Goal: Task Accomplishment & Management: Use online tool/utility

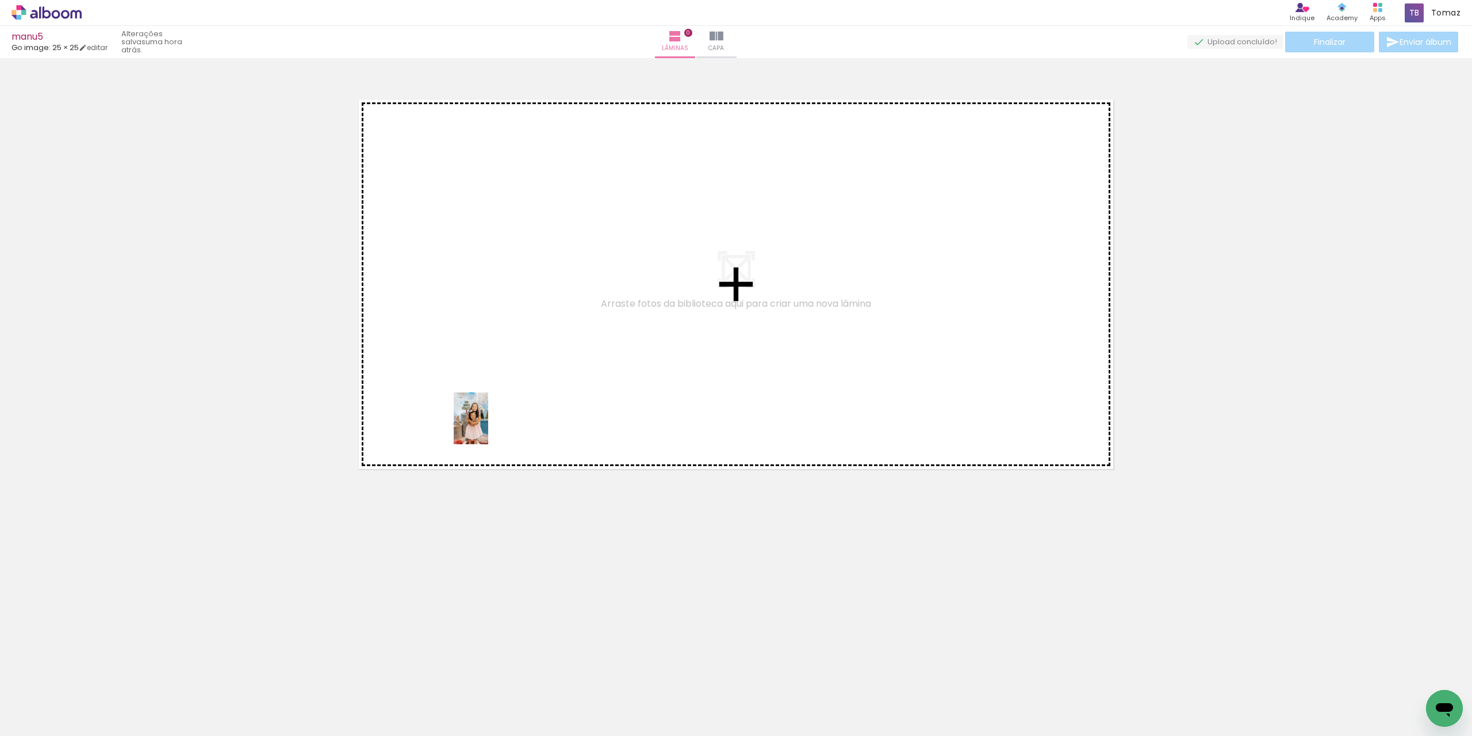
drag, startPoint x: 116, startPoint y: 703, endPoint x: 495, endPoint y: 413, distance: 477.2
click at [495, 413] on quentale-workspace at bounding box center [736, 368] width 1472 height 736
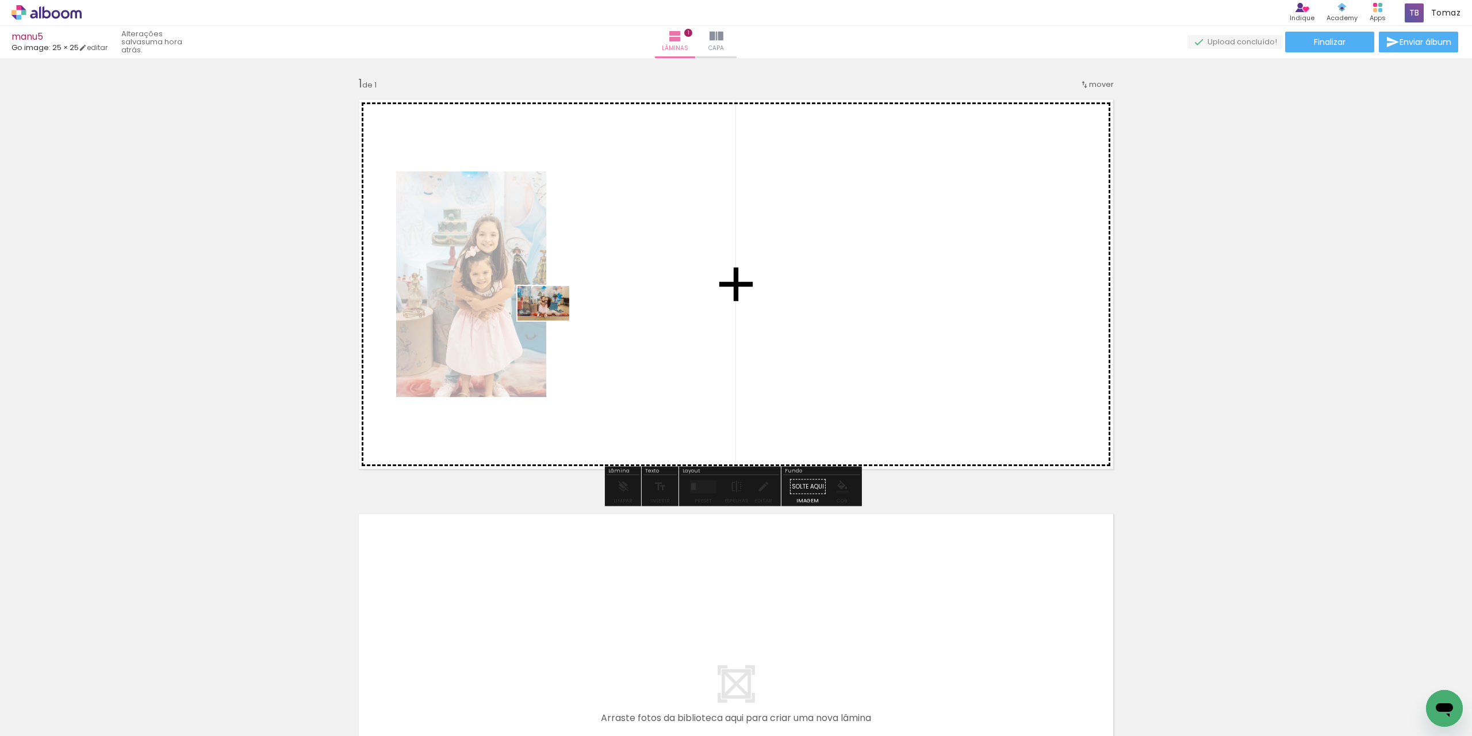
drag, startPoint x: 195, startPoint y: 701, endPoint x: 580, endPoint y: 304, distance: 552.4
click at [580, 304] on quentale-workspace at bounding box center [736, 368] width 1472 height 736
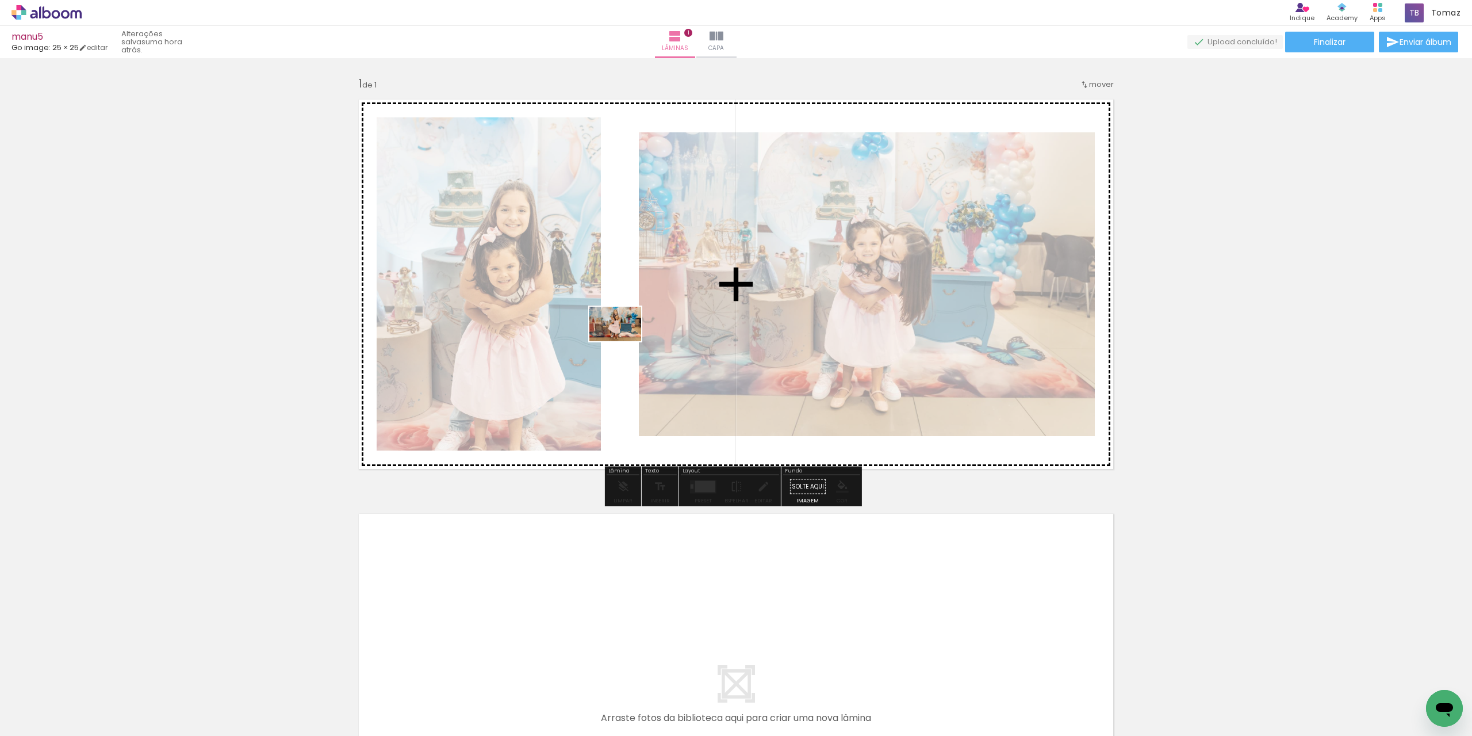
drag, startPoint x: 251, startPoint y: 695, endPoint x: 624, endPoint y: 341, distance: 514.6
click at [624, 341] on quentale-workspace at bounding box center [736, 368] width 1472 height 736
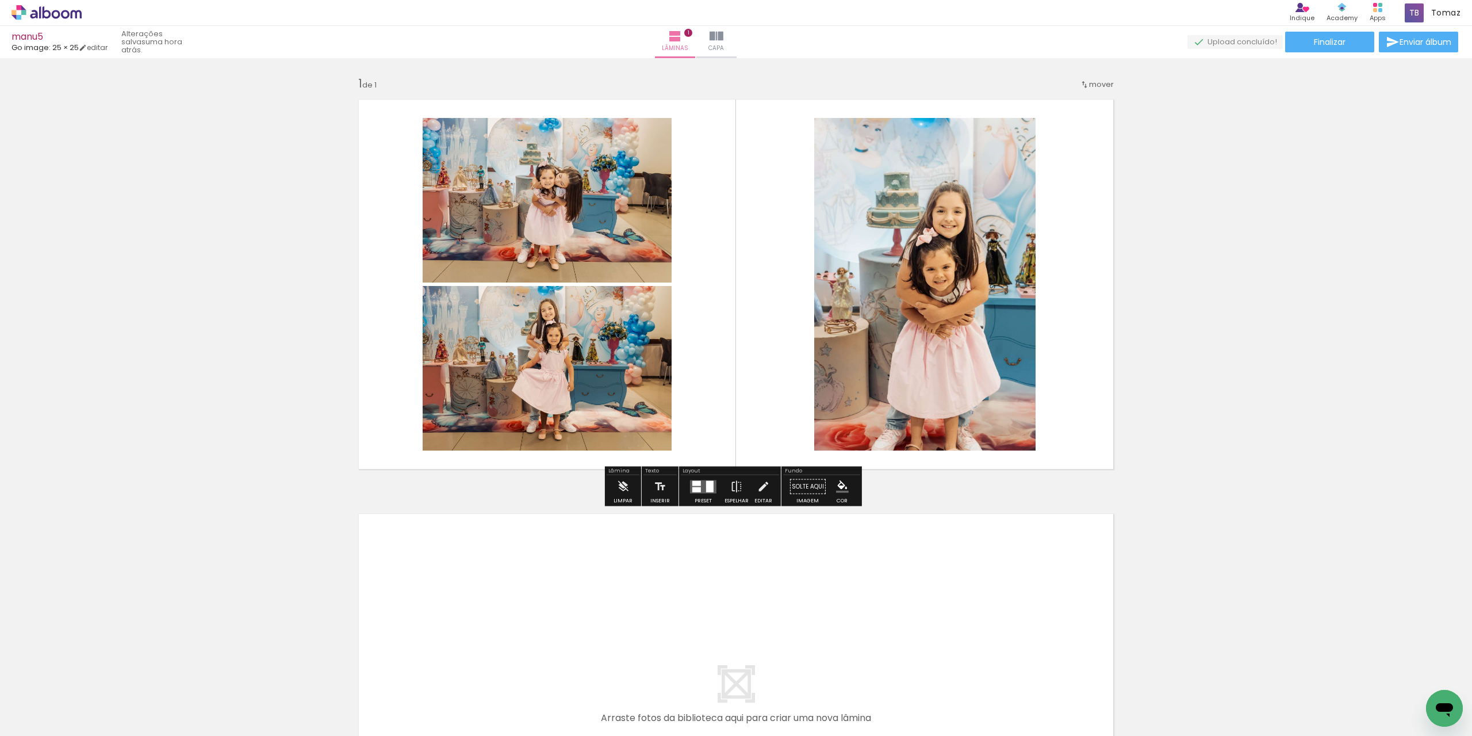
drag, startPoint x: 578, startPoint y: 695, endPoint x: 580, endPoint y: 687, distance: 8.9
click at [132, 694] on div at bounding box center [115, 697] width 35 height 52
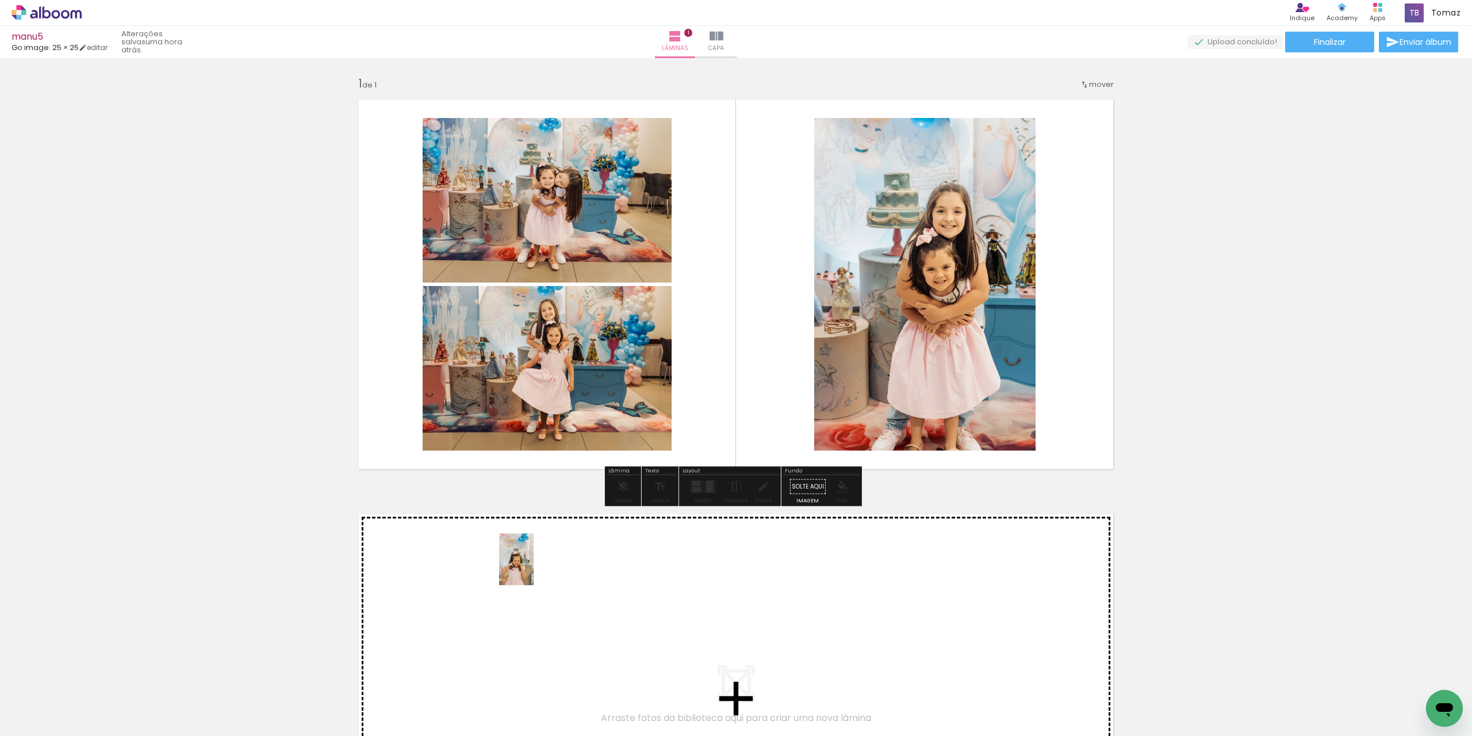
drag, startPoint x: 576, startPoint y: 695, endPoint x: 534, endPoint y: 568, distance: 134.4
click at [534, 568] on quentale-workspace at bounding box center [736, 368] width 1472 height 736
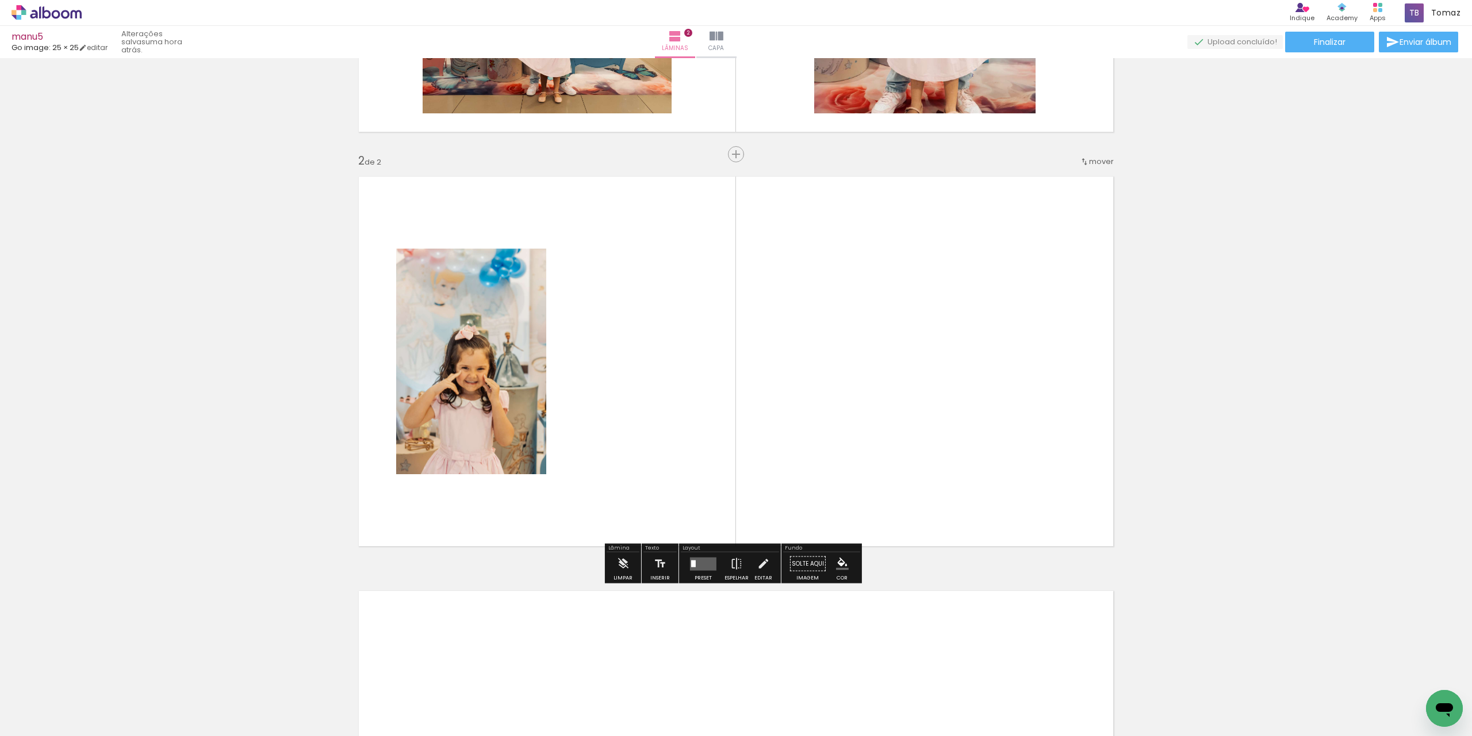
scroll to position [338, 0]
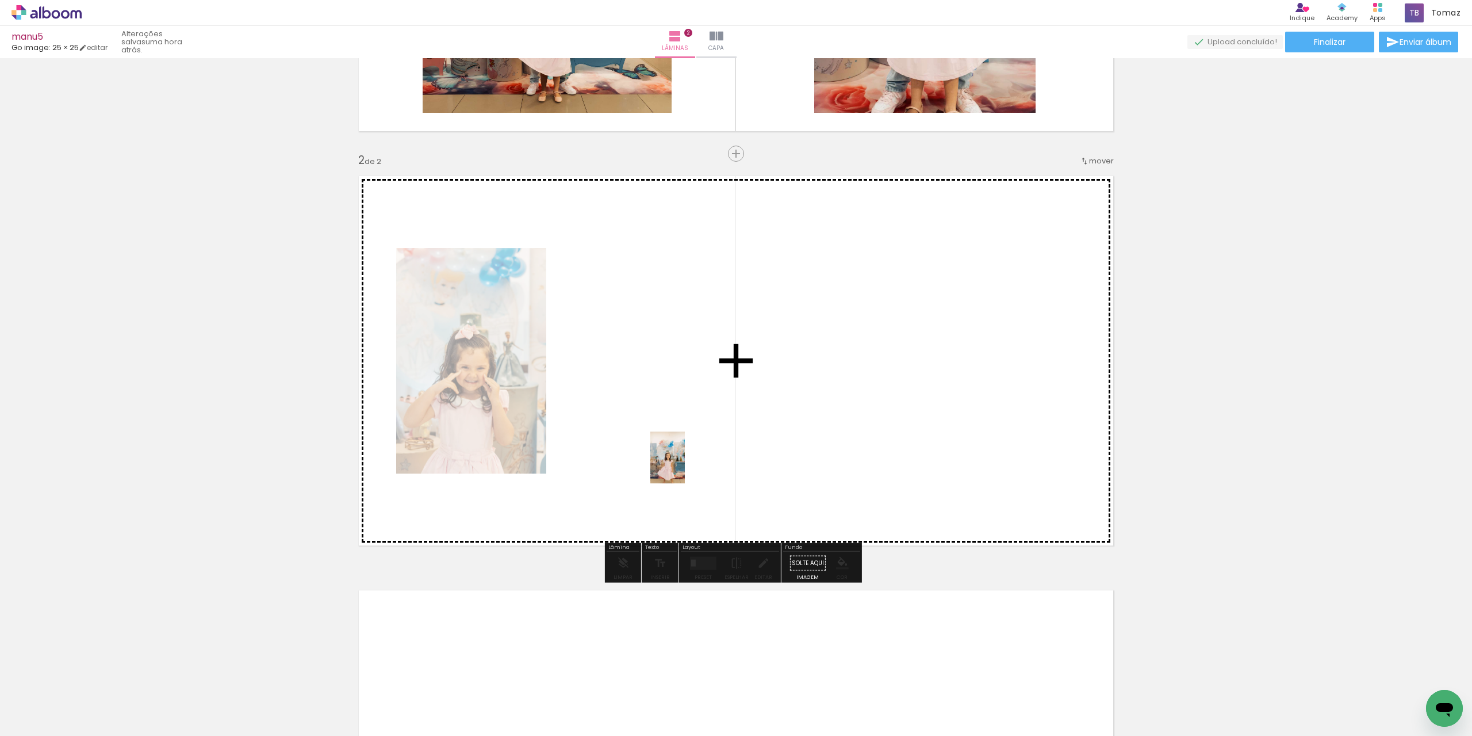
drag, startPoint x: 657, startPoint y: 706, endPoint x: 686, endPoint y: 460, distance: 247.3
click at [686, 460] on quentale-workspace at bounding box center [736, 368] width 1472 height 736
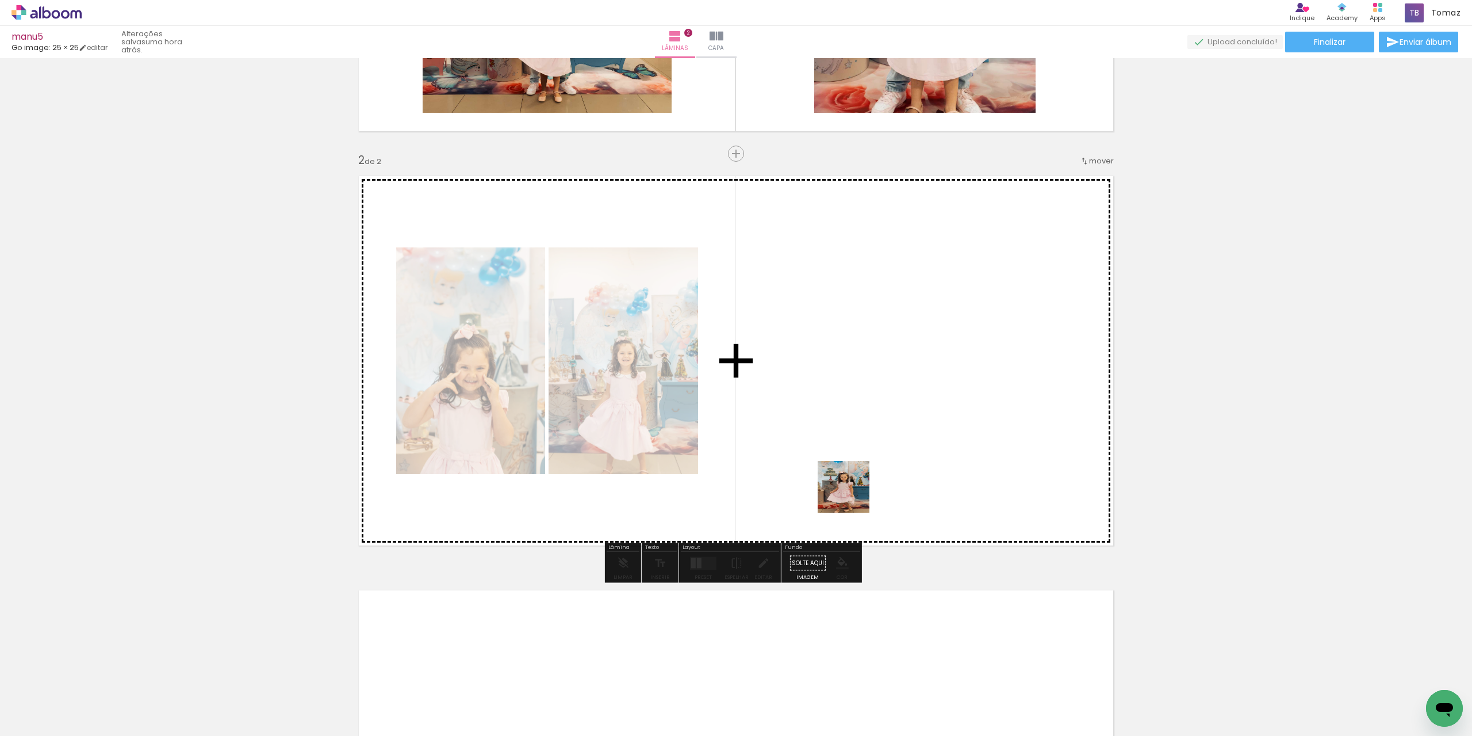
drag, startPoint x: 694, startPoint y: 704, endPoint x: 854, endPoint y: 488, distance: 269.3
click at [854, 488] on quentale-workspace at bounding box center [736, 368] width 1472 height 736
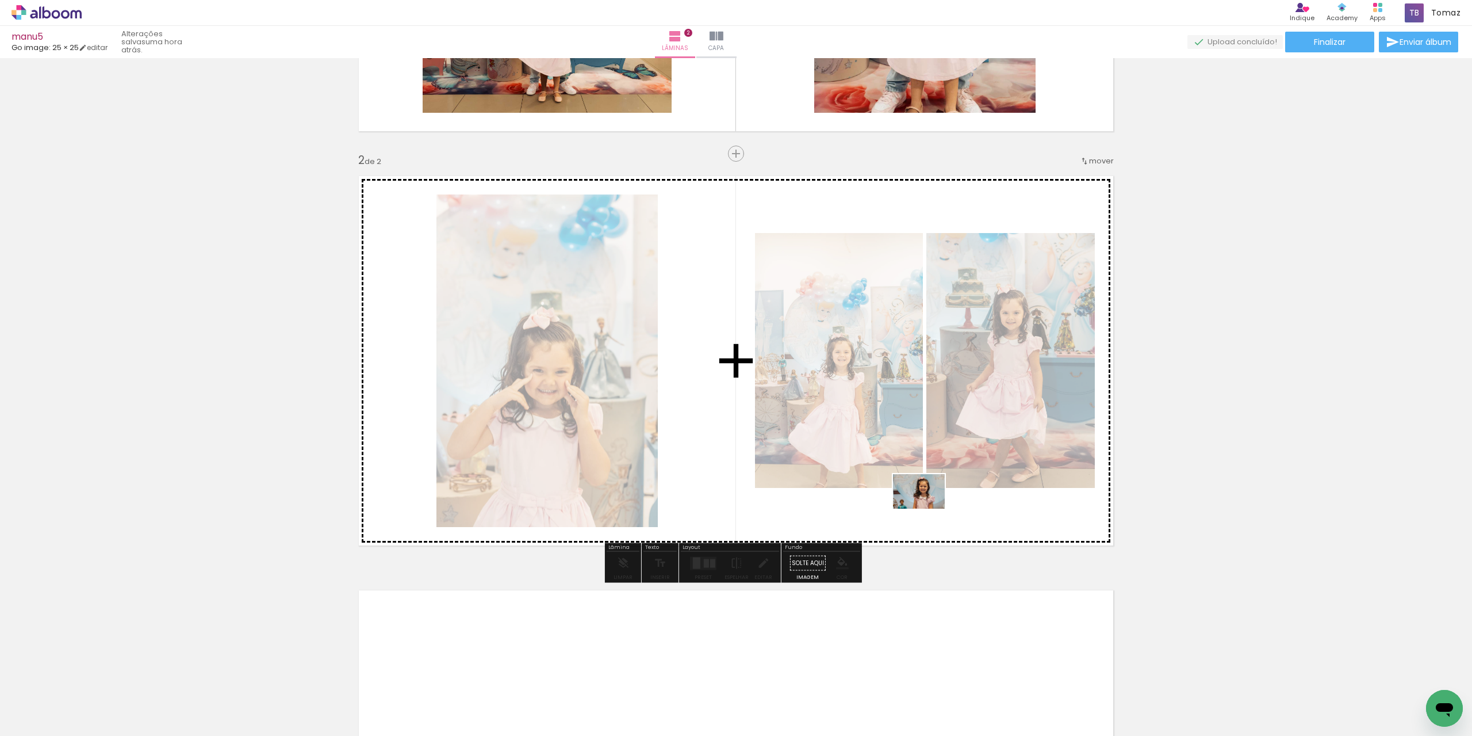
drag, startPoint x: 952, startPoint y: 703, endPoint x: 908, endPoint y: 474, distance: 233.2
click at [908, 474] on quentale-workspace at bounding box center [736, 368] width 1472 height 736
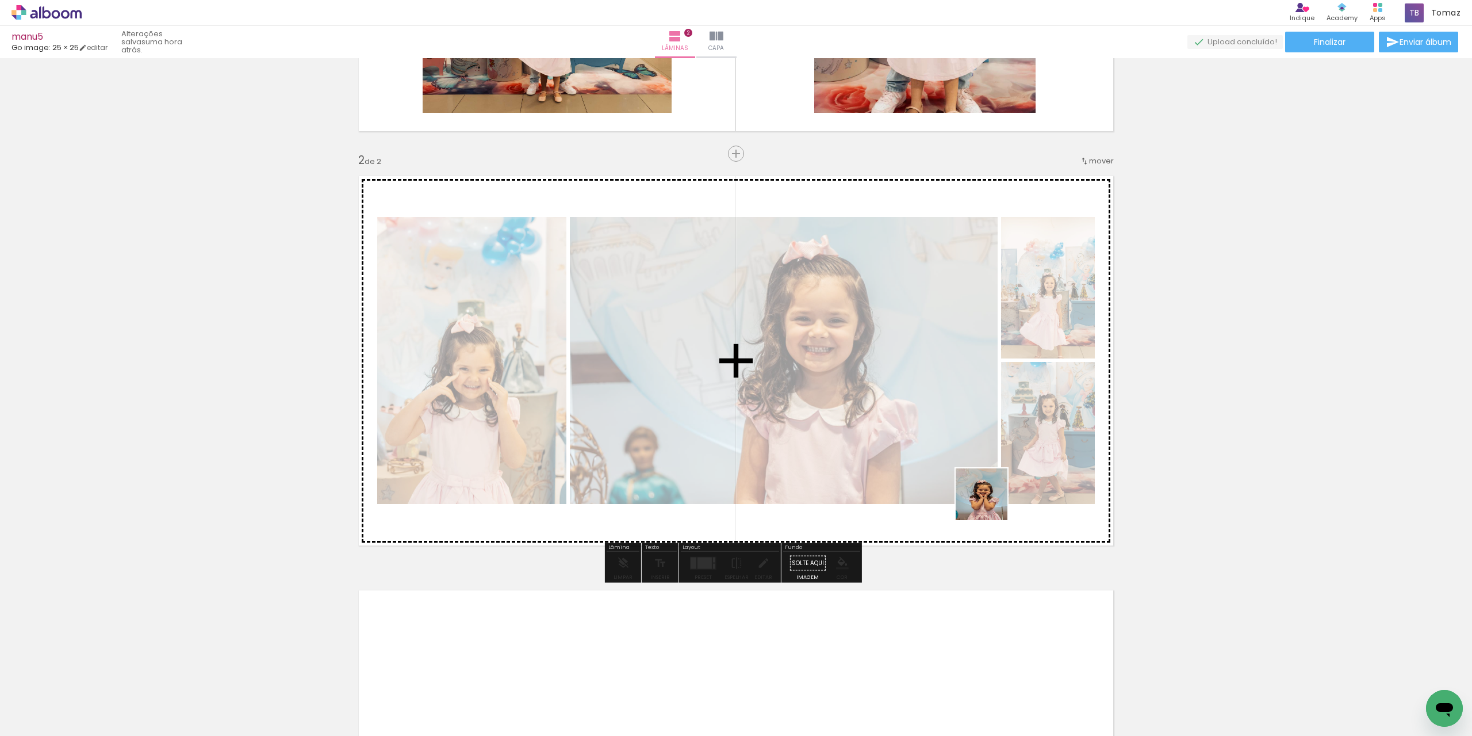
drag, startPoint x: 1025, startPoint y: 706, endPoint x: 977, endPoint y: 477, distance: 233.4
click at [984, 492] on quentale-workspace at bounding box center [736, 368] width 1472 height 736
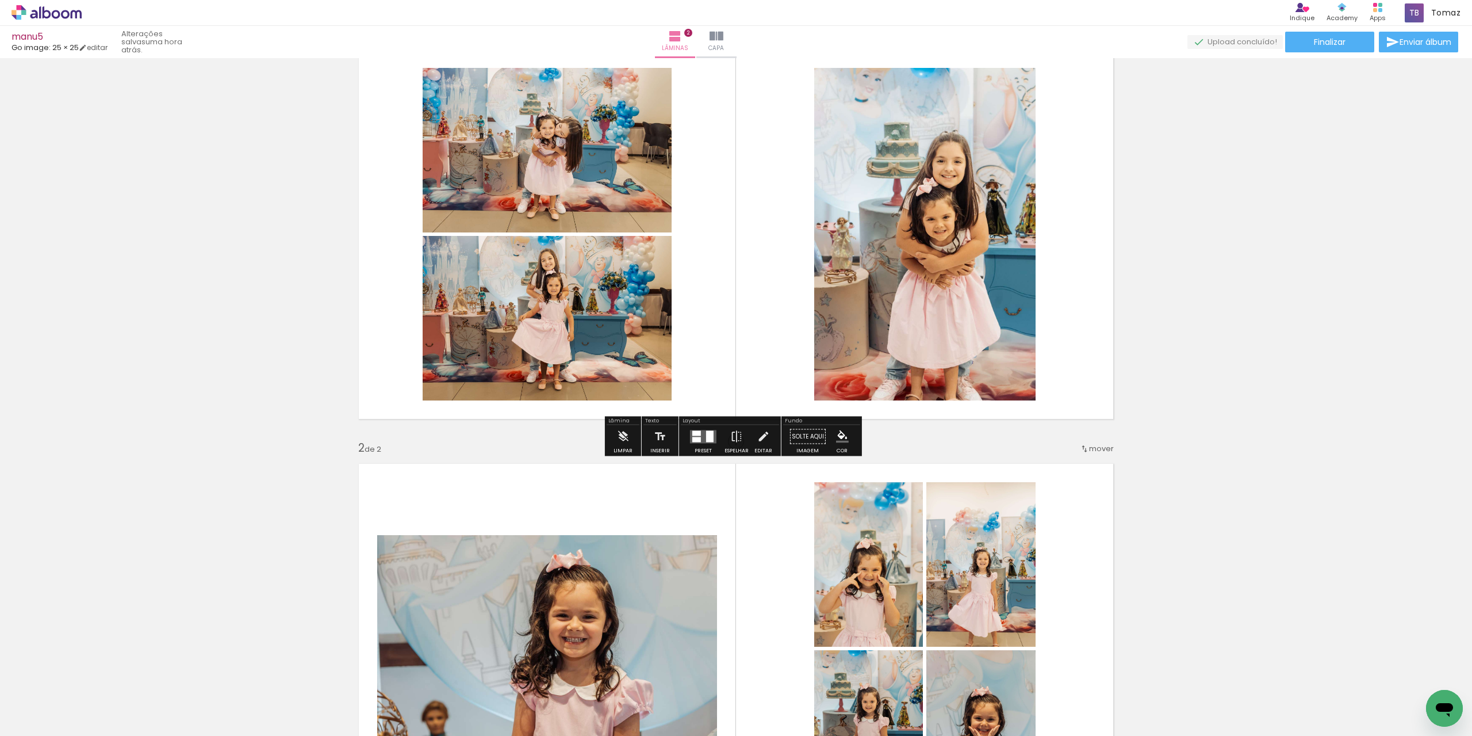
scroll to position [0, 0]
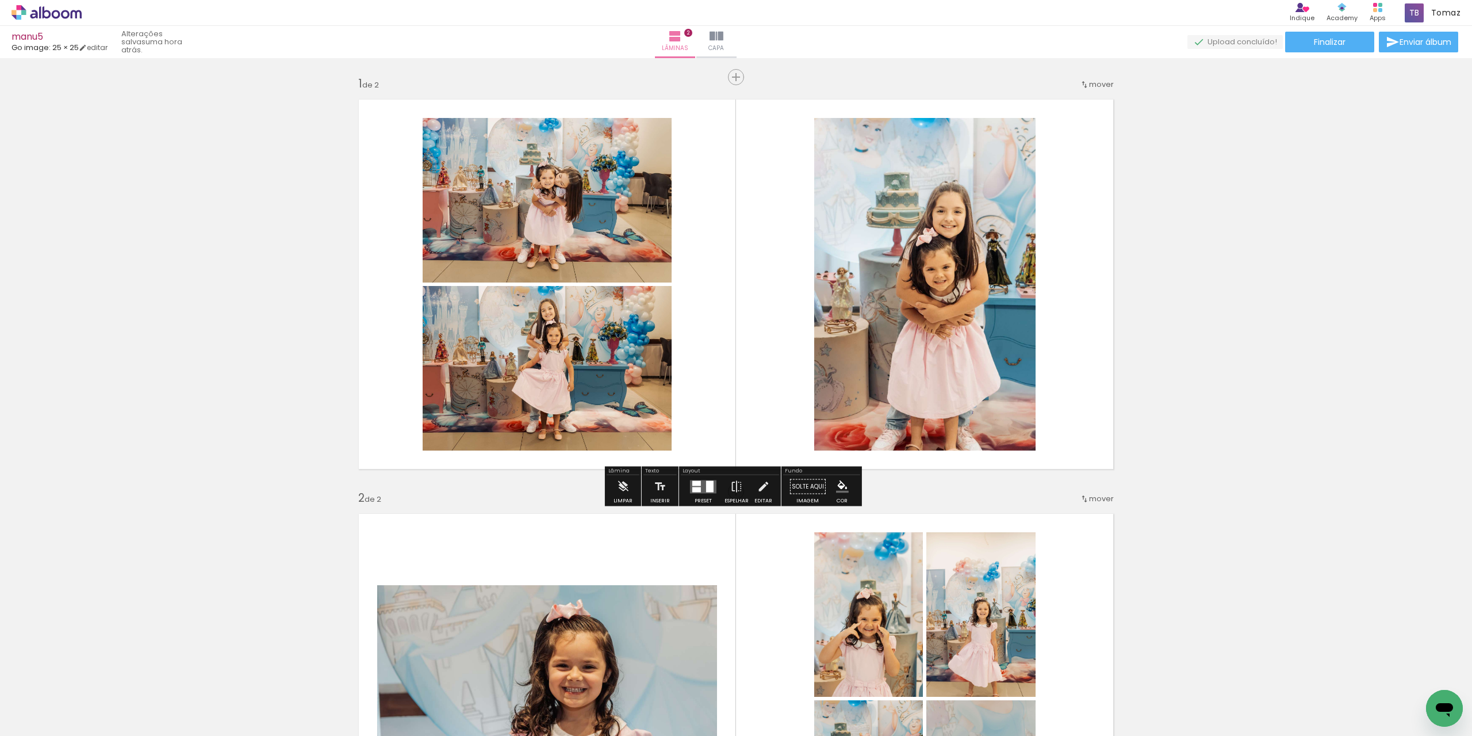
click at [1082, 83] on iron-icon at bounding box center [1084, 84] width 9 height 9
click at [1067, 102] on span "depois da" at bounding box center [1053, 101] width 39 height 19
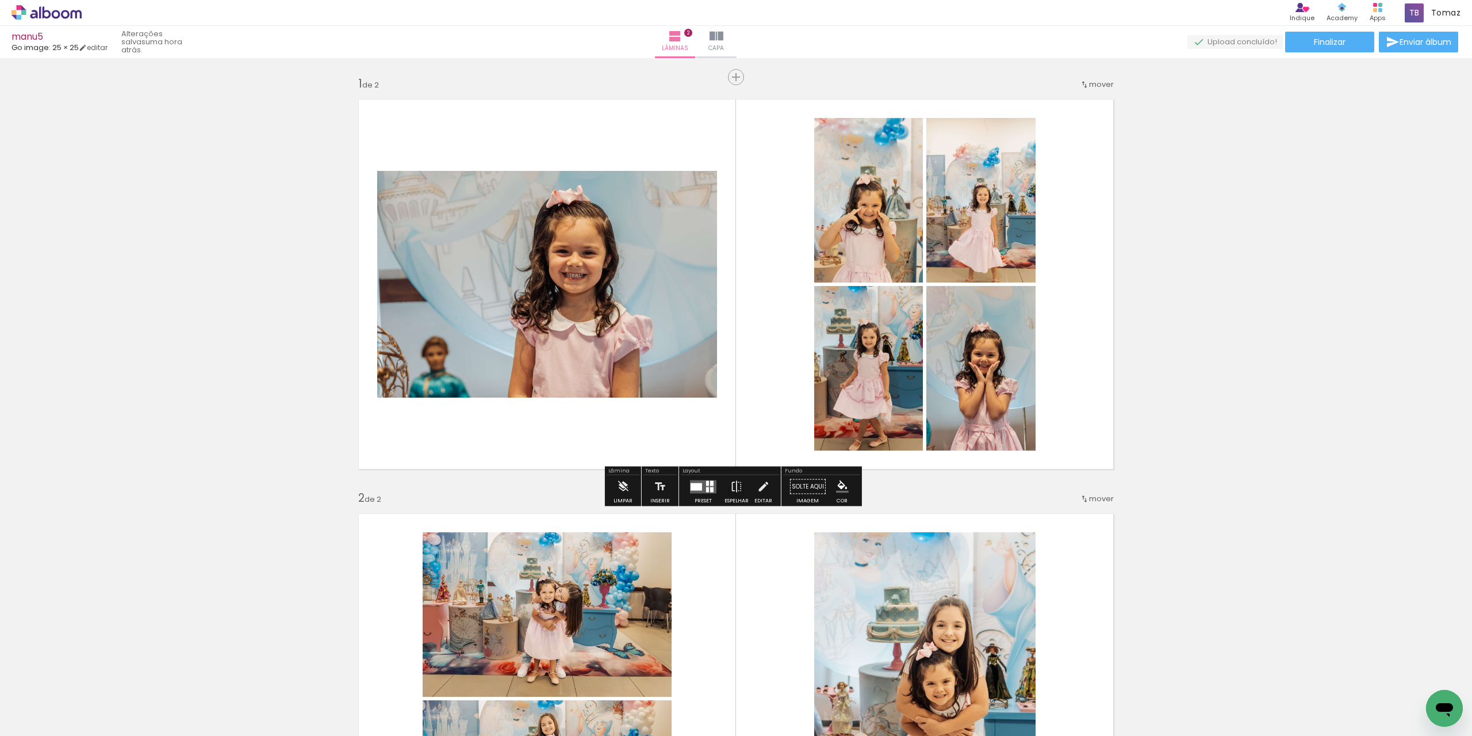
click at [706, 484] on div at bounding box center [707, 482] width 3 height 5
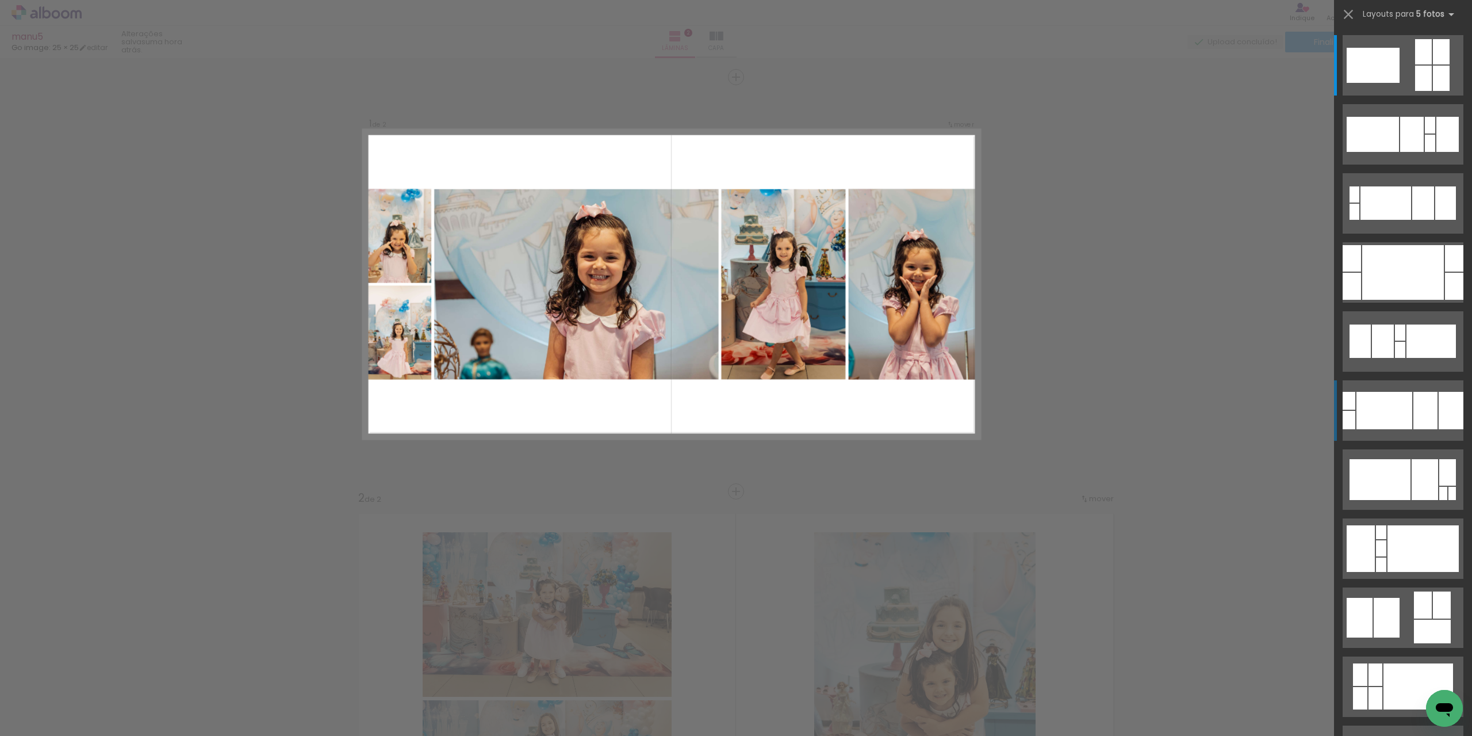
click at [1373, 220] on div at bounding box center [1386, 202] width 51 height 33
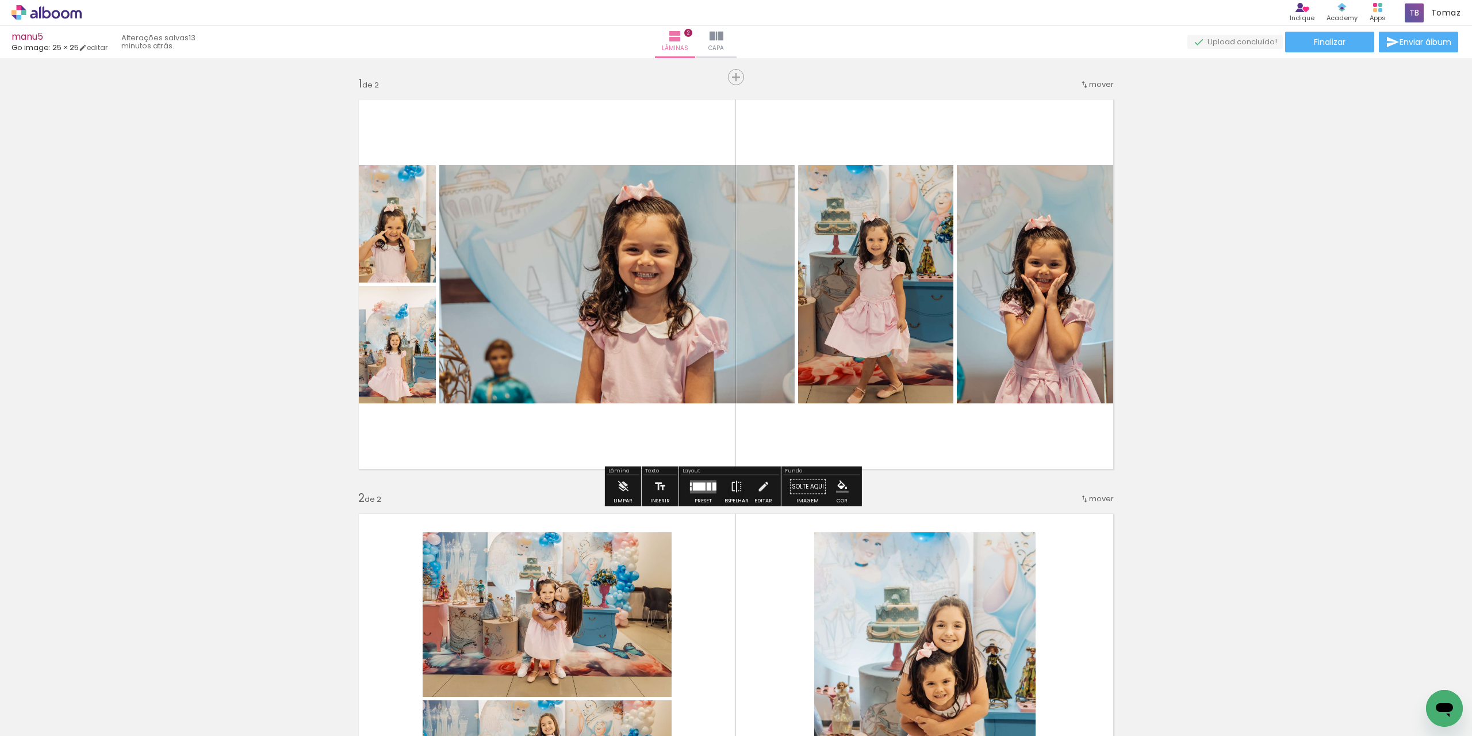
click at [1305, 538] on div "Inserir lâmina 1 de 2 Inserir lâmina 2 de 2" at bounding box center [736, 683] width 1472 height 1243
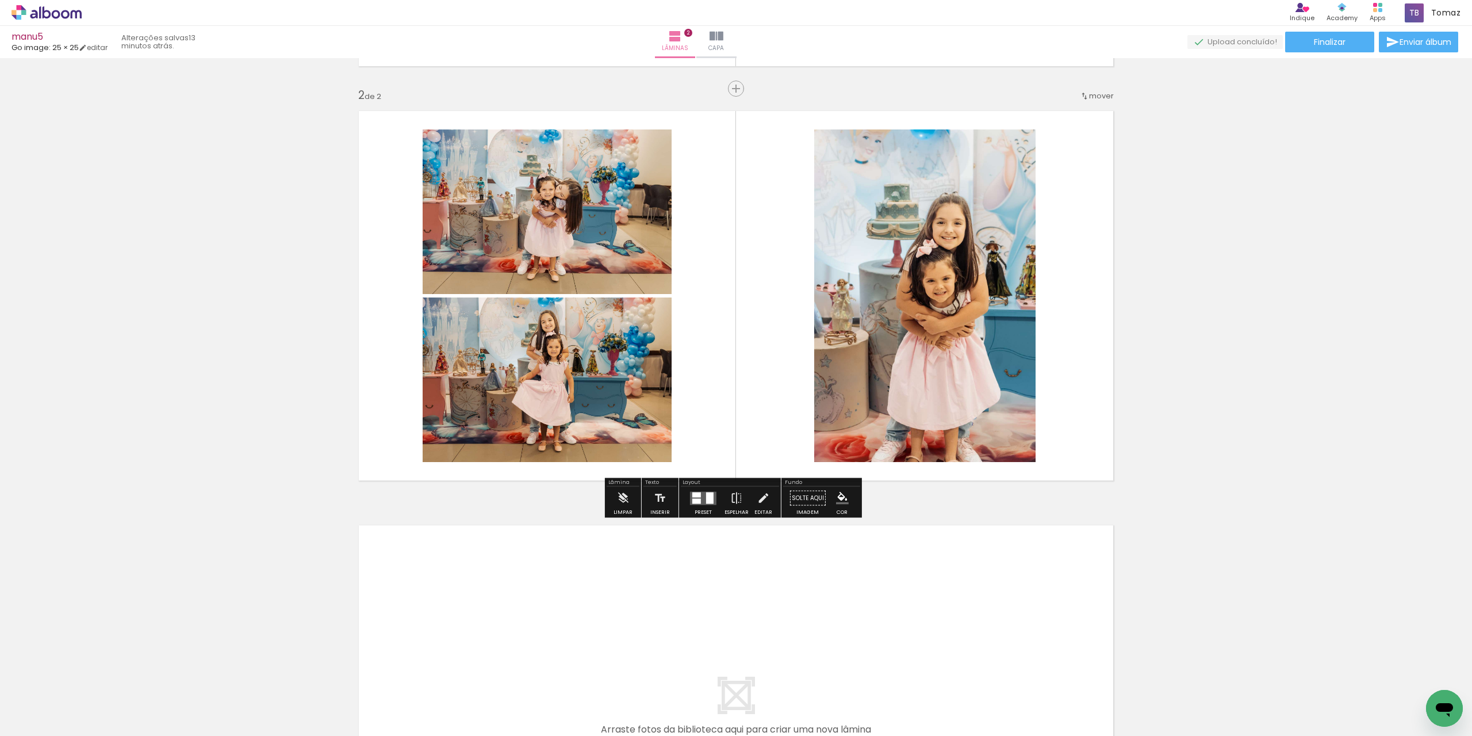
scroll to position [460, 0]
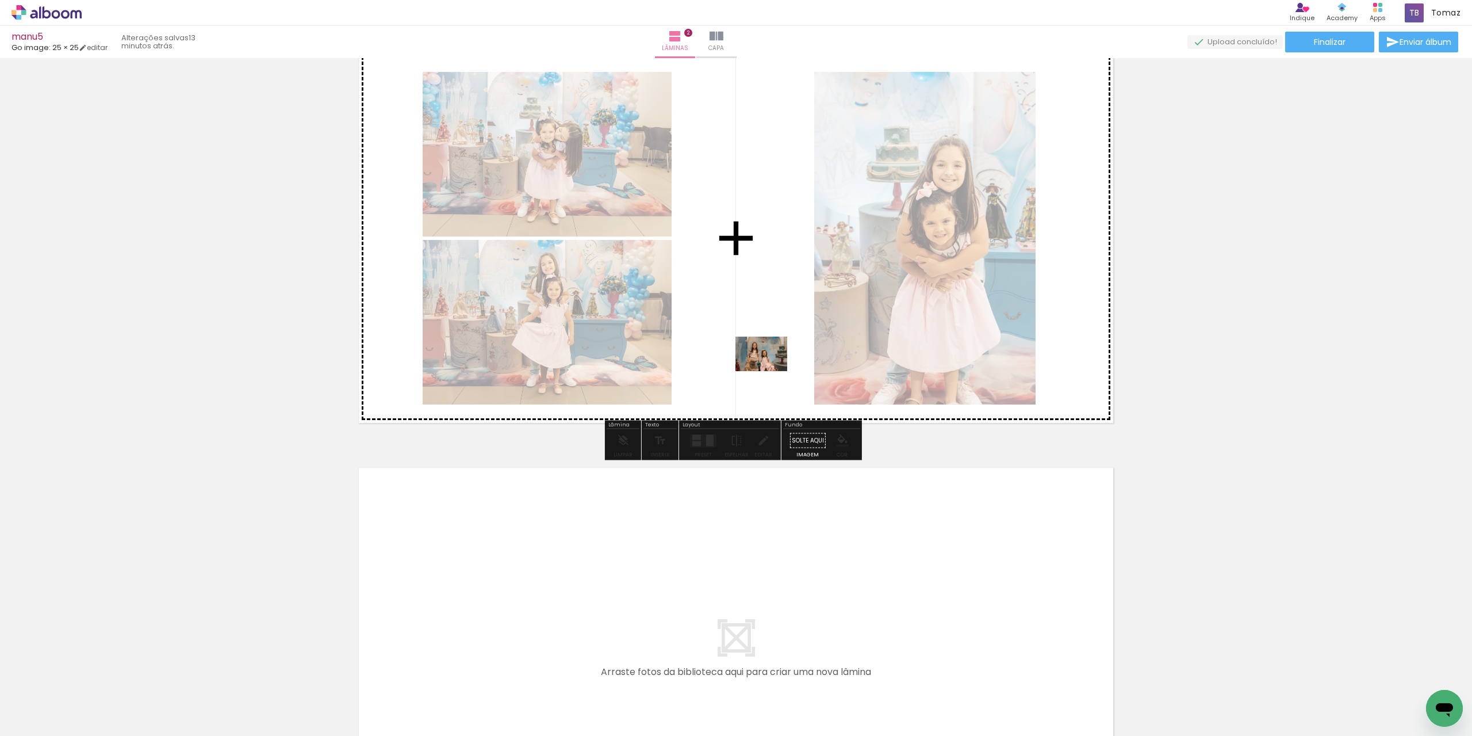
drag, startPoint x: 835, startPoint y: 696, endPoint x: 770, endPoint y: 371, distance: 331.3
click at [770, 371] on quentale-workspace at bounding box center [736, 368] width 1472 height 736
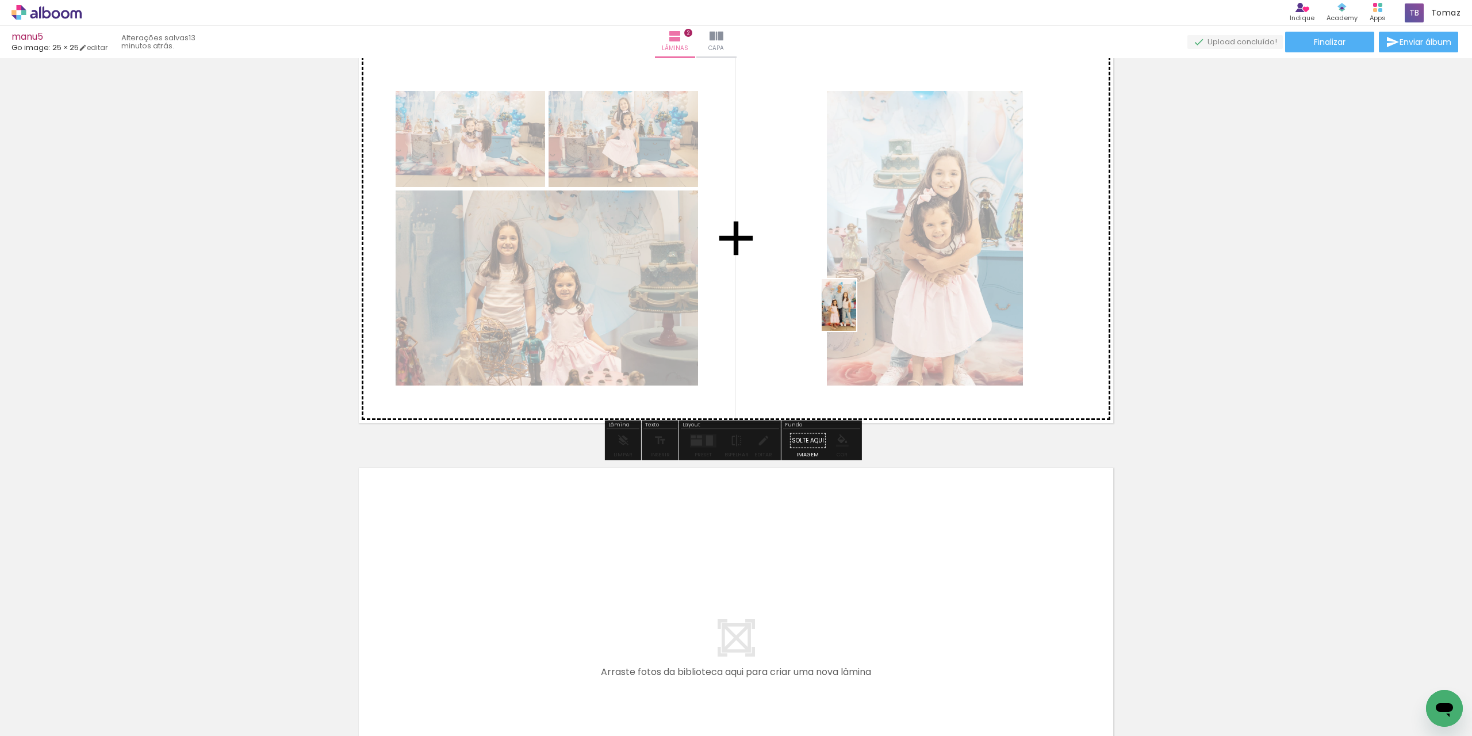
drag, startPoint x: 511, startPoint y: 705, endPoint x: 856, endPoint y: 313, distance: 522.4
click at [856, 313] on quentale-workspace at bounding box center [736, 368] width 1472 height 736
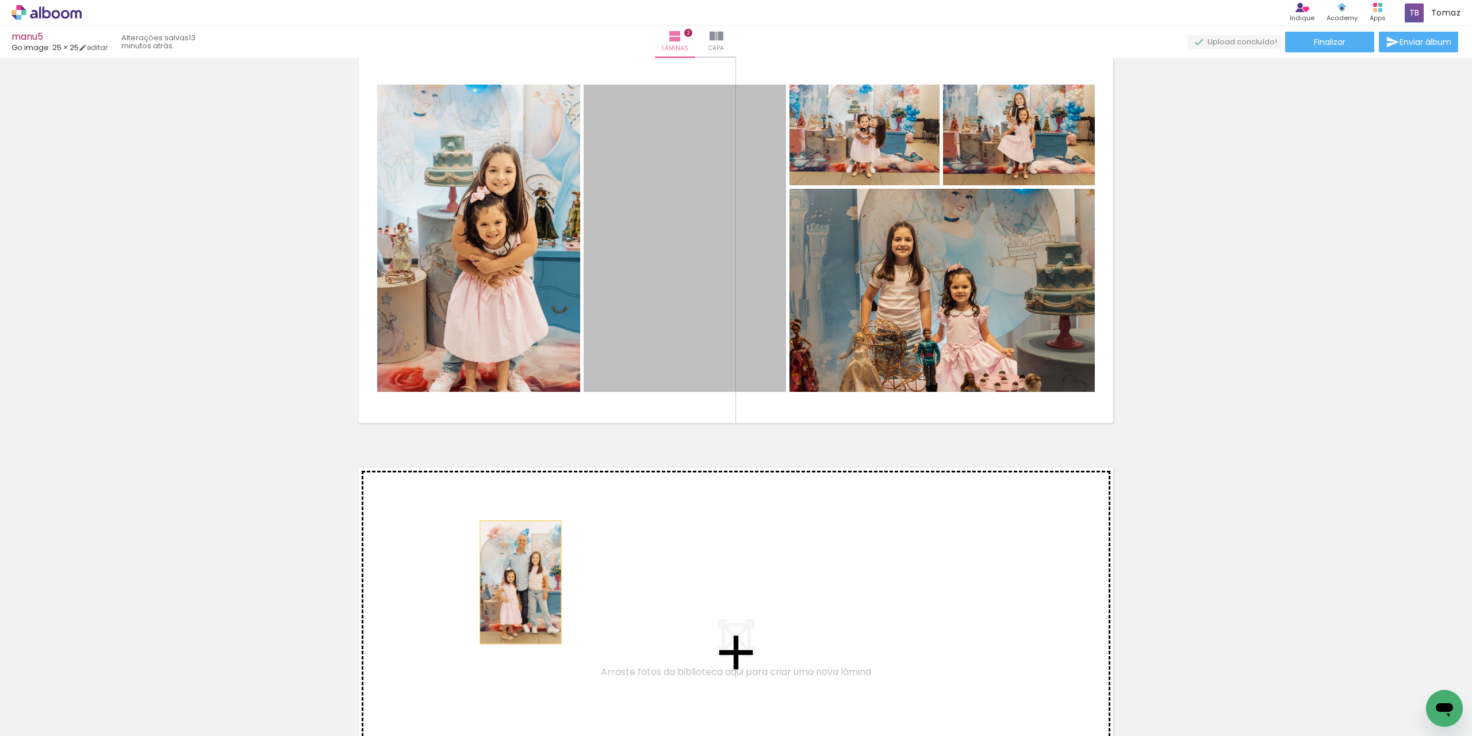
drag, startPoint x: 711, startPoint y: 228, endPoint x: 516, endPoint y: 582, distance: 404.4
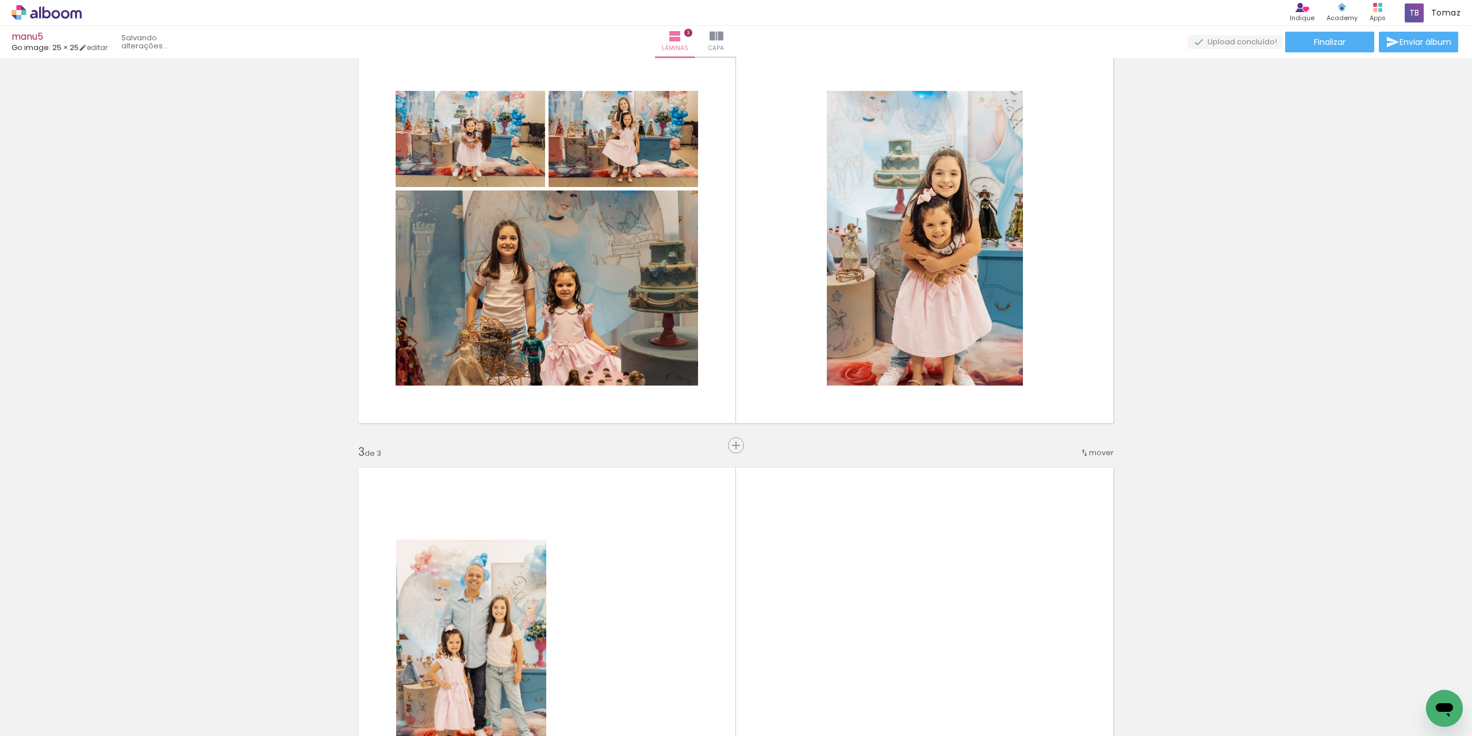
scroll to position [752, 0]
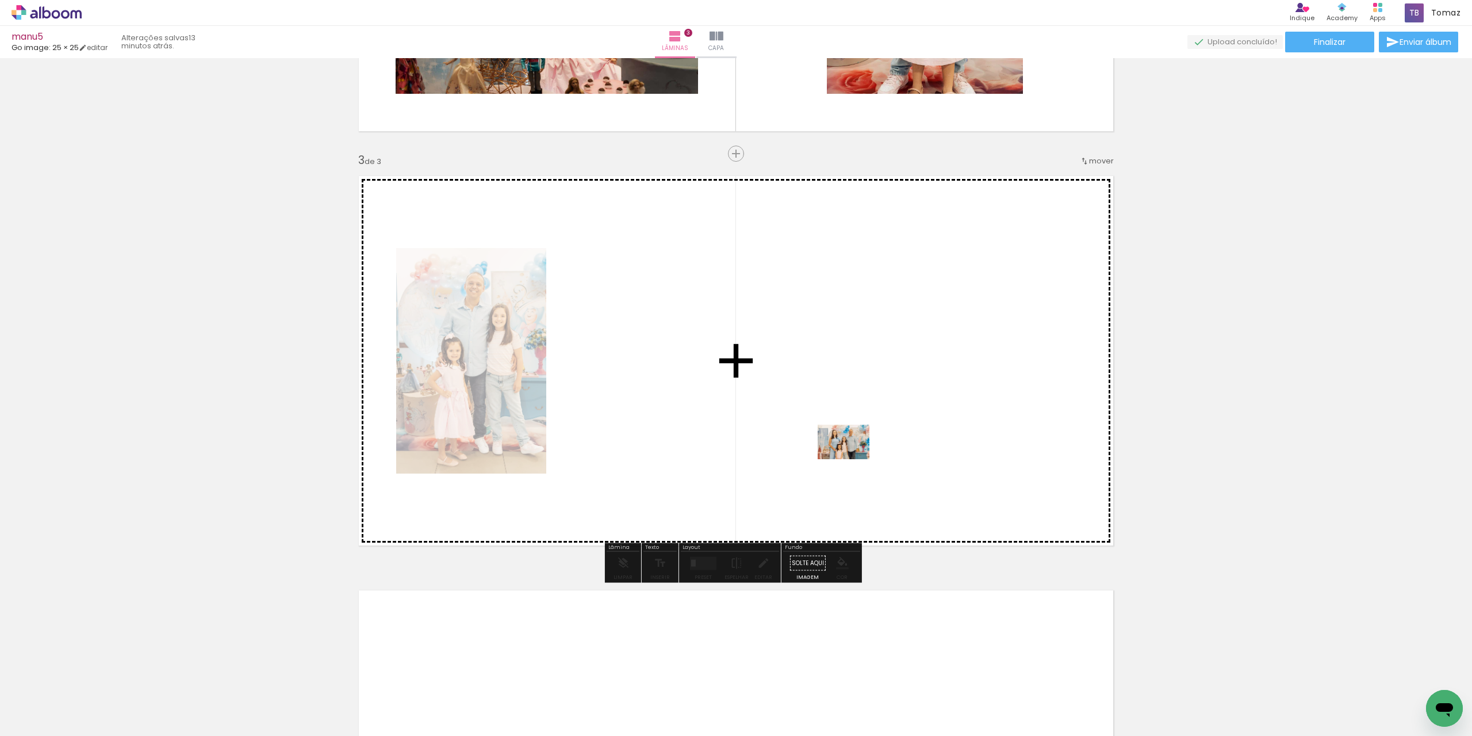
drag, startPoint x: 334, startPoint y: 696, endPoint x: 852, endPoint y: 459, distance: 570.3
click at [852, 459] on quentale-workspace at bounding box center [736, 368] width 1472 height 736
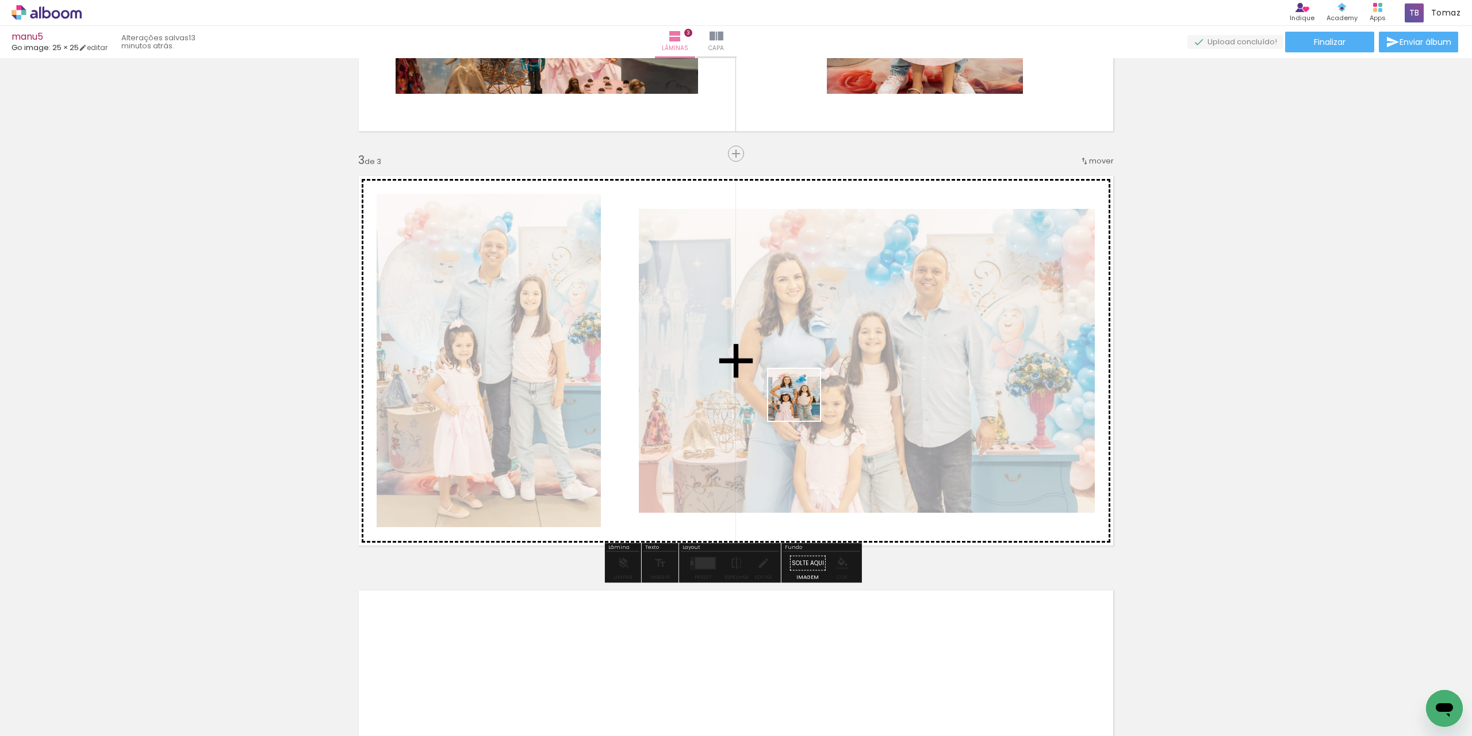
drag, startPoint x: 516, startPoint y: 610, endPoint x: 804, endPoint y: 403, distance: 354.4
click at [804, 403] on quentale-workspace at bounding box center [736, 368] width 1472 height 736
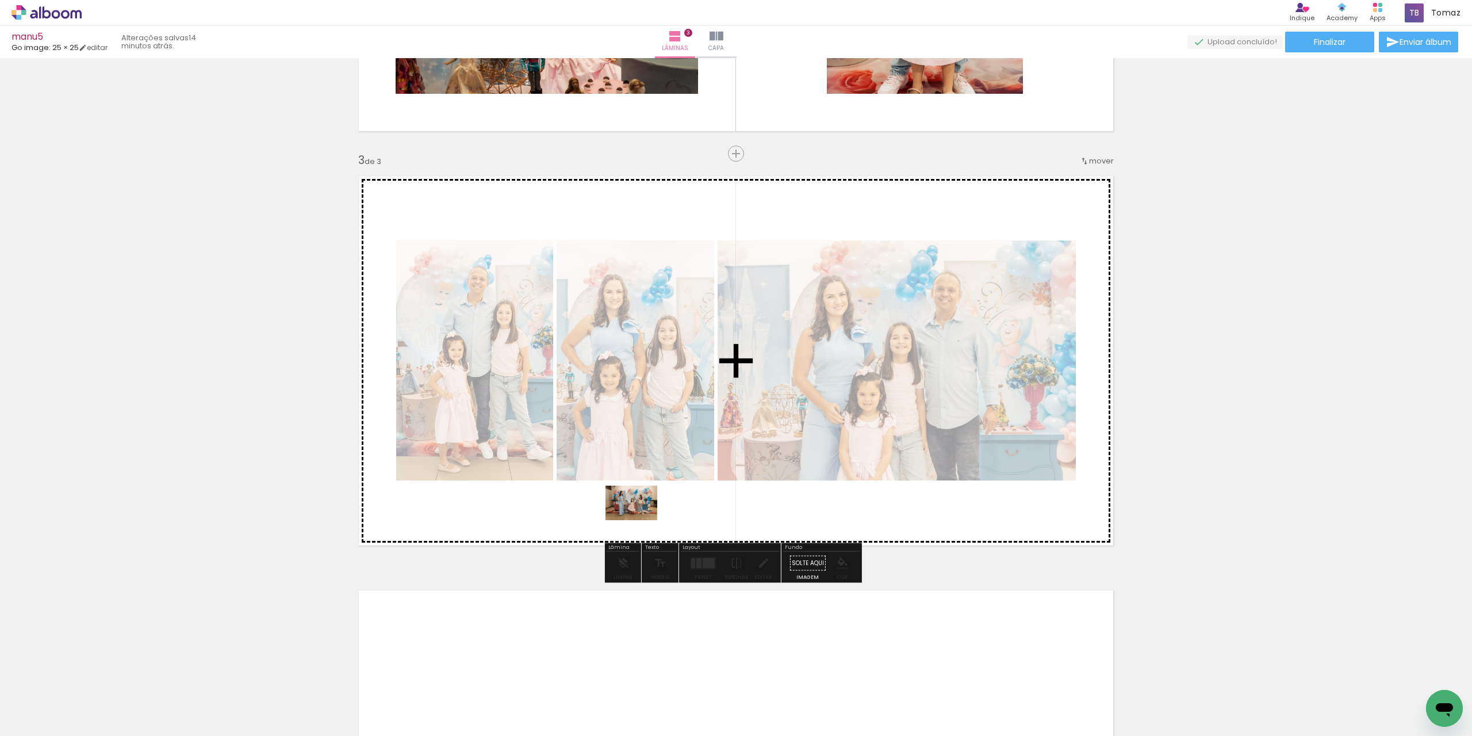
drag, startPoint x: 443, startPoint y: 705, endPoint x: 640, endPoint y: 520, distance: 270.2
click at [640, 520] on quentale-workspace at bounding box center [736, 368] width 1472 height 736
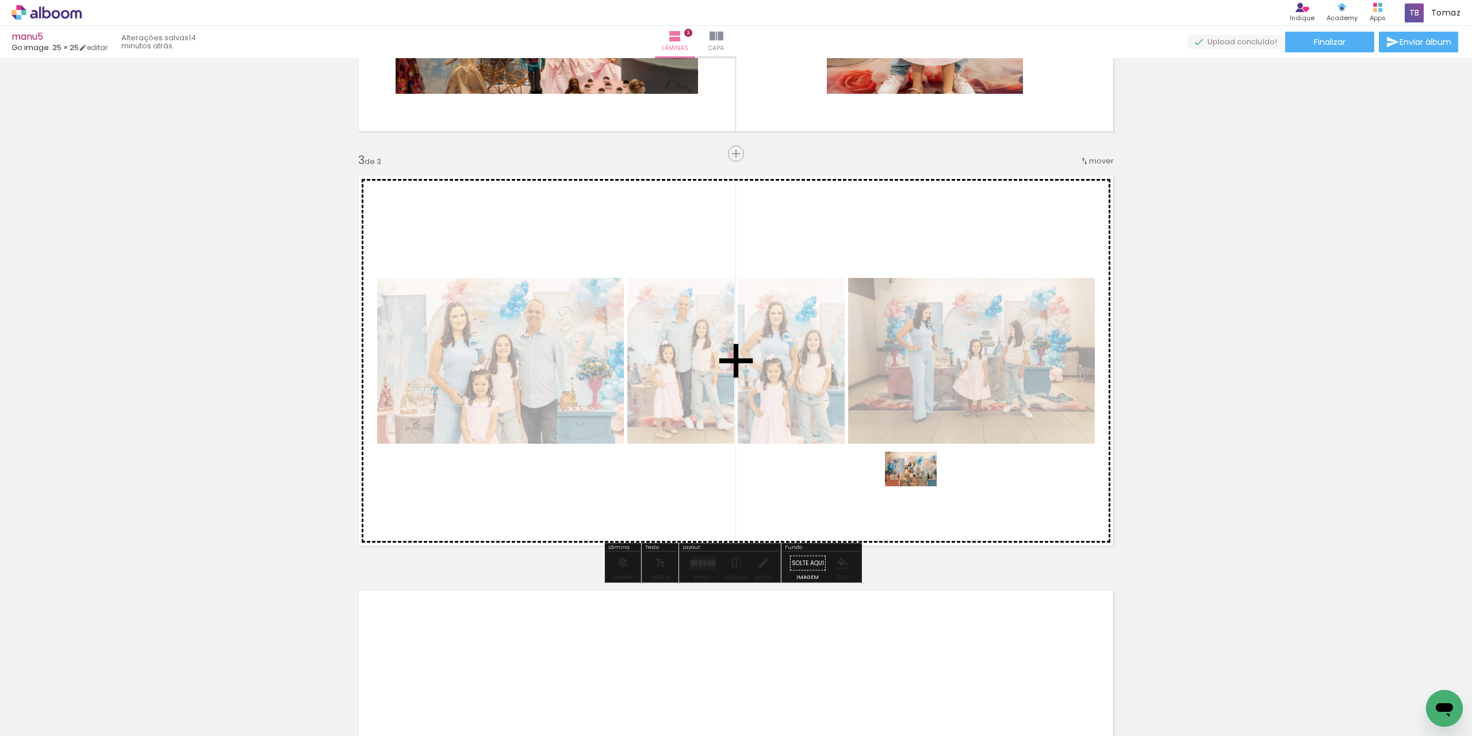
drag, startPoint x: 897, startPoint y: 694, endPoint x: 920, endPoint y: 486, distance: 208.9
click at [920, 486] on quentale-workspace at bounding box center [736, 368] width 1472 height 736
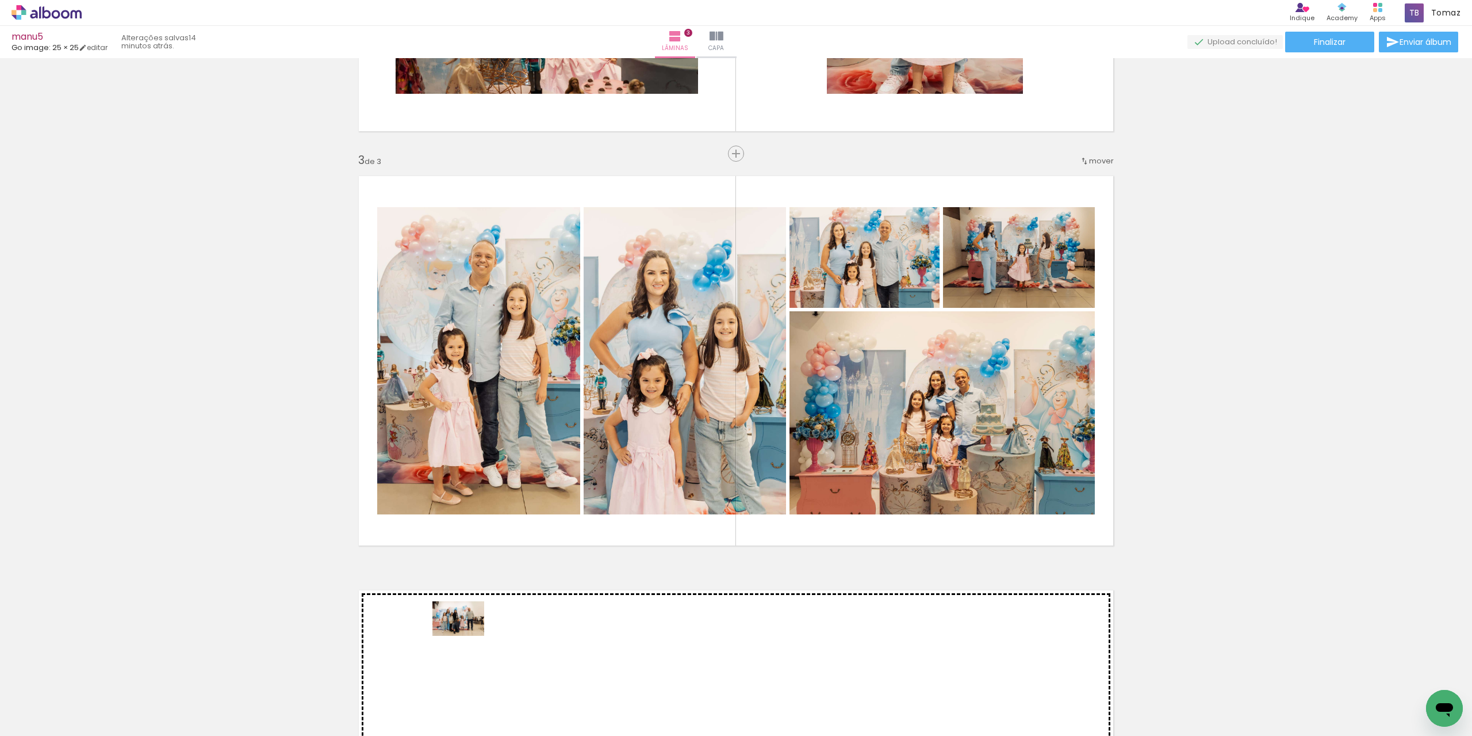
drag, startPoint x: 1077, startPoint y: 701, endPoint x: 467, endPoint y: 636, distance: 613.1
click at [467, 636] on quentale-workspace at bounding box center [736, 368] width 1472 height 736
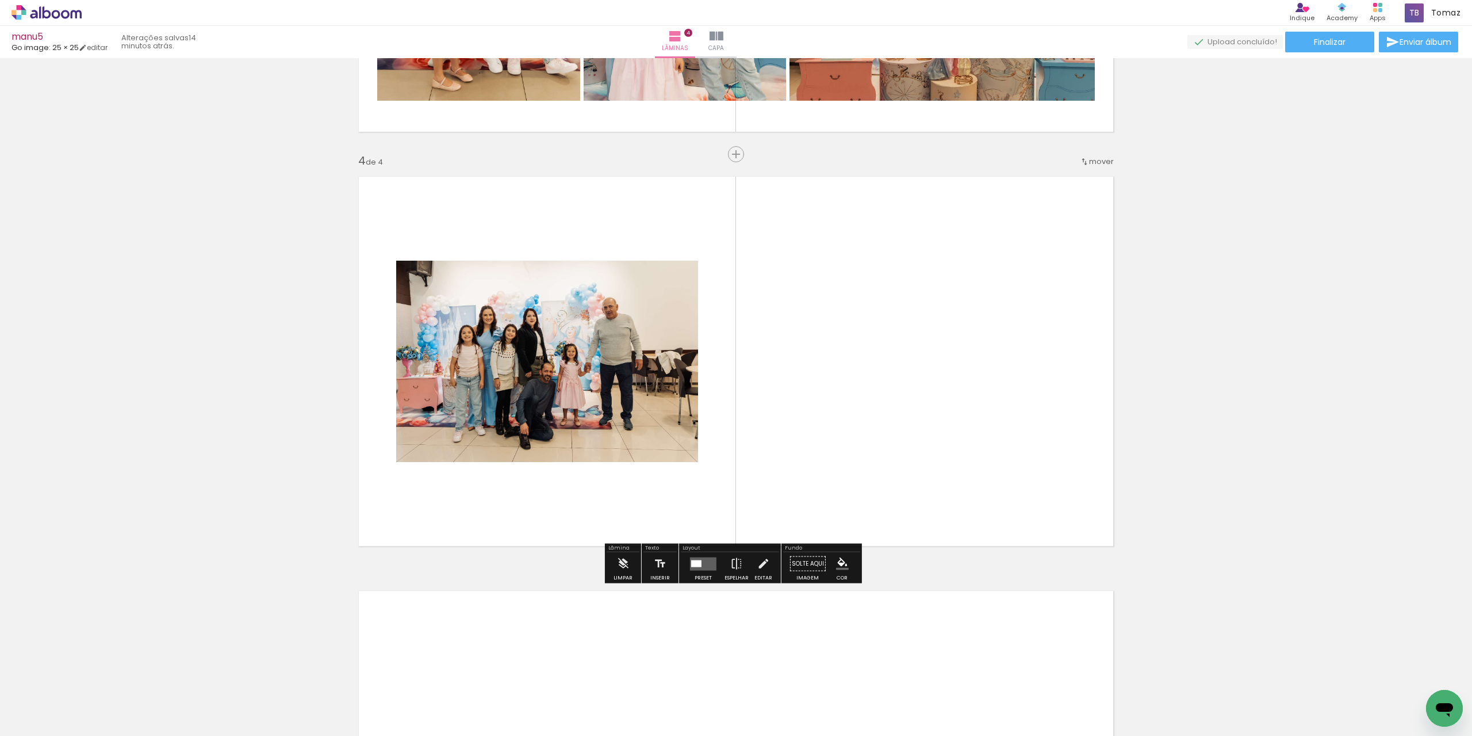
scroll to position [1166, 0]
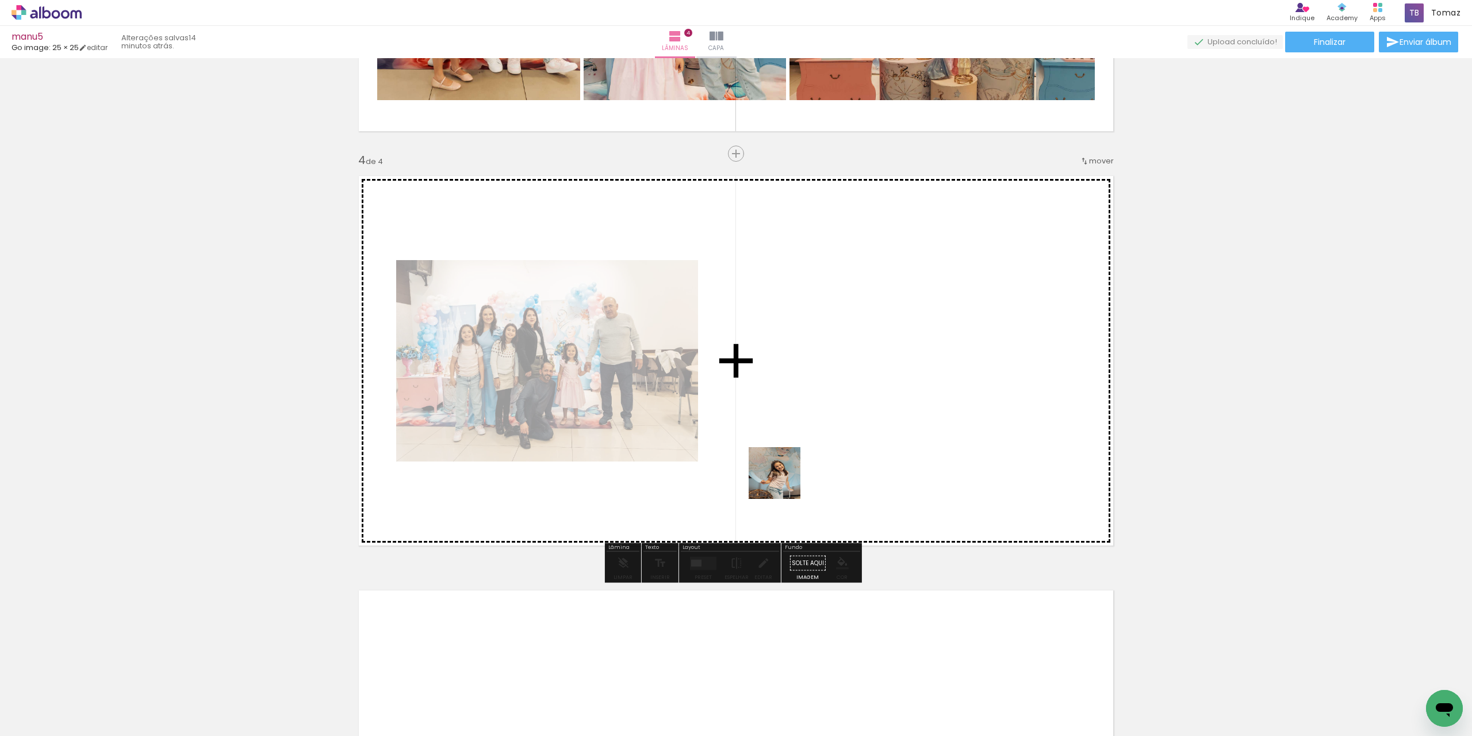
drag, startPoint x: 755, startPoint y: 712, endPoint x: 784, endPoint y: 428, distance: 285.6
click at [784, 428] on quentale-workspace at bounding box center [736, 368] width 1472 height 736
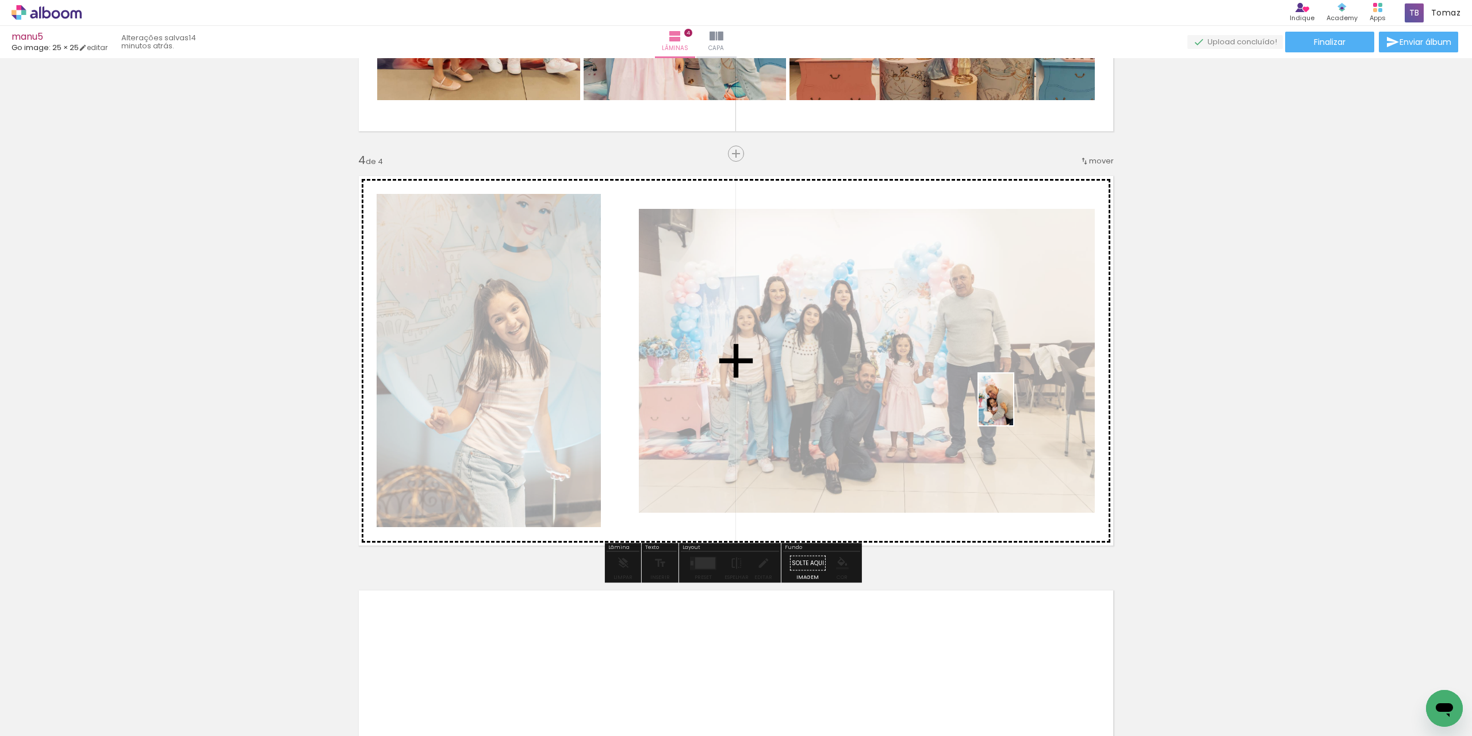
drag, startPoint x: 1153, startPoint y: 697, endPoint x: 1013, endPoint y: 408, distance: 320.8
click at [1013, 408] on quentale-workspace at bounding box center [736, 368] width 1472 height 736
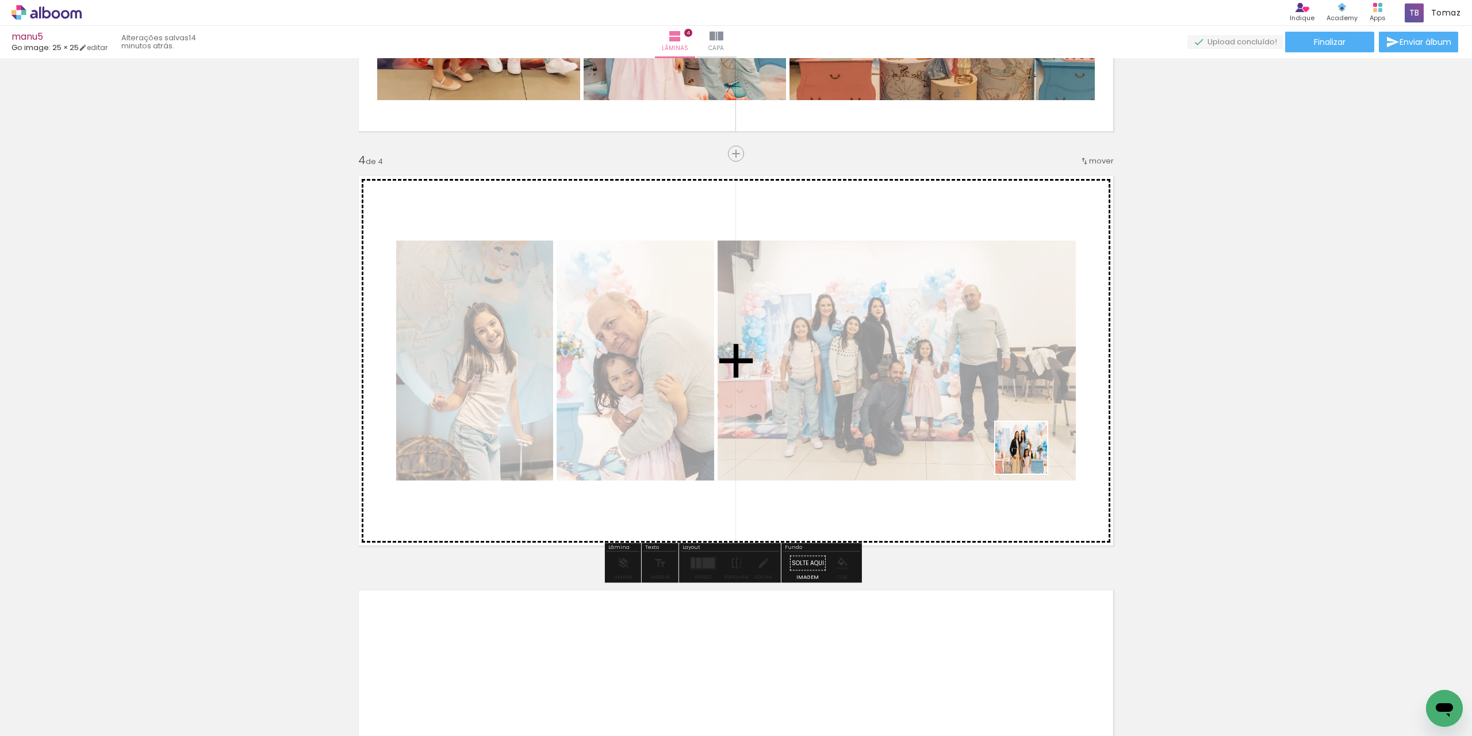
drag, startPoint x: 1221, startPoint y: 709, endPoint x: 1021, endPoint y: 450, distance: 326.8
click at [1021, 450] on quentale-workspace at bounding box center [736, 368] width 1472 height 736
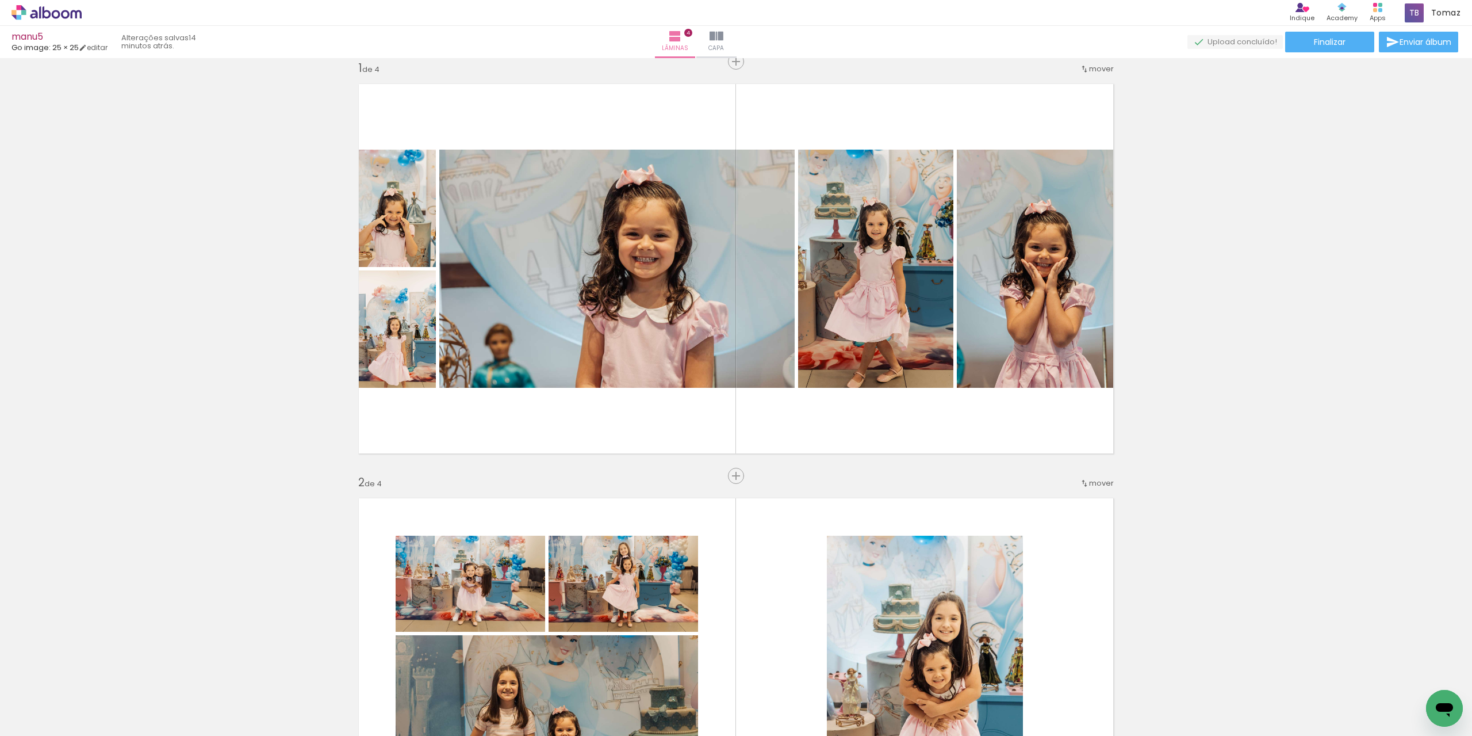
scroll to position [0, 0]
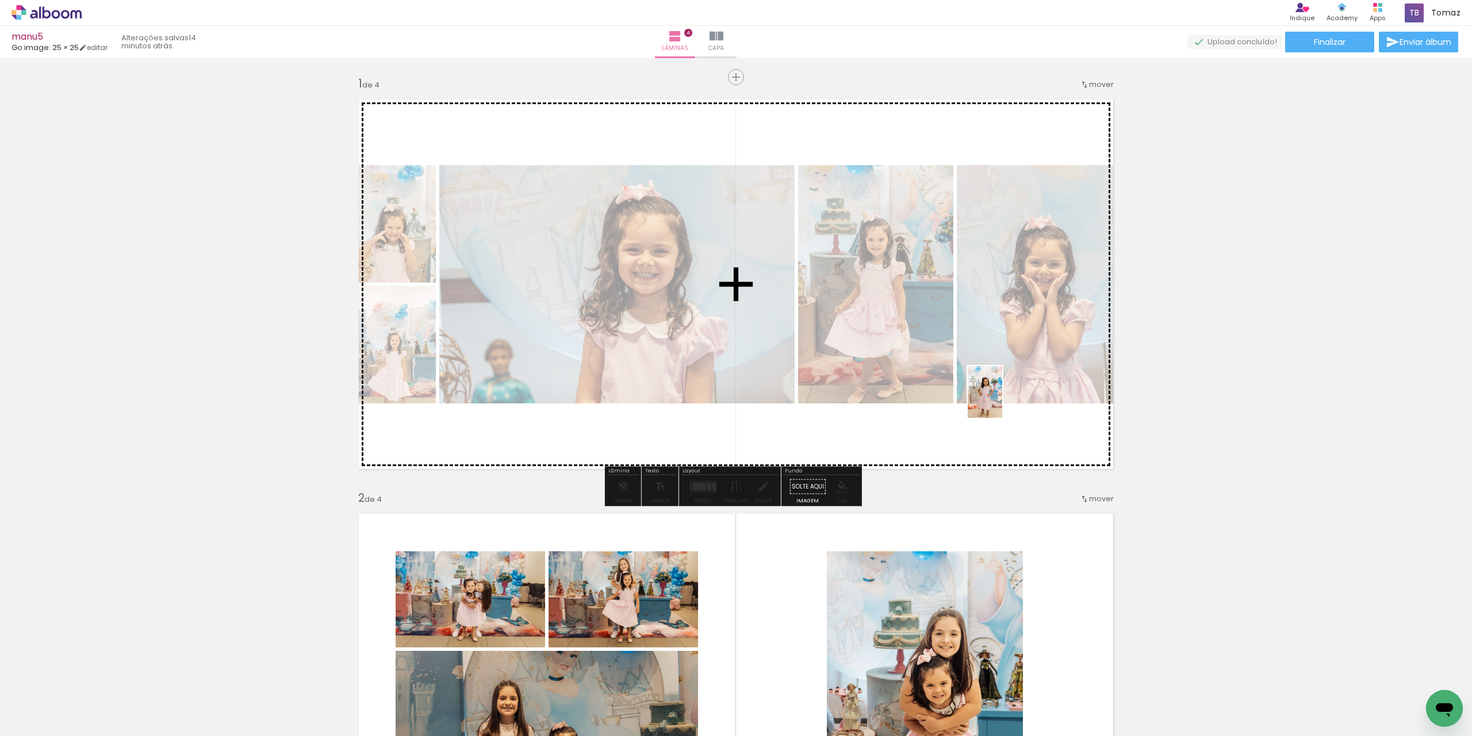
drag, startPoint x: 1280, startPoint y: 703, endPoint x: 1003, endPoint y: 400, distance: 411.2
click at [1003, 400] on quentale-workspace at bounding box center [736, 368] width 1472 height 736
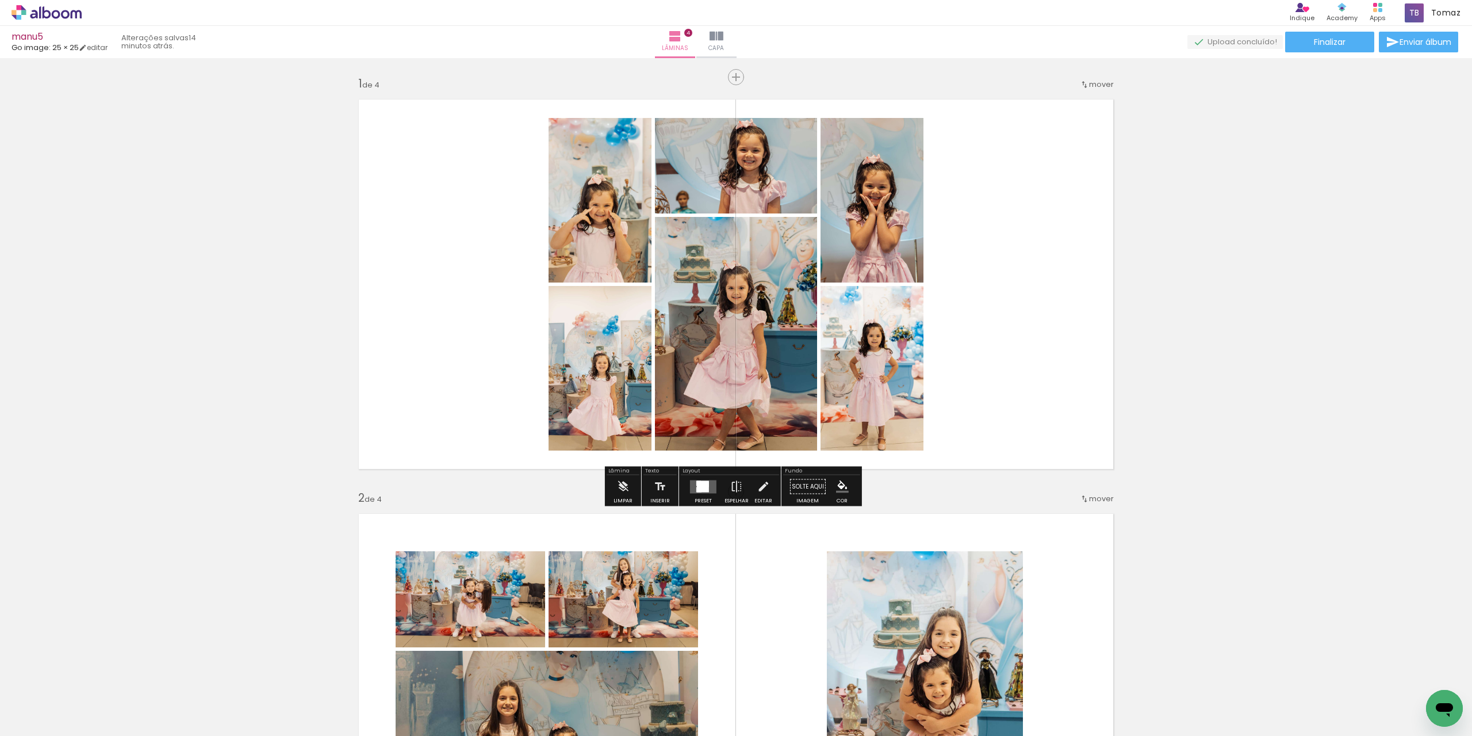
click at [706, 491] on div at bounding box center [703, 486] width 12 height 11
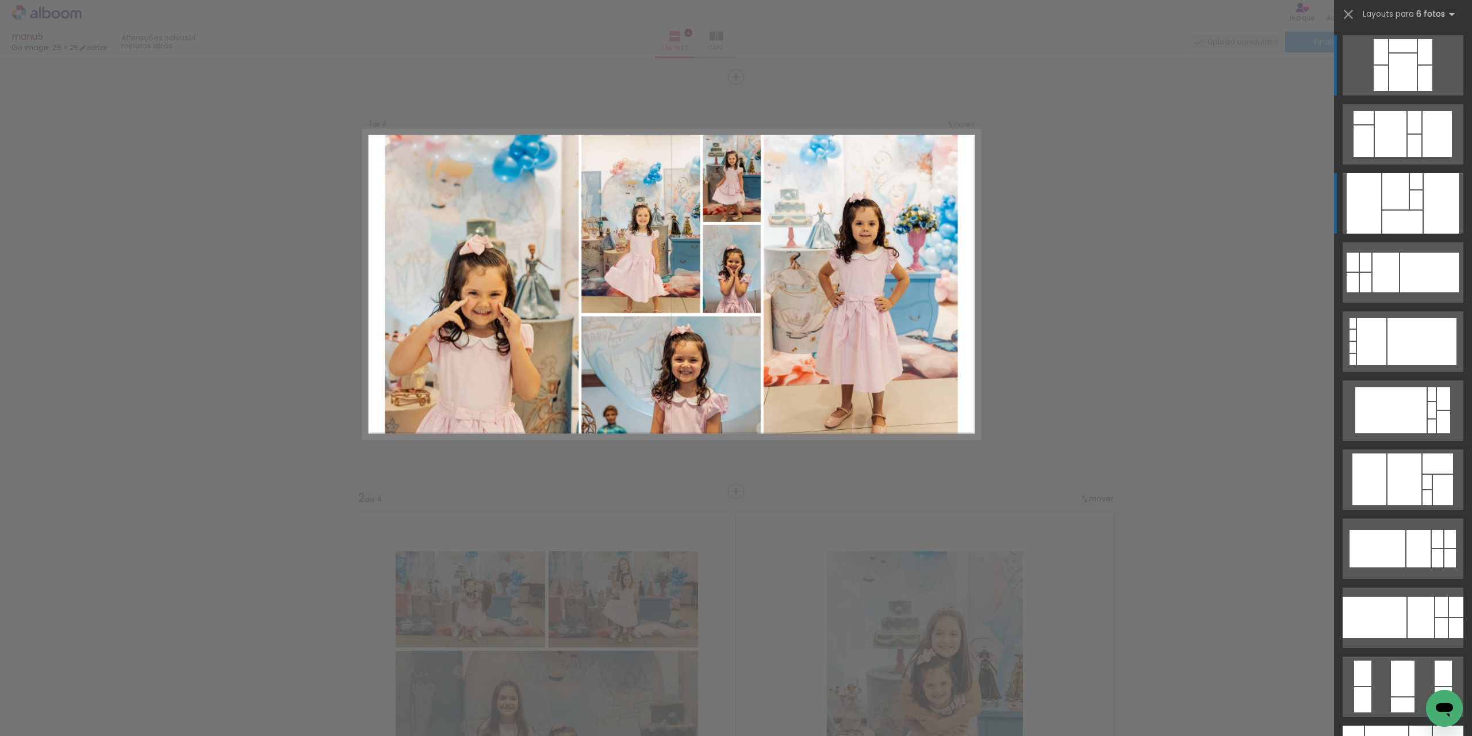
click at [1399, 206] on div at bounding box center [1396, 191] width 26 height 36
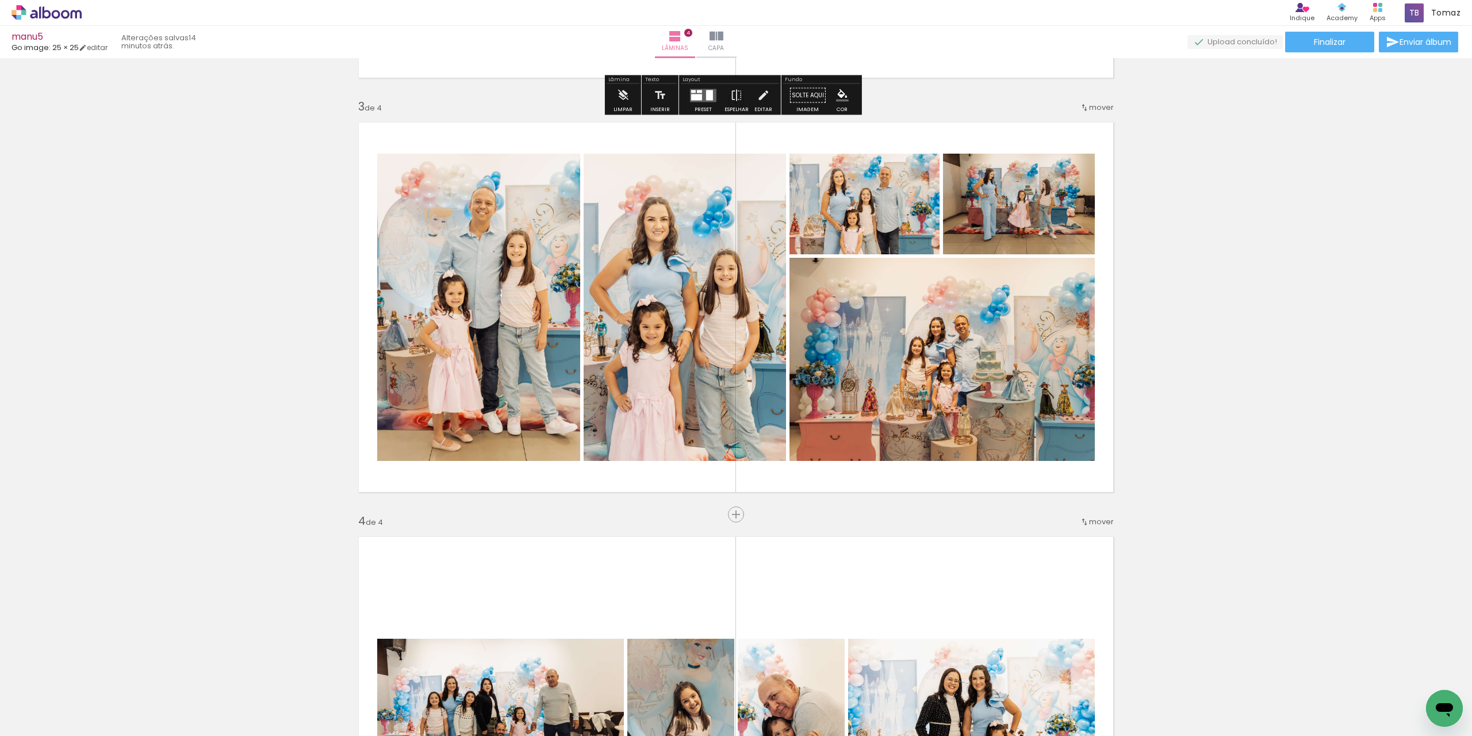
scroll to position [1208, 0]
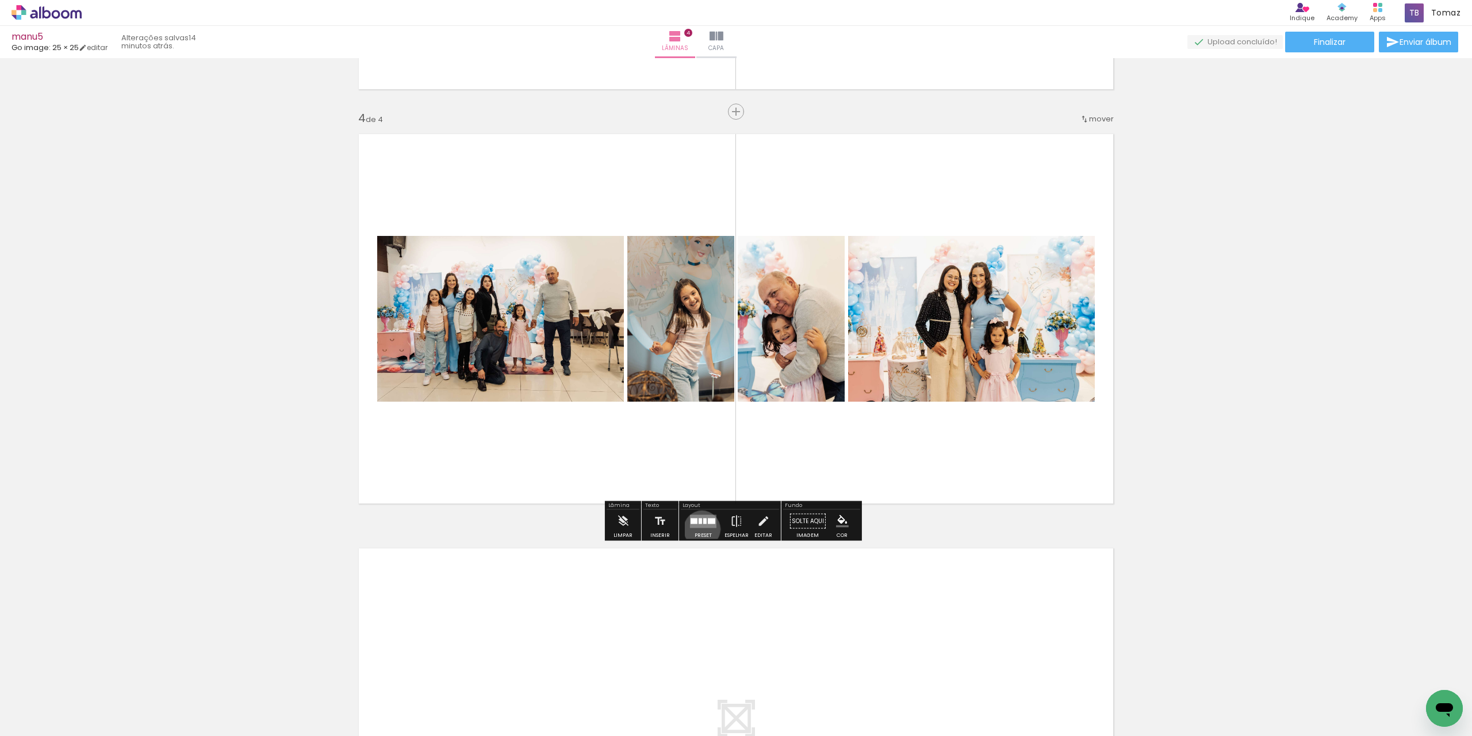
click at [699, 529] on div at bounding box center [703, 521] width 31 height 23
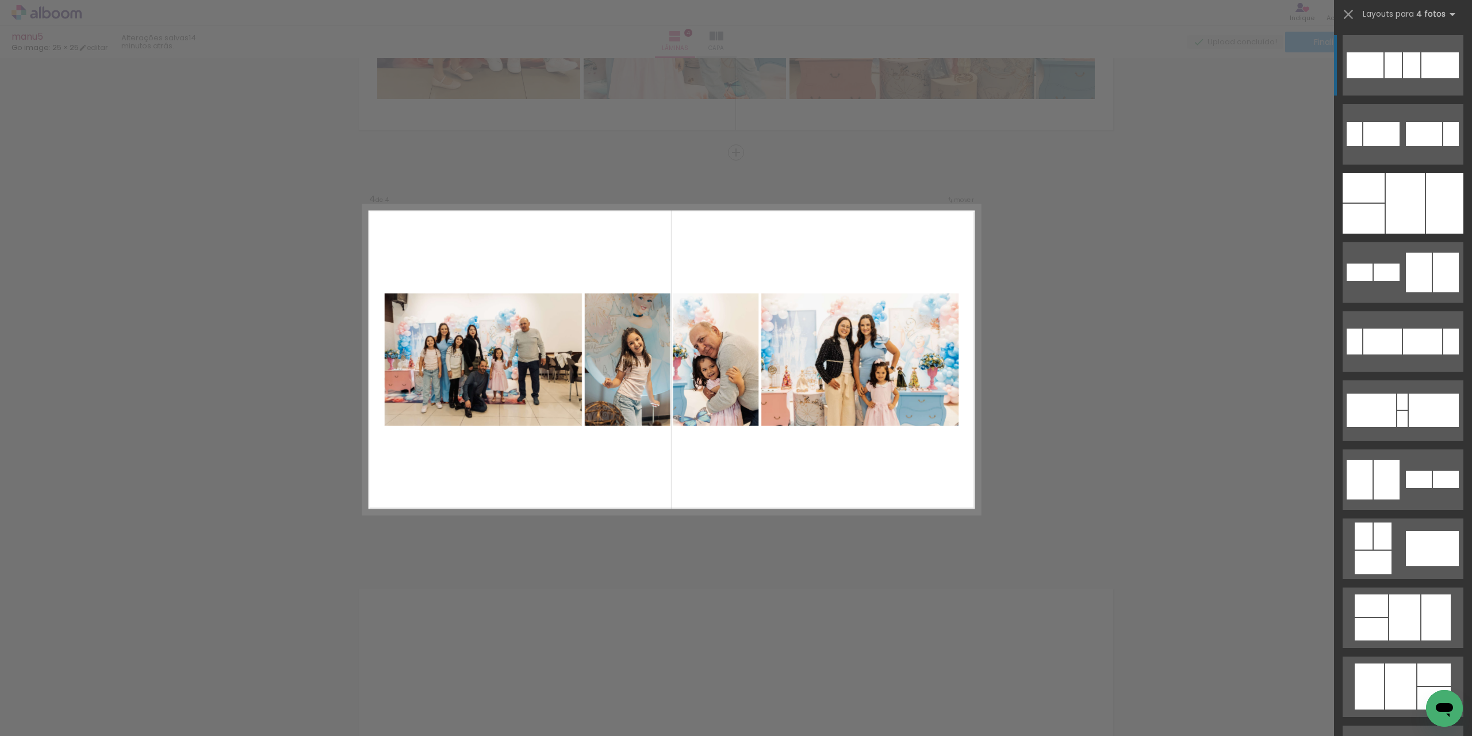
scroll to position [1166, 0]
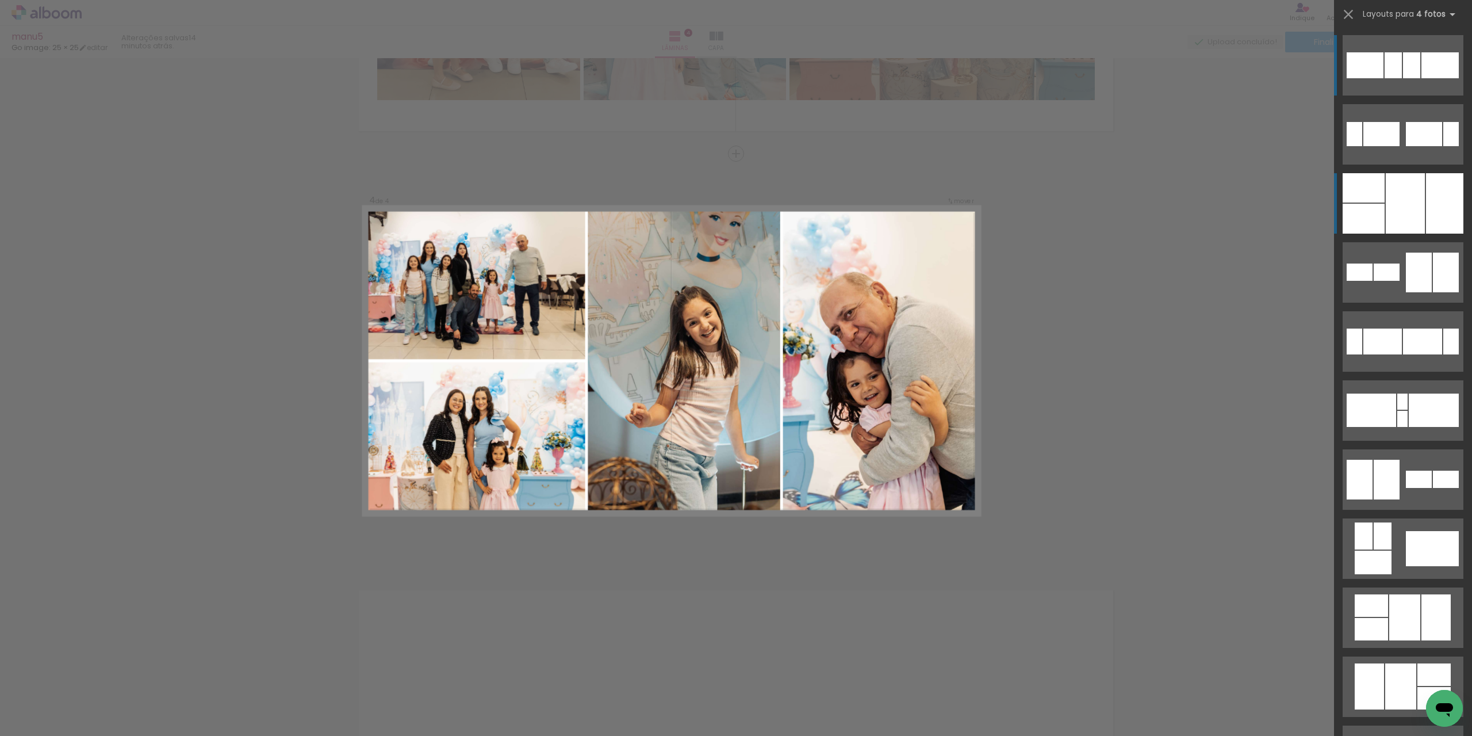
click at [1388, 204] on div at bounding box center [1405, 203] width 39 height 60
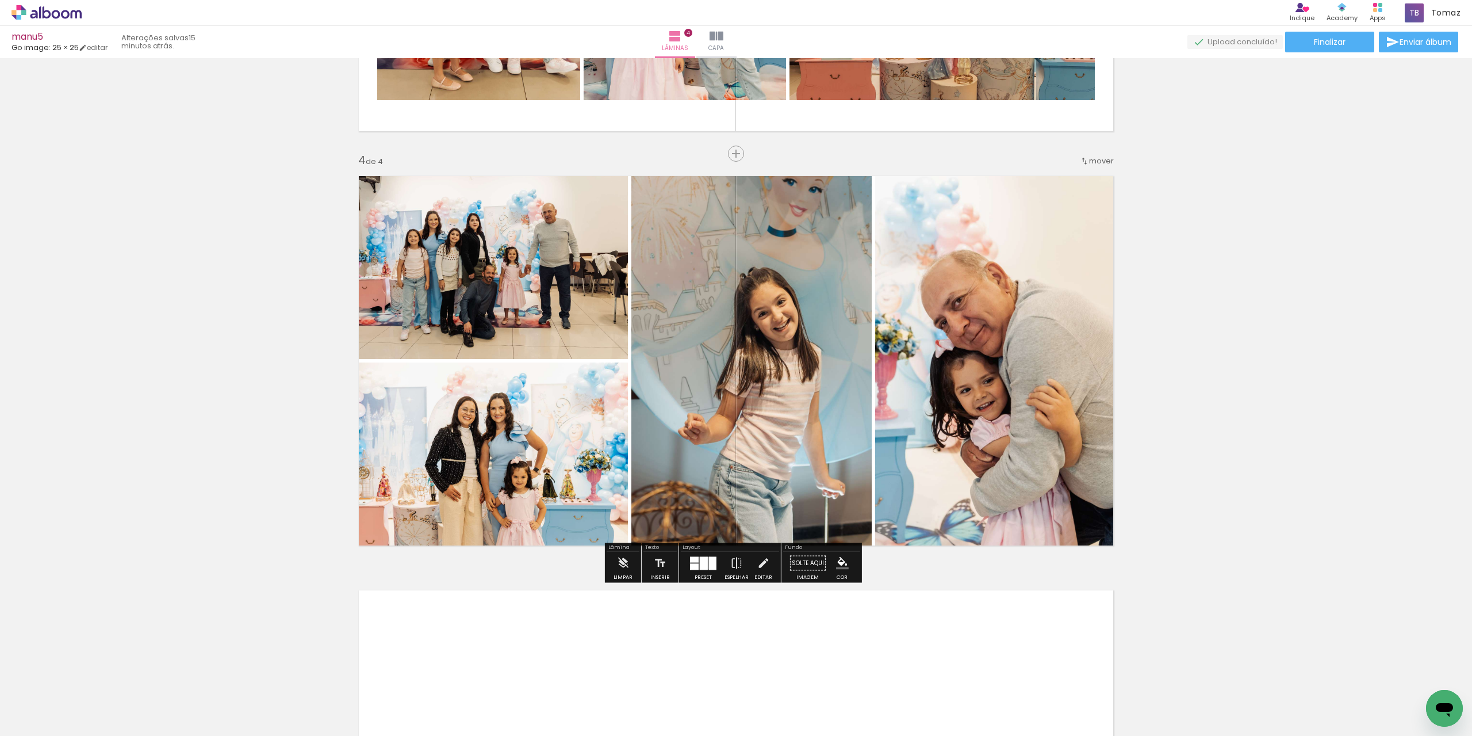
click at [705, 563] on quentale-layouter at bounding box center [703, 562] width 26 height 13
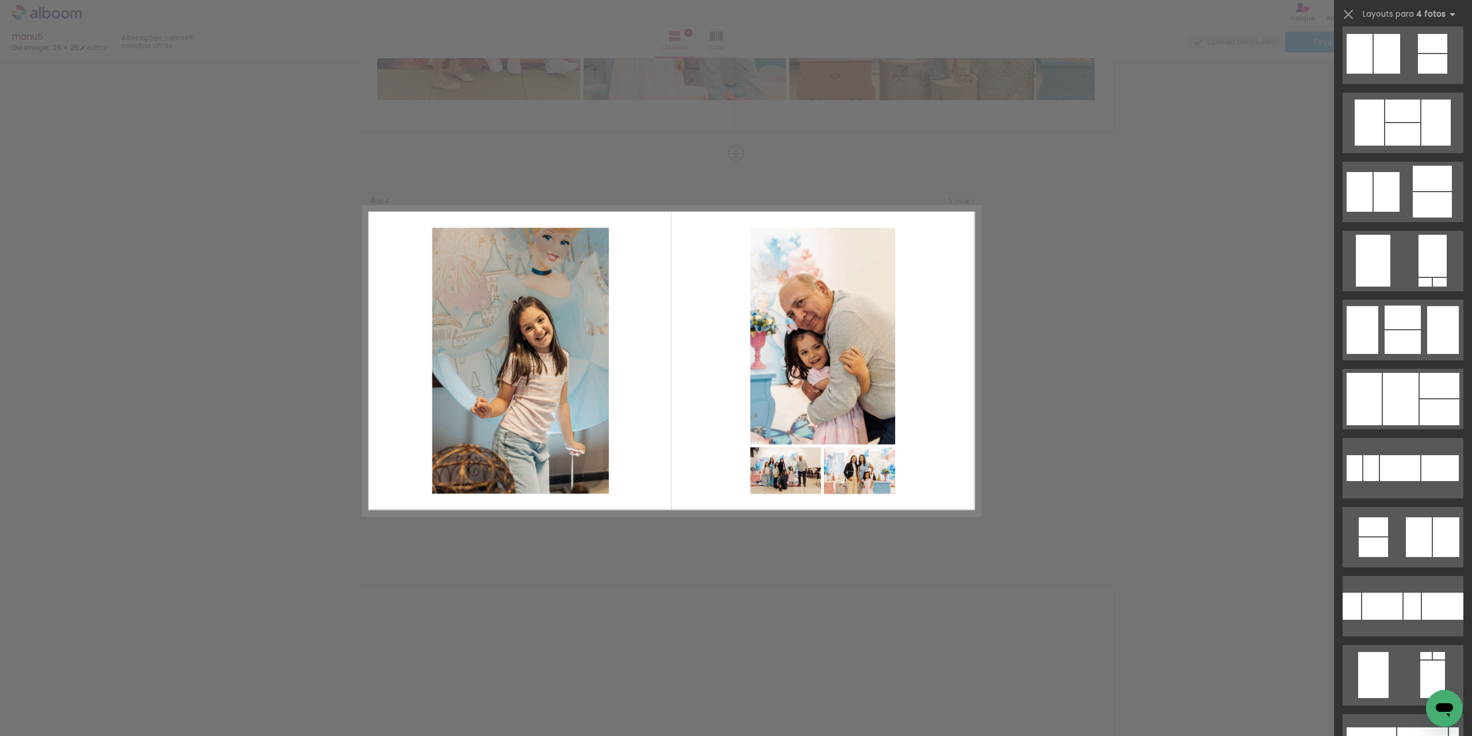
scroll to position [1173, 0]
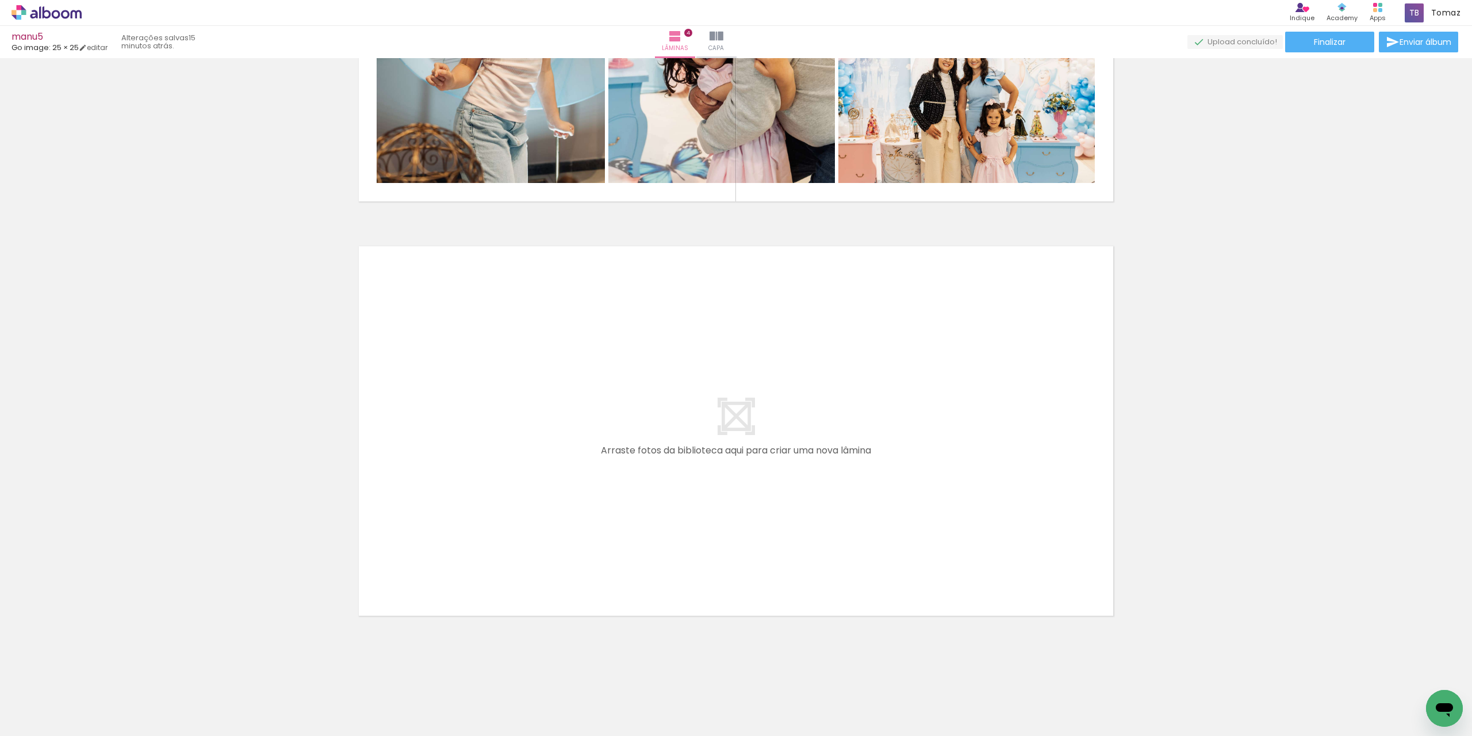
scroll to position [0, 1009]
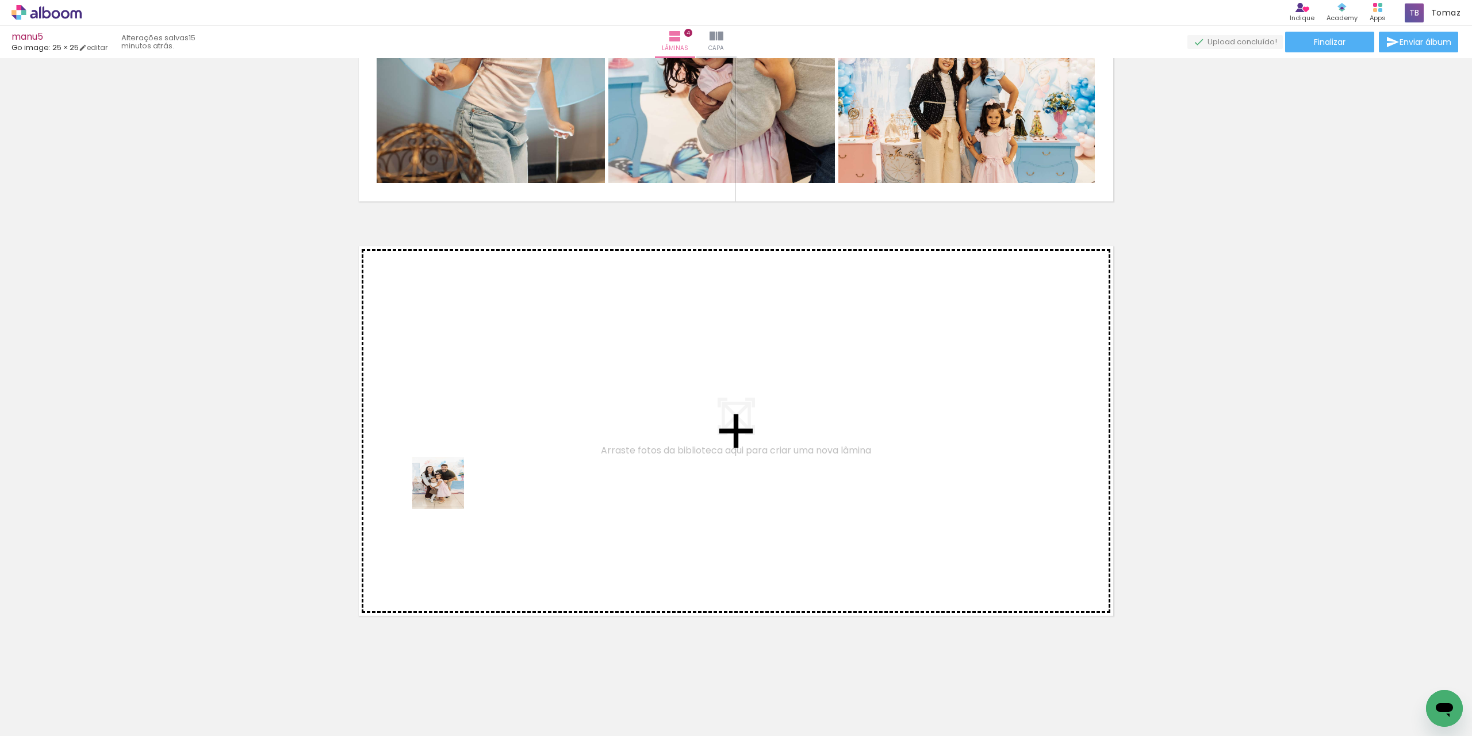
drag, startPoint x: 340, startPoint y: 700, endPoint x: 447, endPoint y: 491, distance: 234.6
click at [447, 491] on quentale-workspace at bounding box center [736, 368] width 1472 height 736
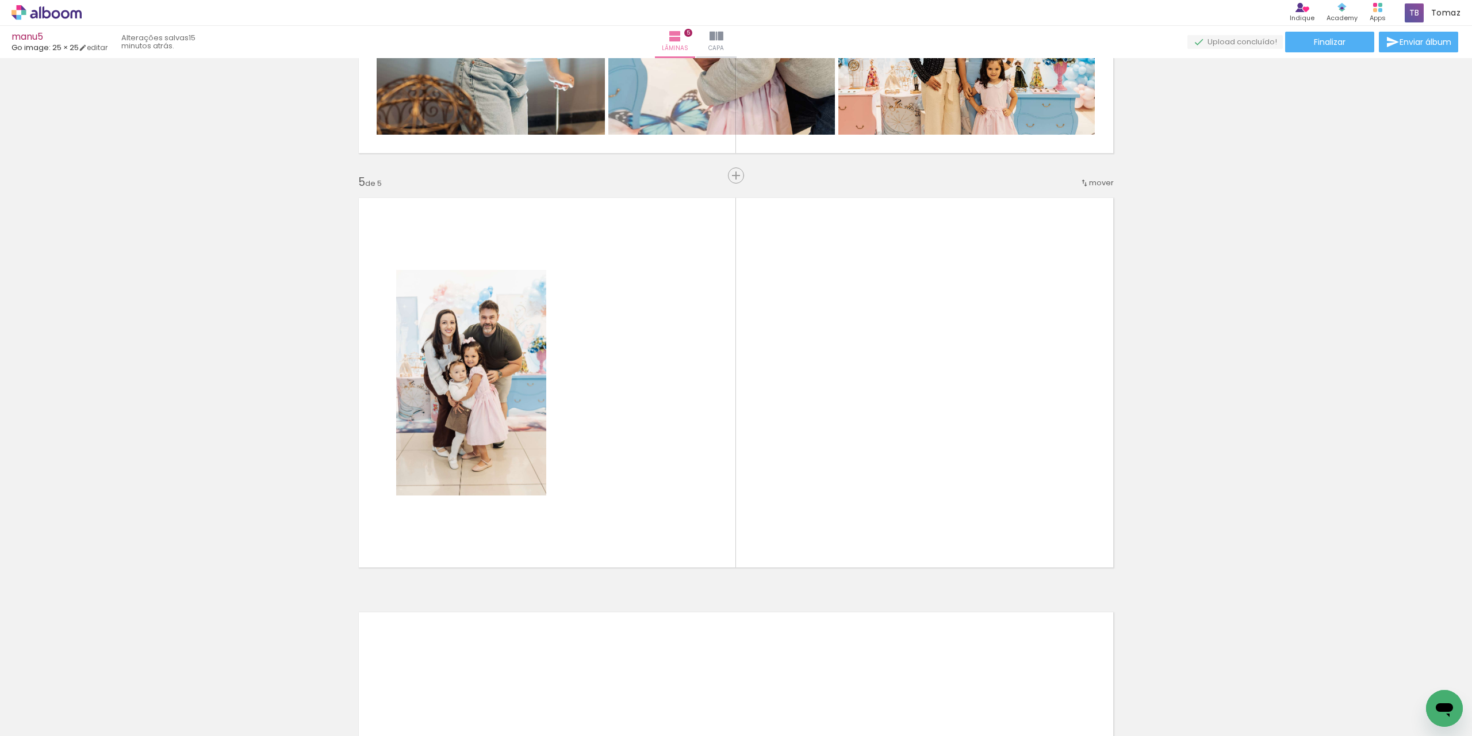
scroll to position [1580, 0]
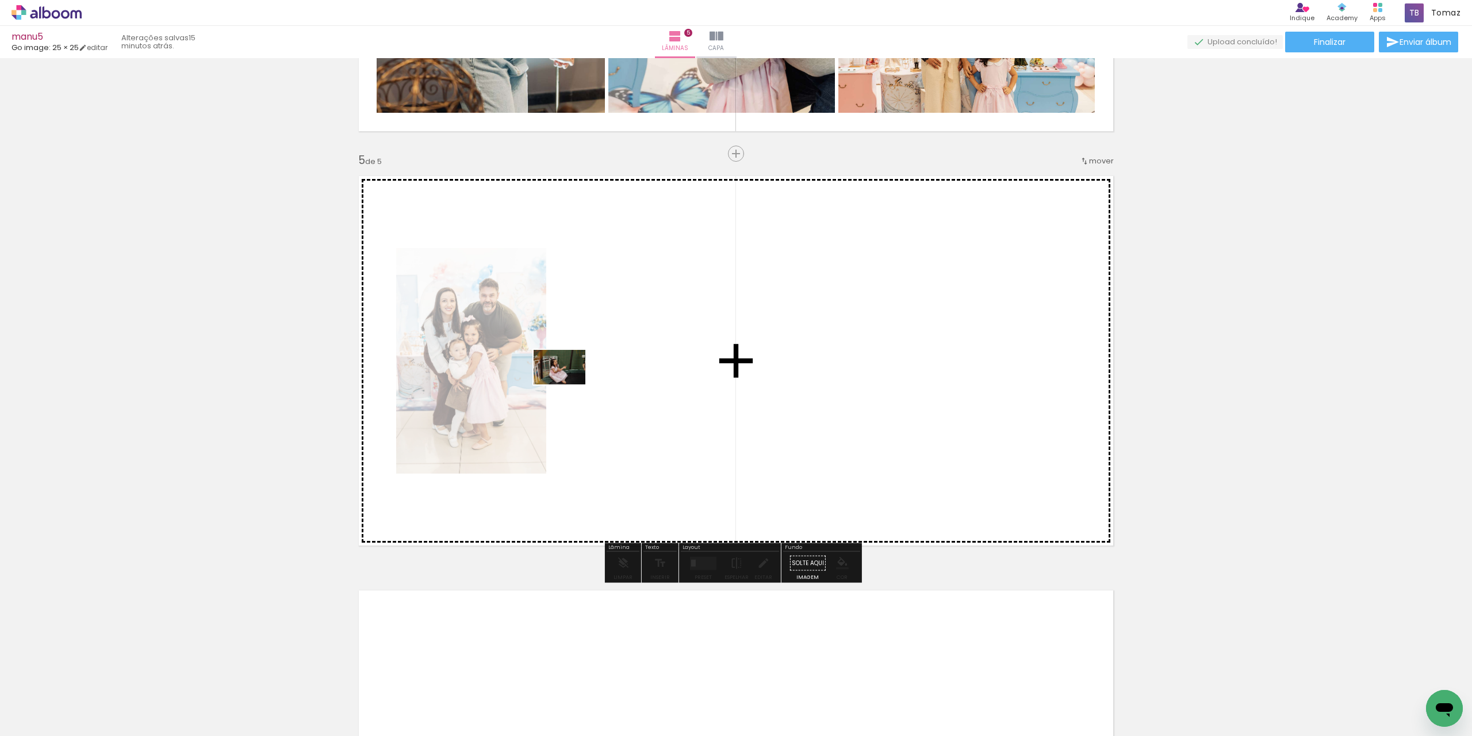
drag, startPoint x: 408, startPoint y: 686, endPoint x: 568, endPoint y: 384, distance: 341.4
click at [568, 384] on quentale-workspace at bounding box center [736, 368] width 1472 height 736
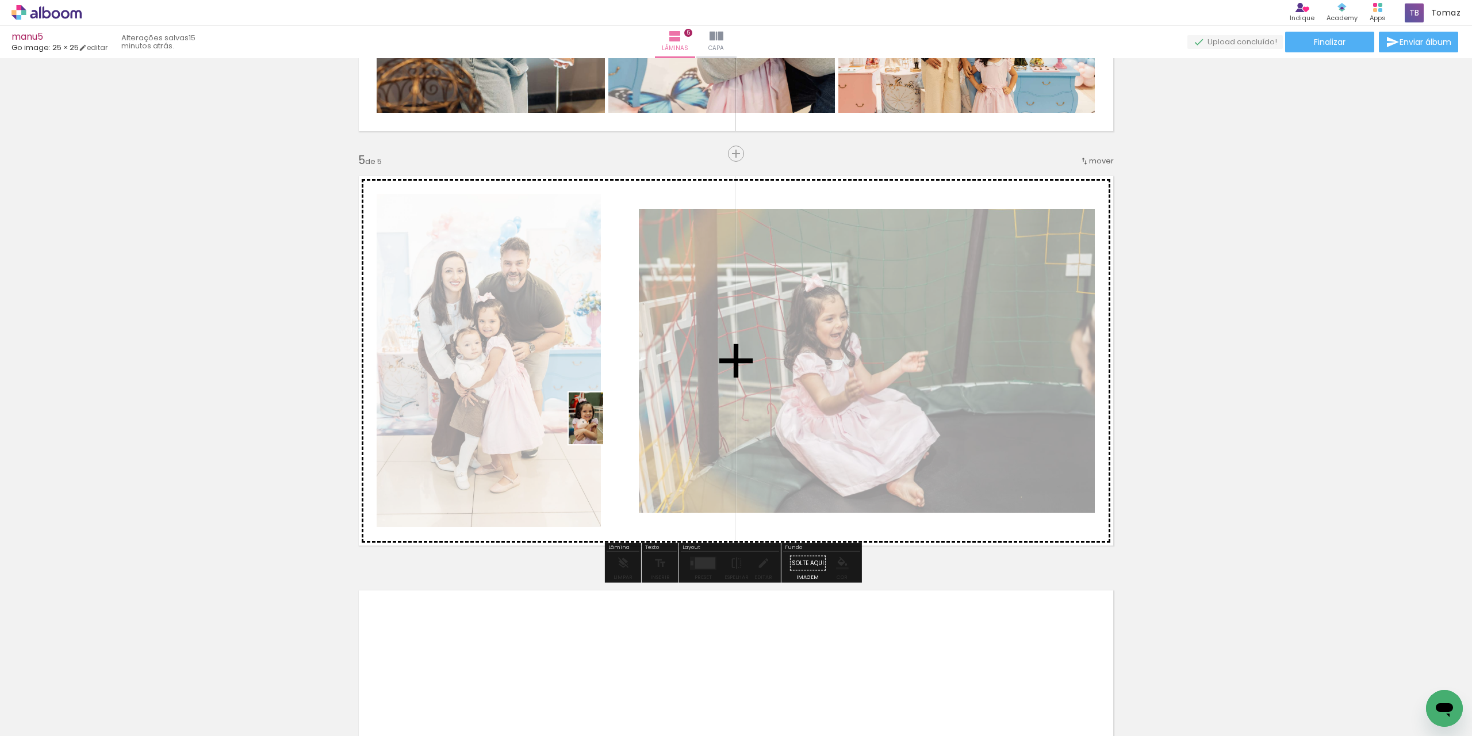
drag, startPoint x: 460, startPoint y: 707, endPoint x: 604, endPoint y: 424, distance: 317.2
click at [604, 424] on quentale-workspace at bounding box center [736, 368] width 1472 height 736
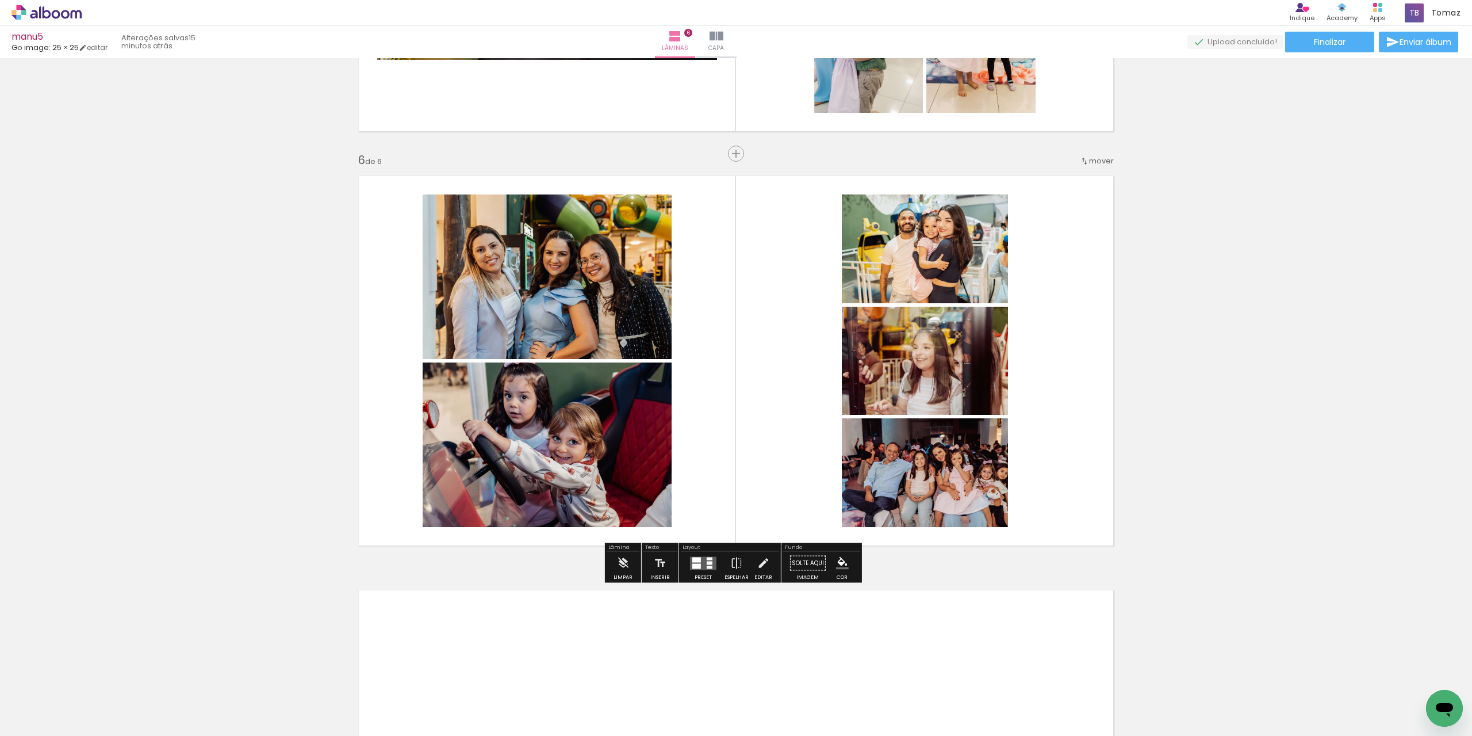
scroll to position [0, 1009]
click at [701, 563] on quentale-layouter at bounding box center [703, 562] width 26 height 13
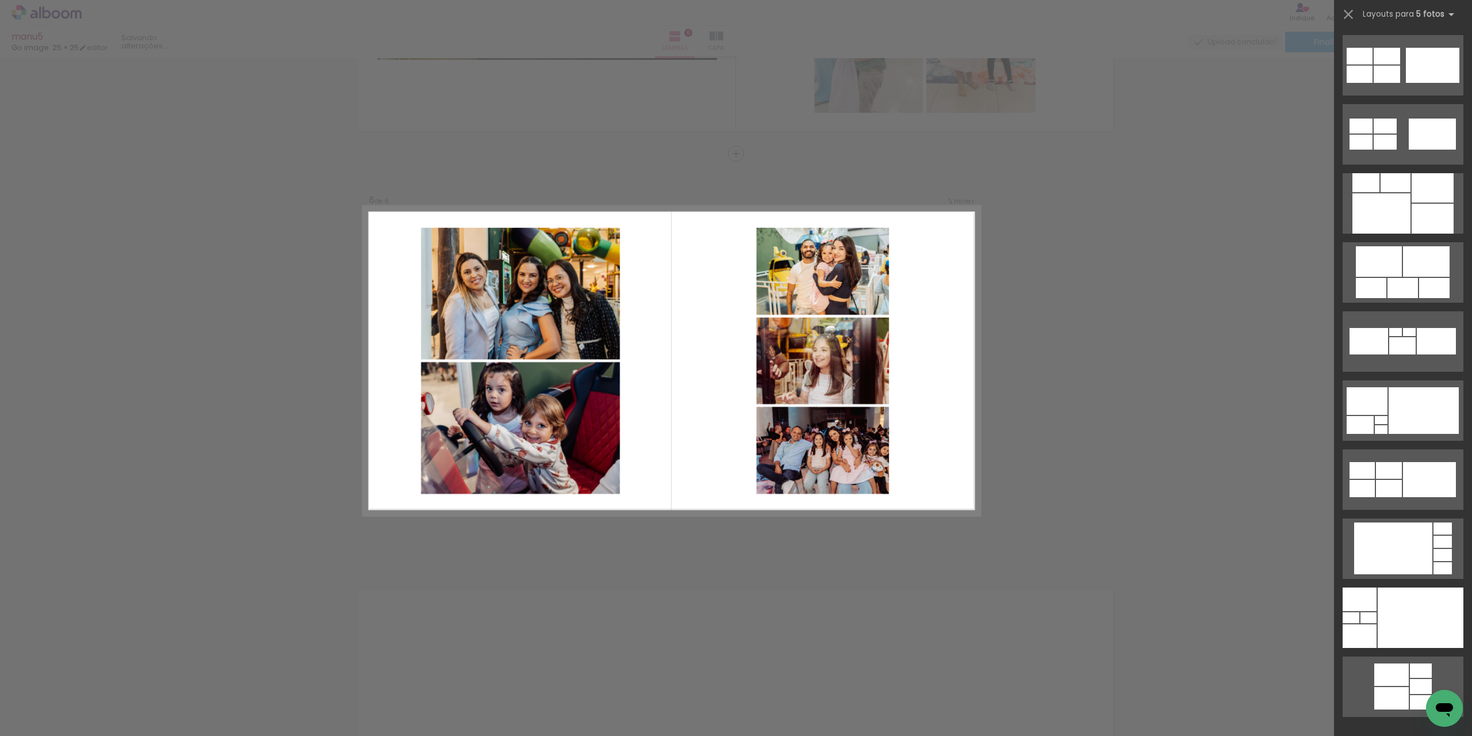
scroll to position [0, 0]
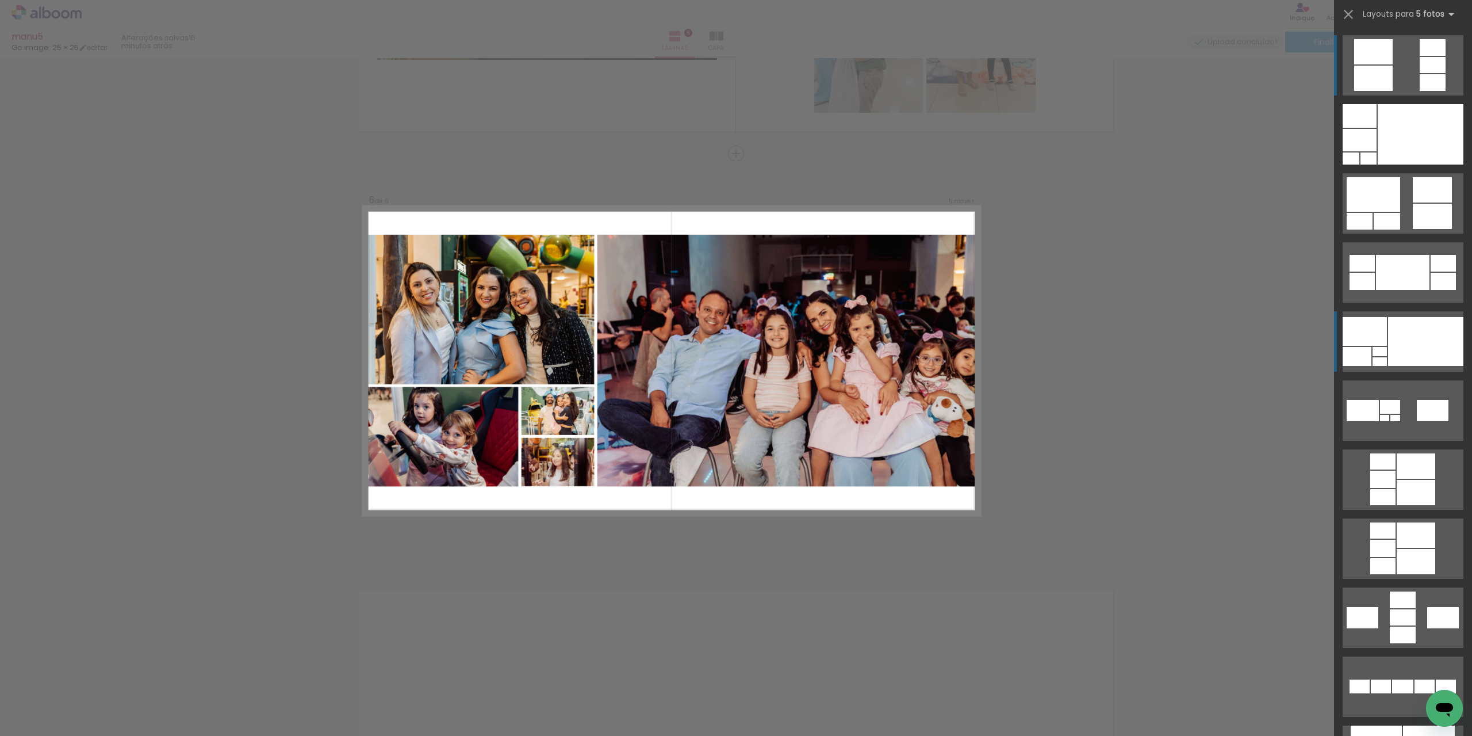
click at [1419, 164] on div at bounding box center [1421, 134] width 86 height 60
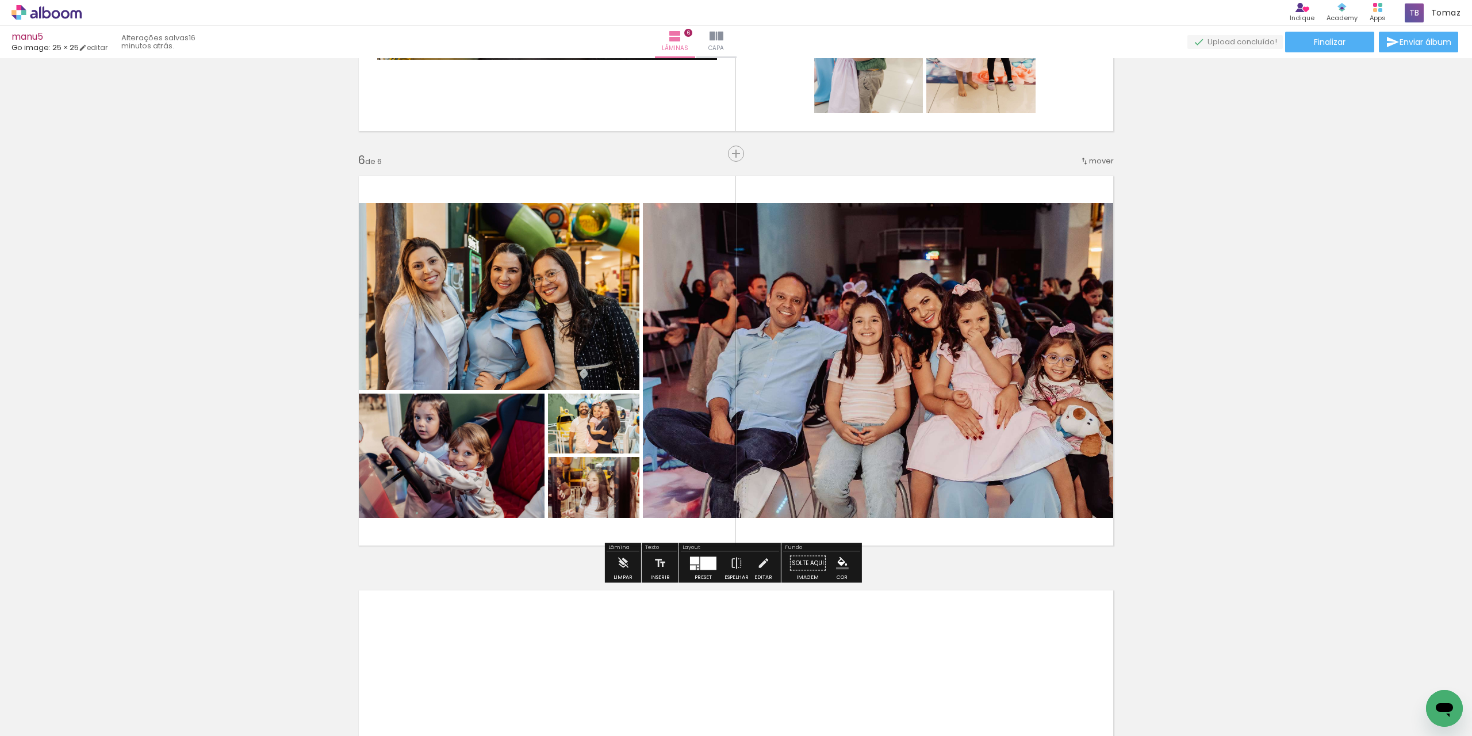
click at [702, 563] on div at bounding box center [709, 562] width 16 height 13
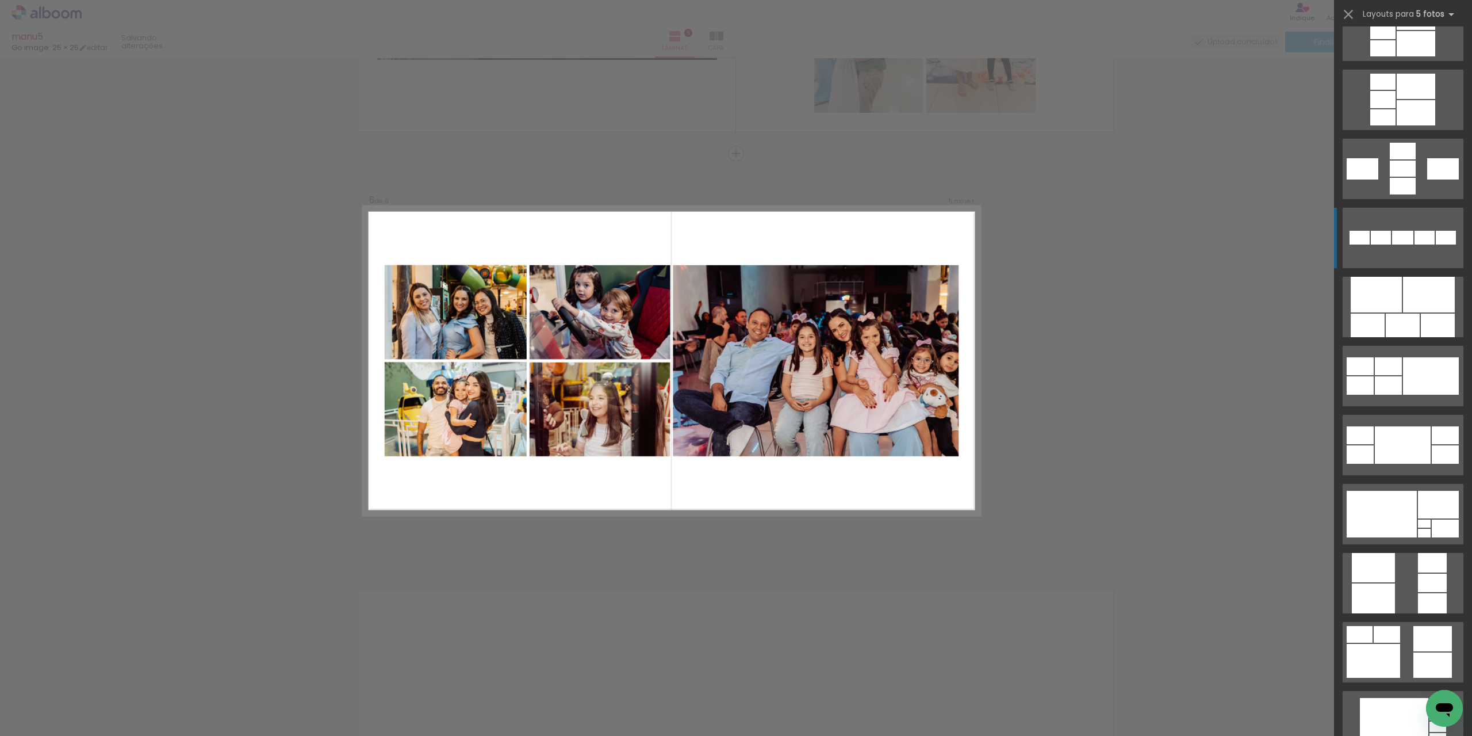
scroll to position [506, 0]
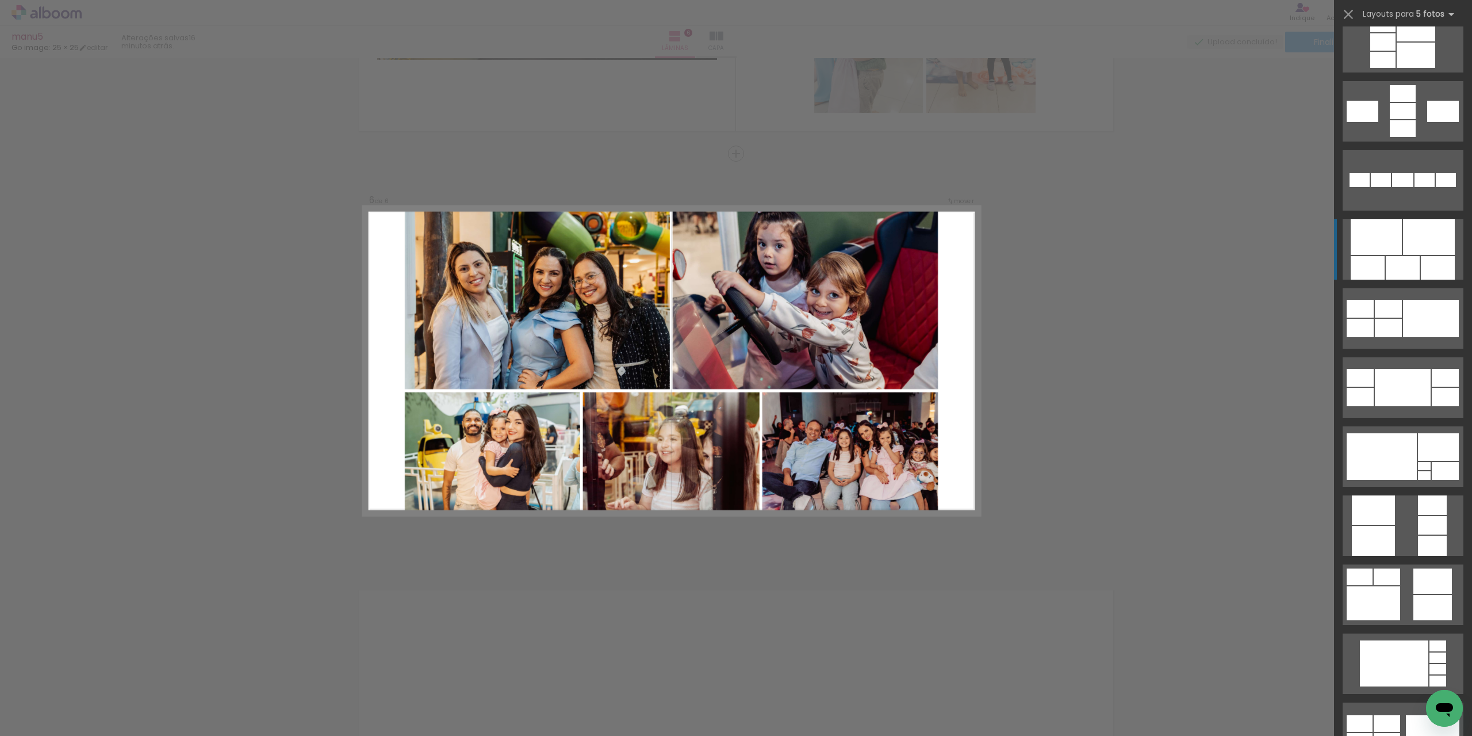
click at [1403, 264] on div at bounding box center [1403, 268] width 34 height 24
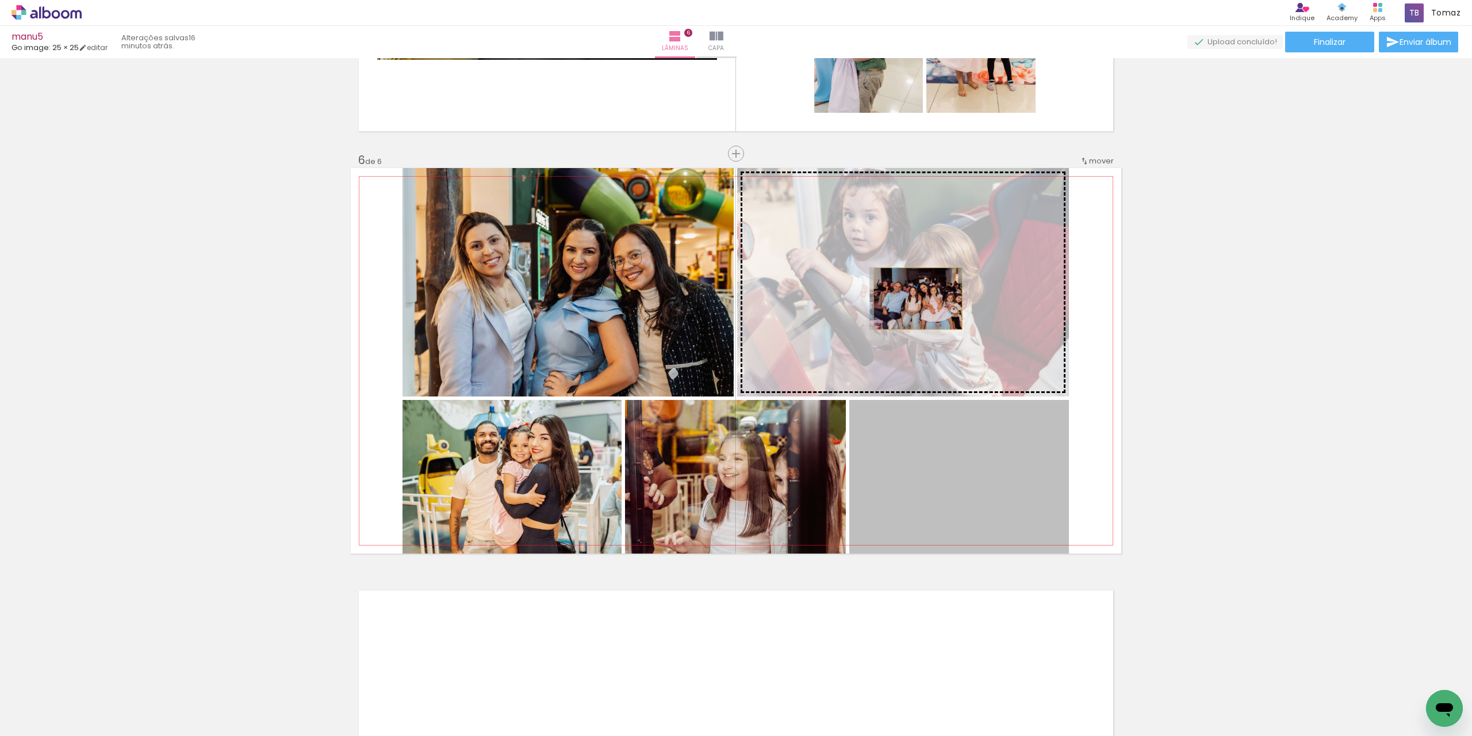
drag, startPoint x: 988, startPoint y: 489, endPoint x: 914, endPoint y: 299, distance: 204.3
click at [0, 0] on slot at bounding box center [0, 0] width 0 height 0
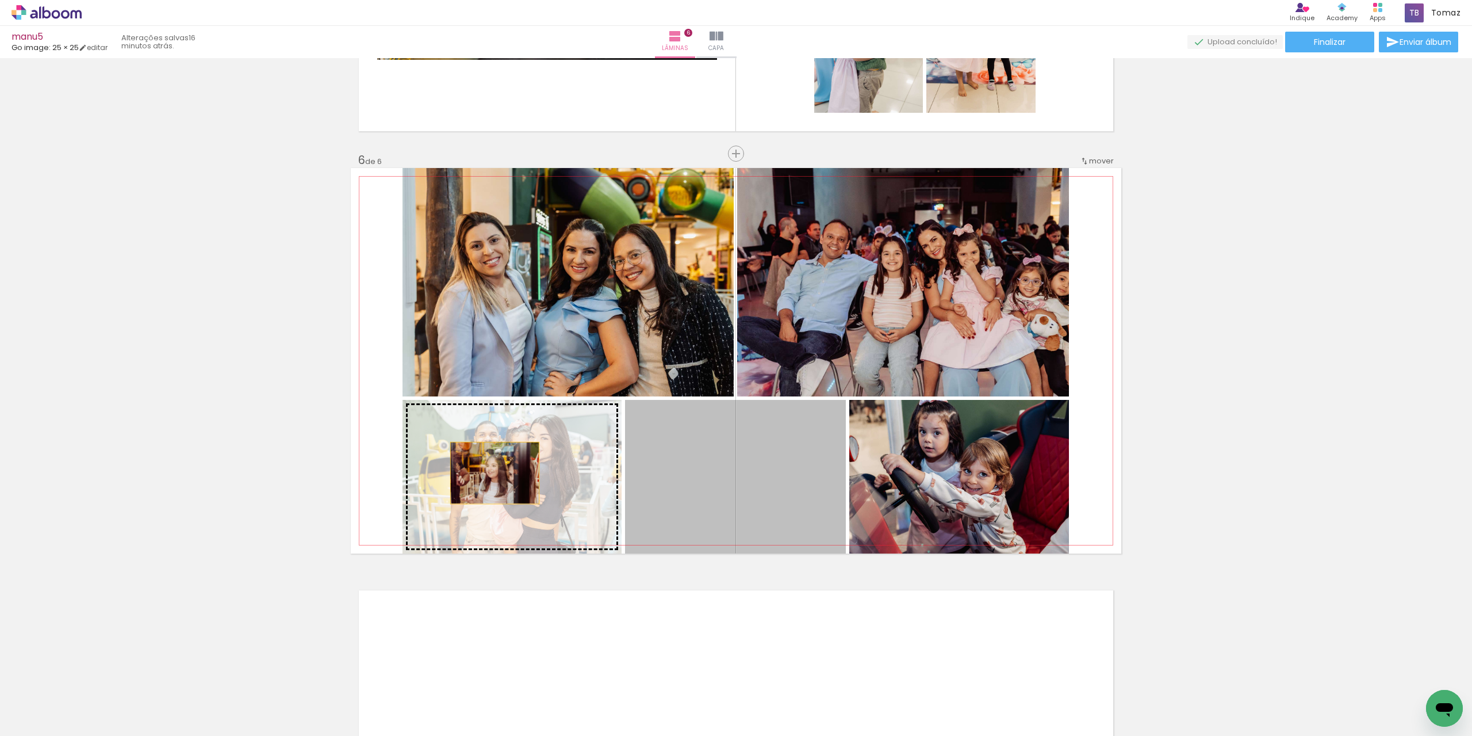
drag, startPoint x: 722, startPoint y: 472, endPoint x: 491, endPoint y: 473, distance: 231.2
click at [0, 0] on slot at bounding box center [0, 0] width 0 height 0
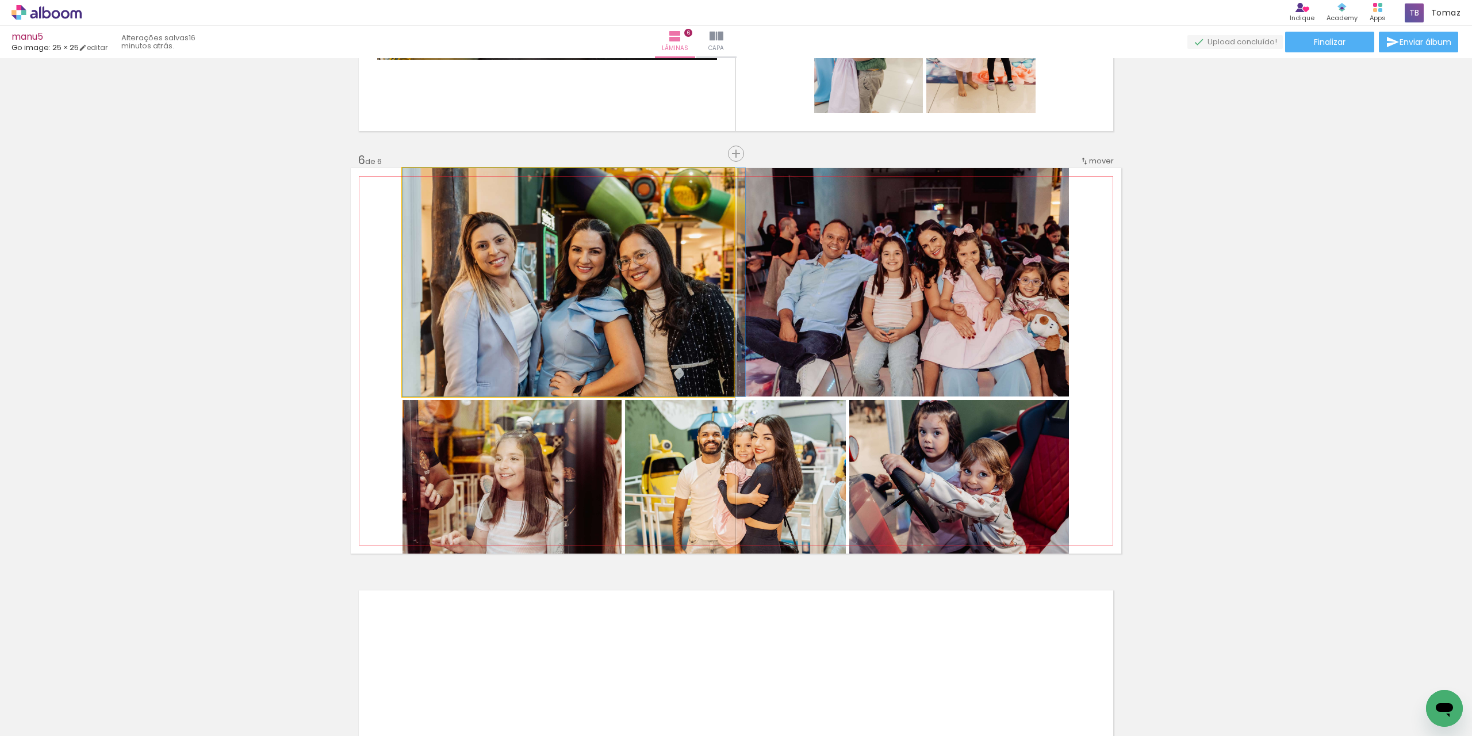
drag, startPoint x: 592, startPoint y: 347, endPoint x: 664, endPoint y: 399, distance: 89.1
click at [664, 399] on quentale-layouter at bounding box center [736, 360] width 771 height 385
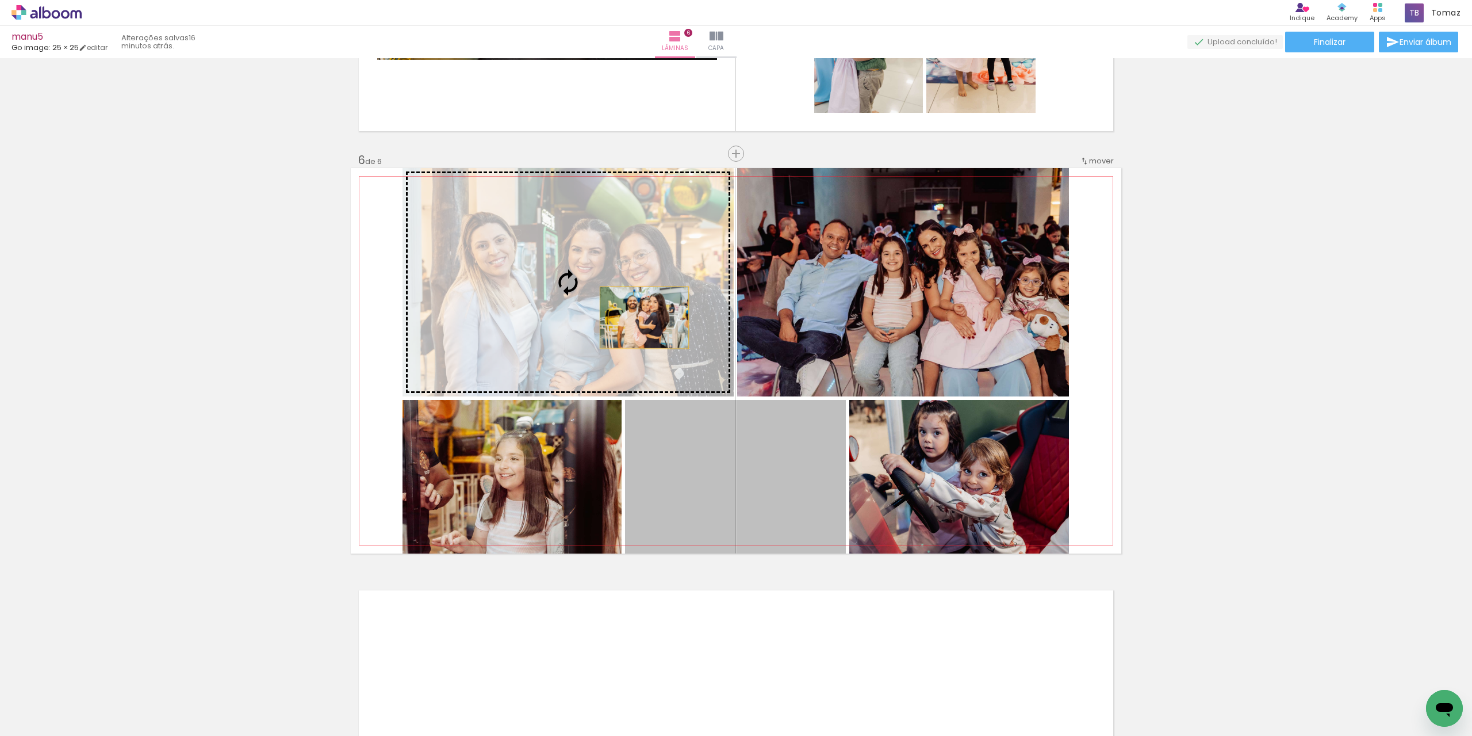
drag, startPoint x: 718, startPoint y: 465, endPoint x: 636, endPoint y: 312, distance: 174.0
click at [0, 0] on slot at bounding box center [0, 0] width 0 height 0
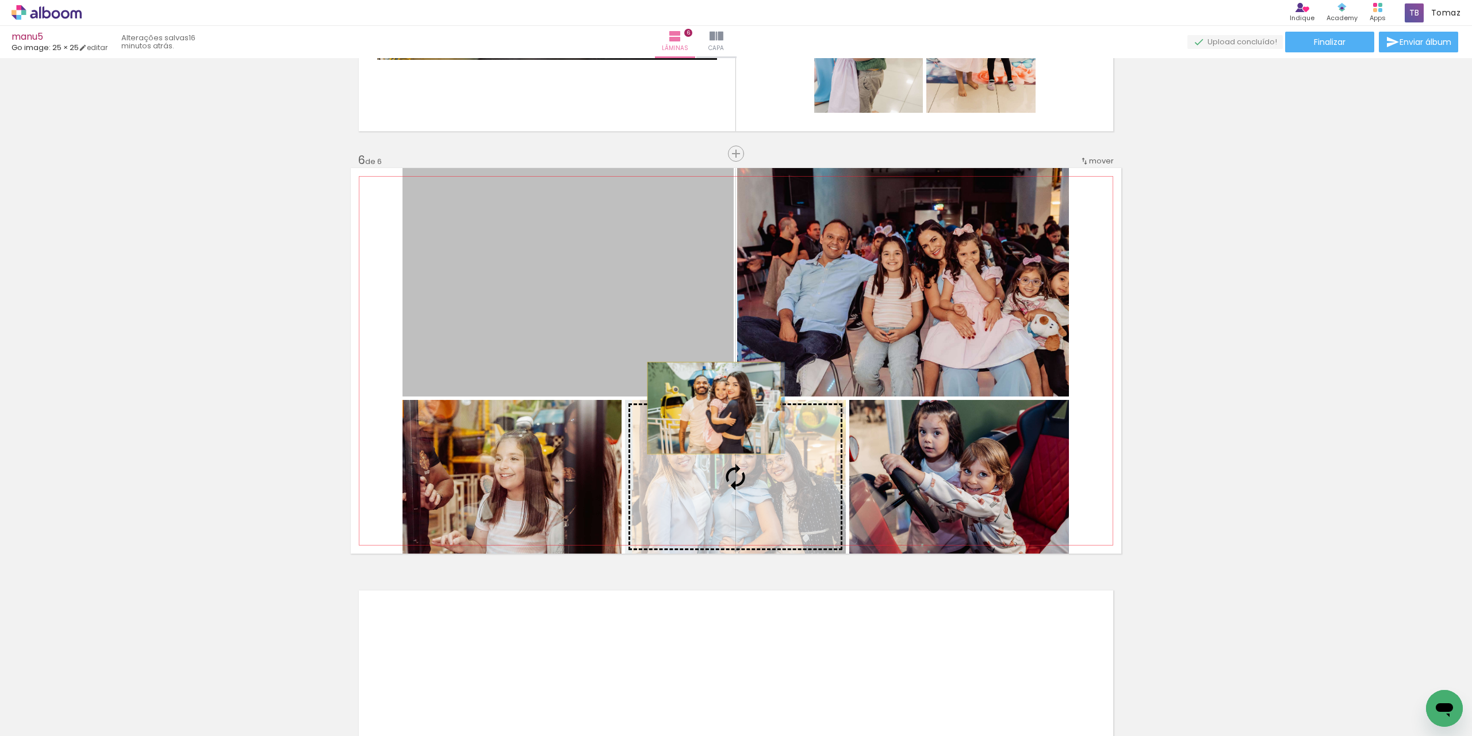
drag, startPoint x: 628, startPoint y: 282, endPoint x: 710, endPoint y: 408, distance: 149.6
click at [0, 0] on slot at bounding box center [0, 0] width 0 height 0
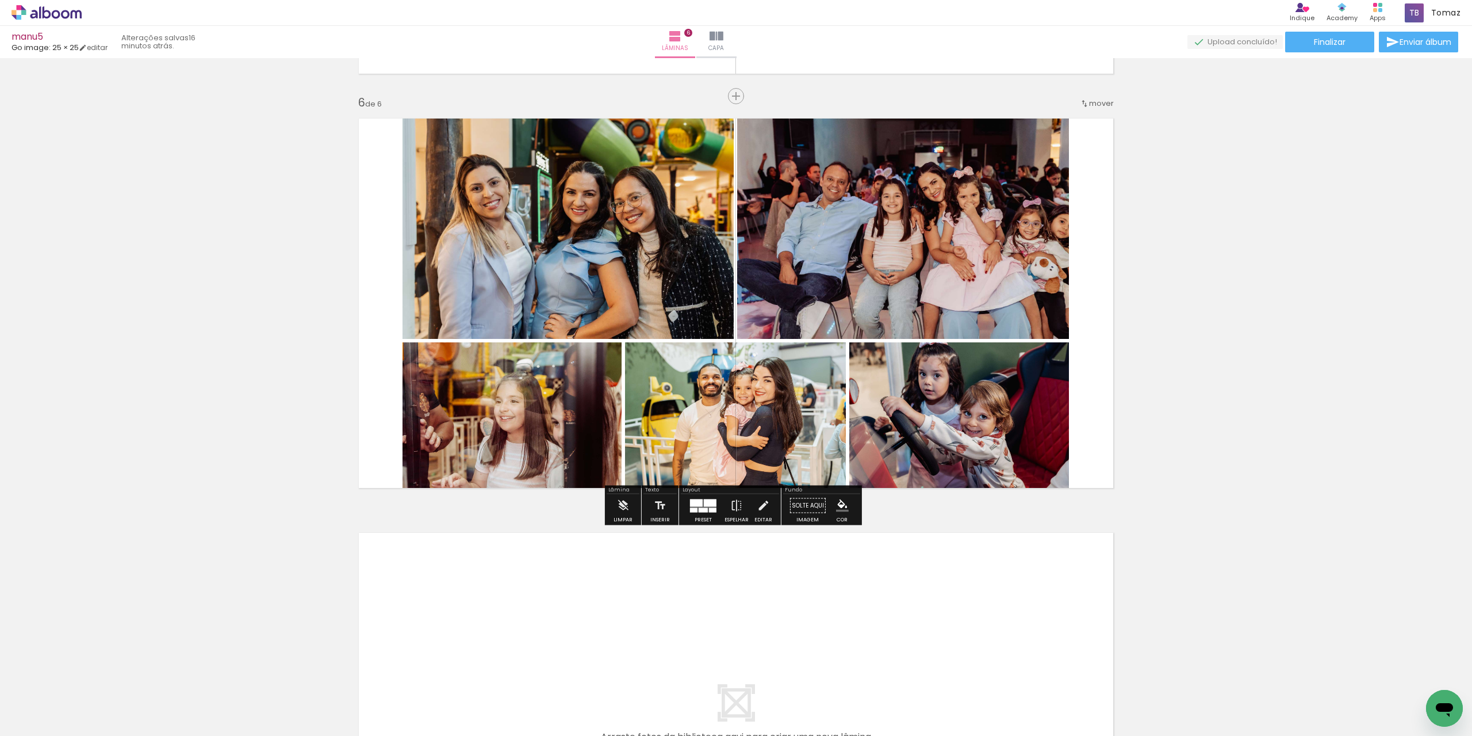
scroll to position [2338, 0]
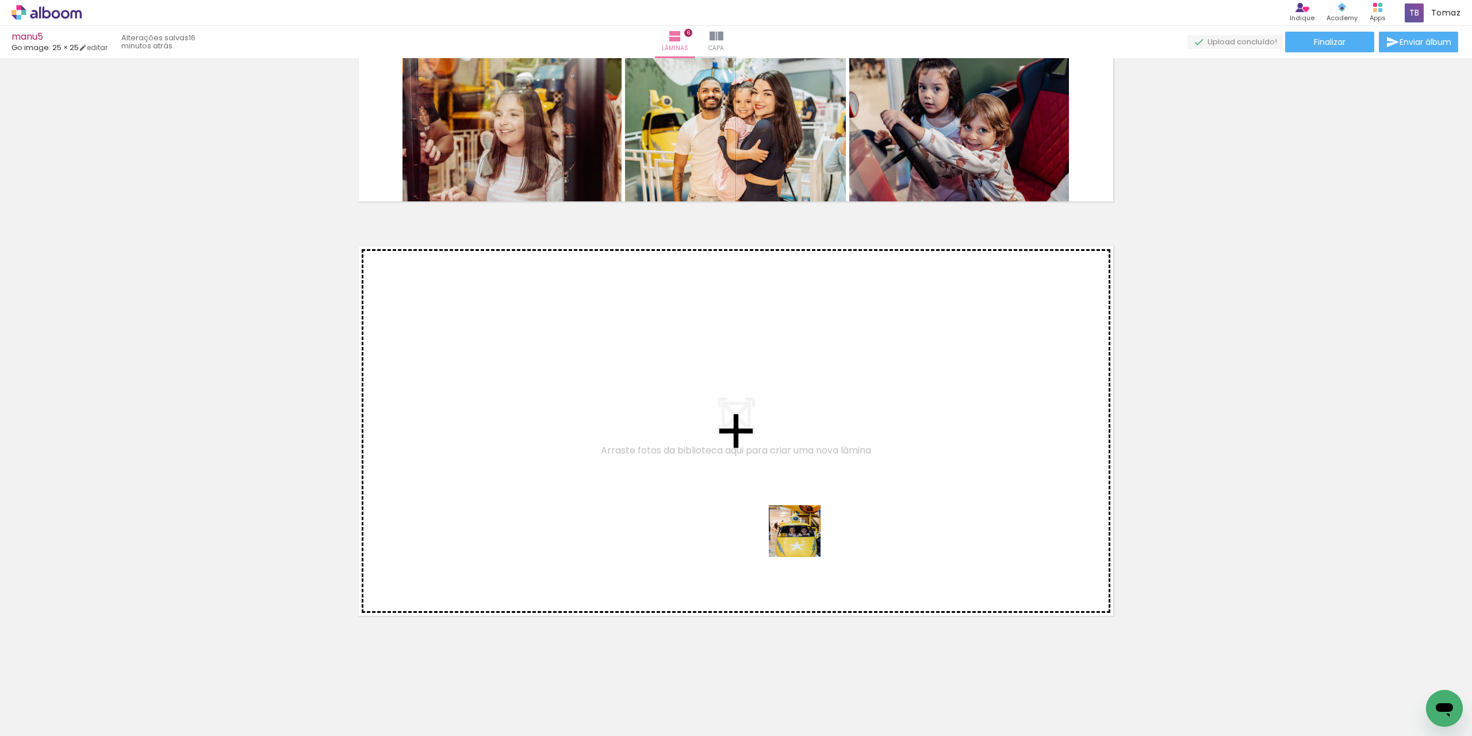
drag, startPoint x: 983, startPoint y: 701, endPoint x: 798, endPoint y: 535, distance: 248.5
click at [798, 535] on quentale-workspace at bounding box center [736, 368] width 1472 height 736
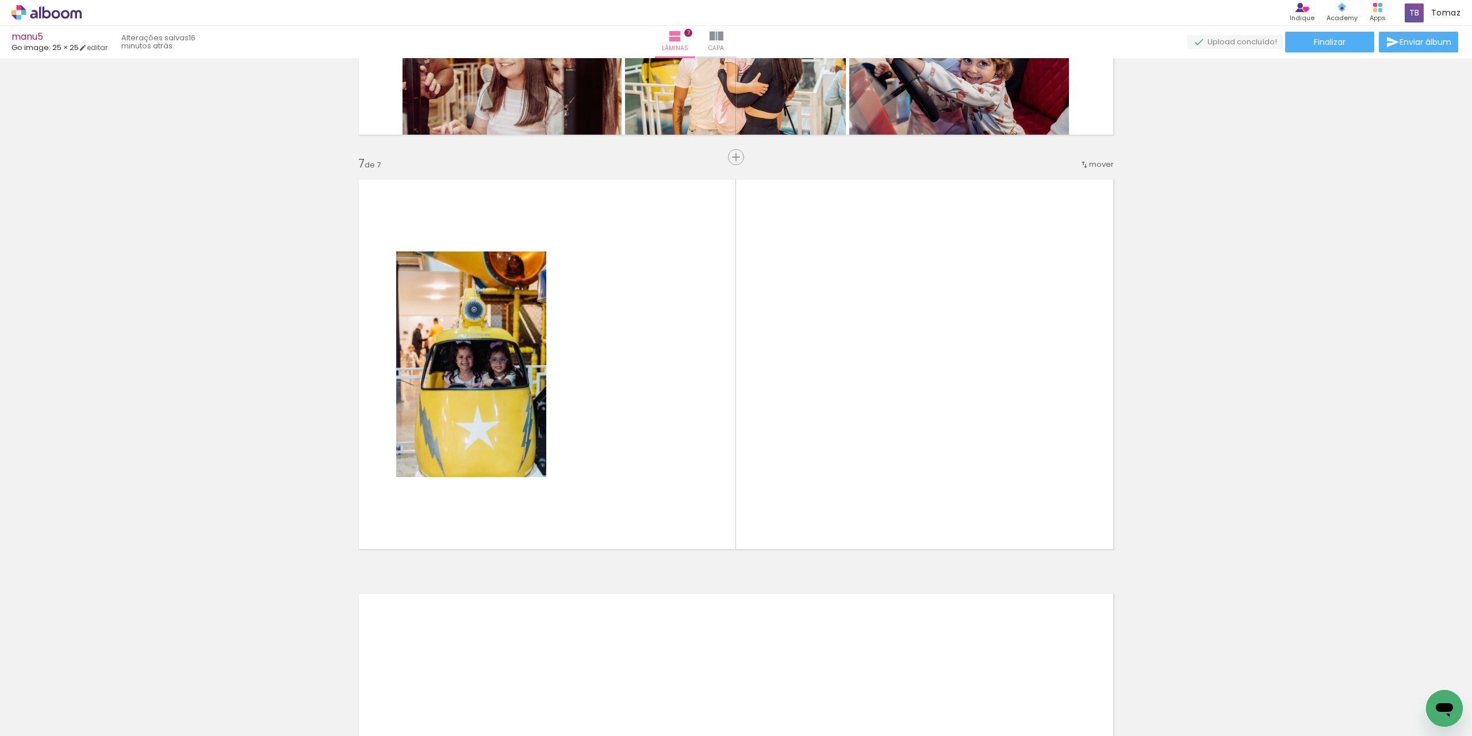
scroll to position [2408, 0]
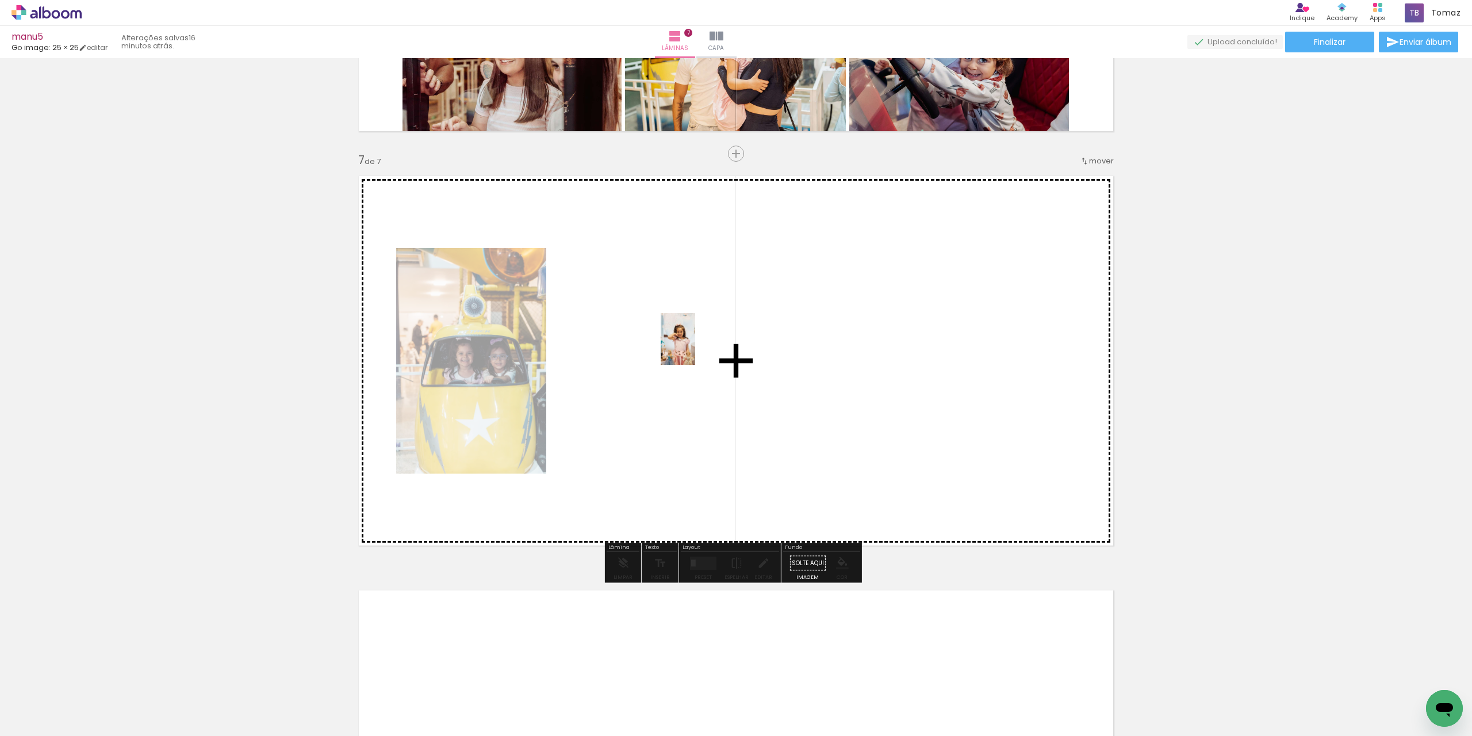
drag, startPoint x: 859, startPoint y: 692, endPoint x: 826, endPoint y: 320, distance: 373.0
click at [695, 347] on quentale-workspace at bounding box center [736, 368] width 1472 height 736
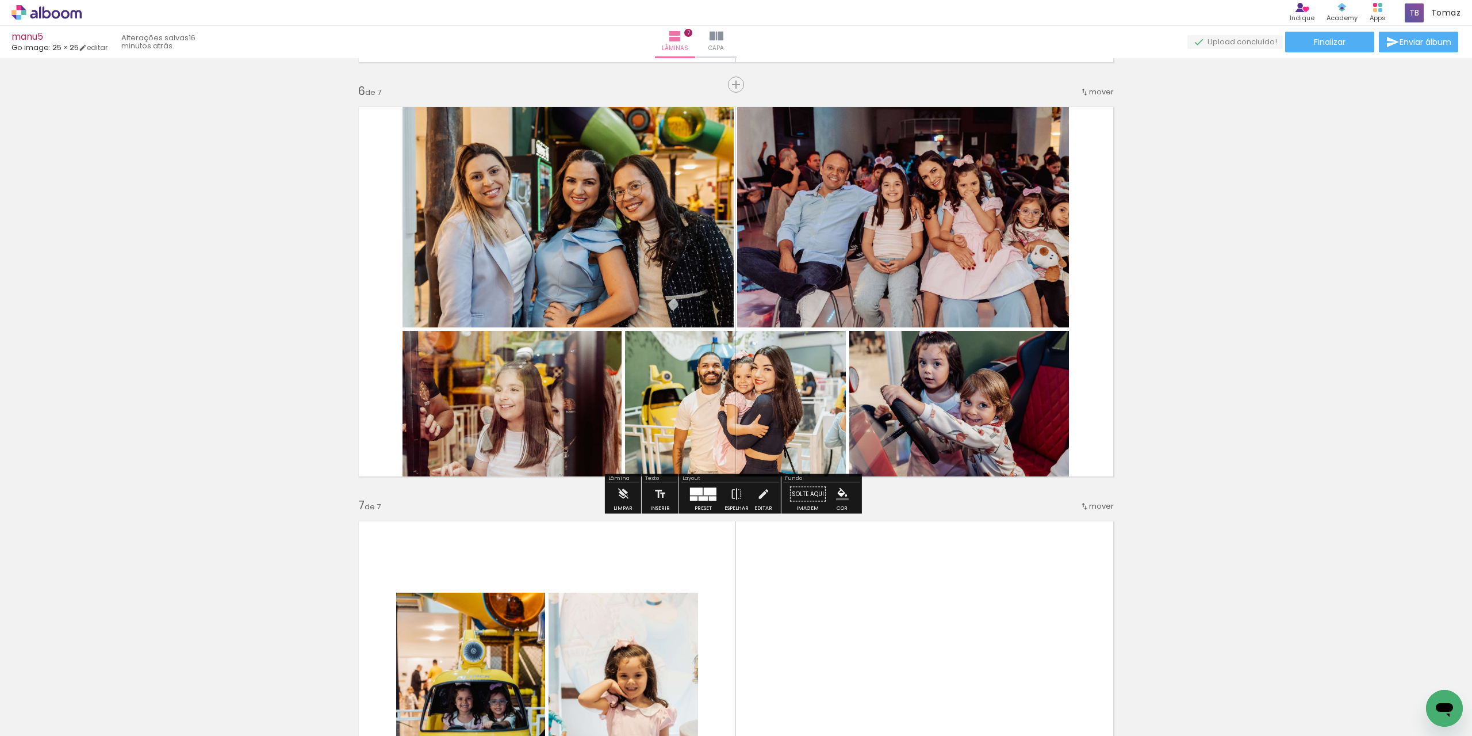
scroll to position [2121, 0]
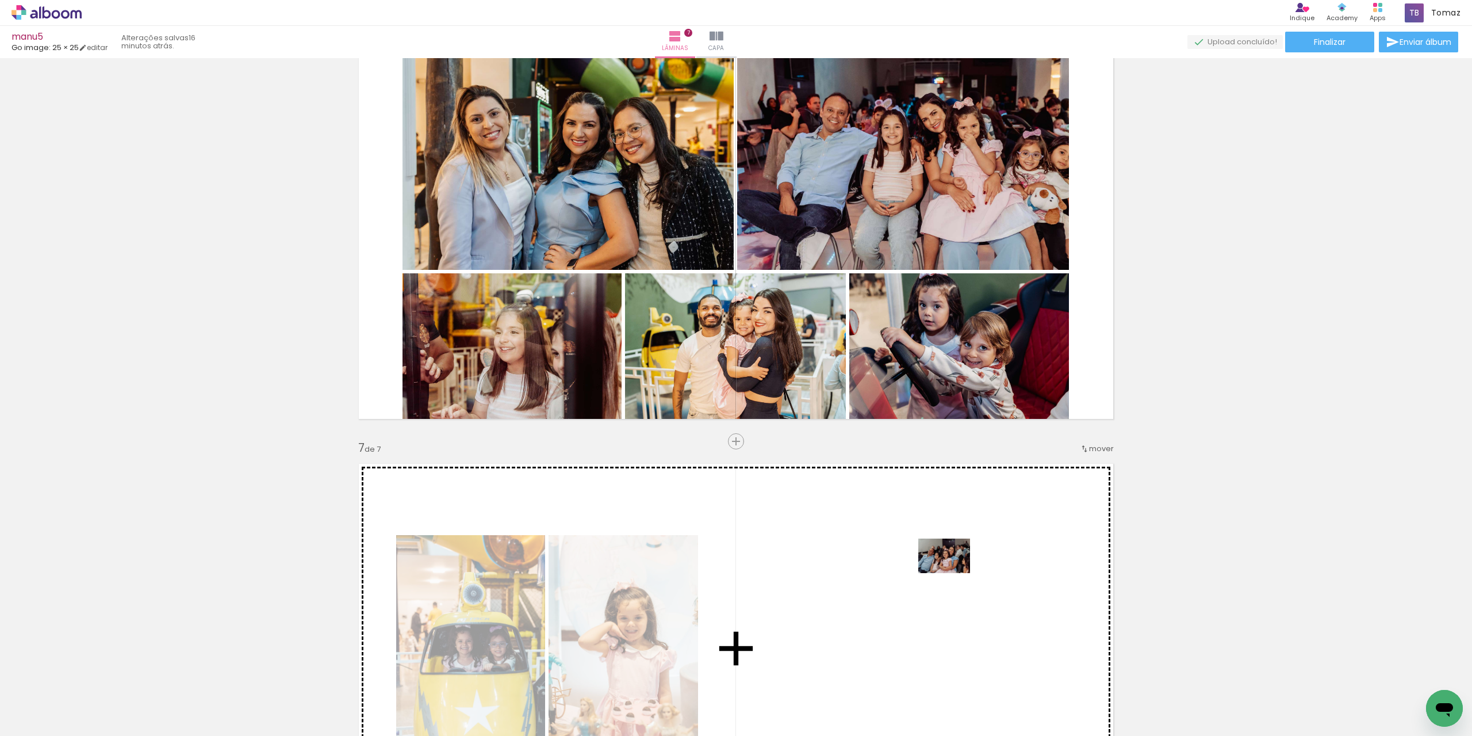
drag, startPoint x: 1116, startPoint y: 711, endPoint x: 953, endPoint y: 573, distance: 213.8
click at [953, 573] on quentale-workspace at bounding box center [736, 368] width 1472 height 736
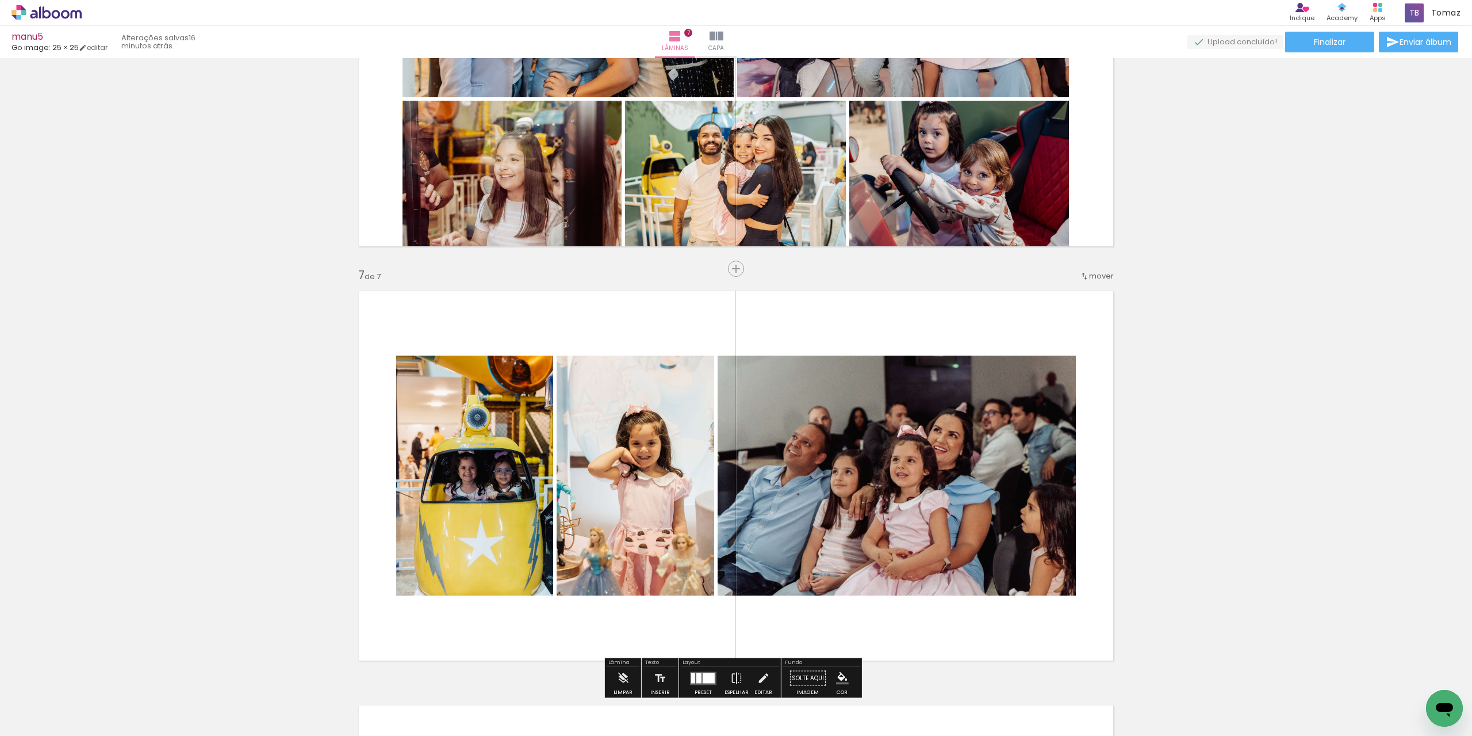
scroll to position [2178, 0]
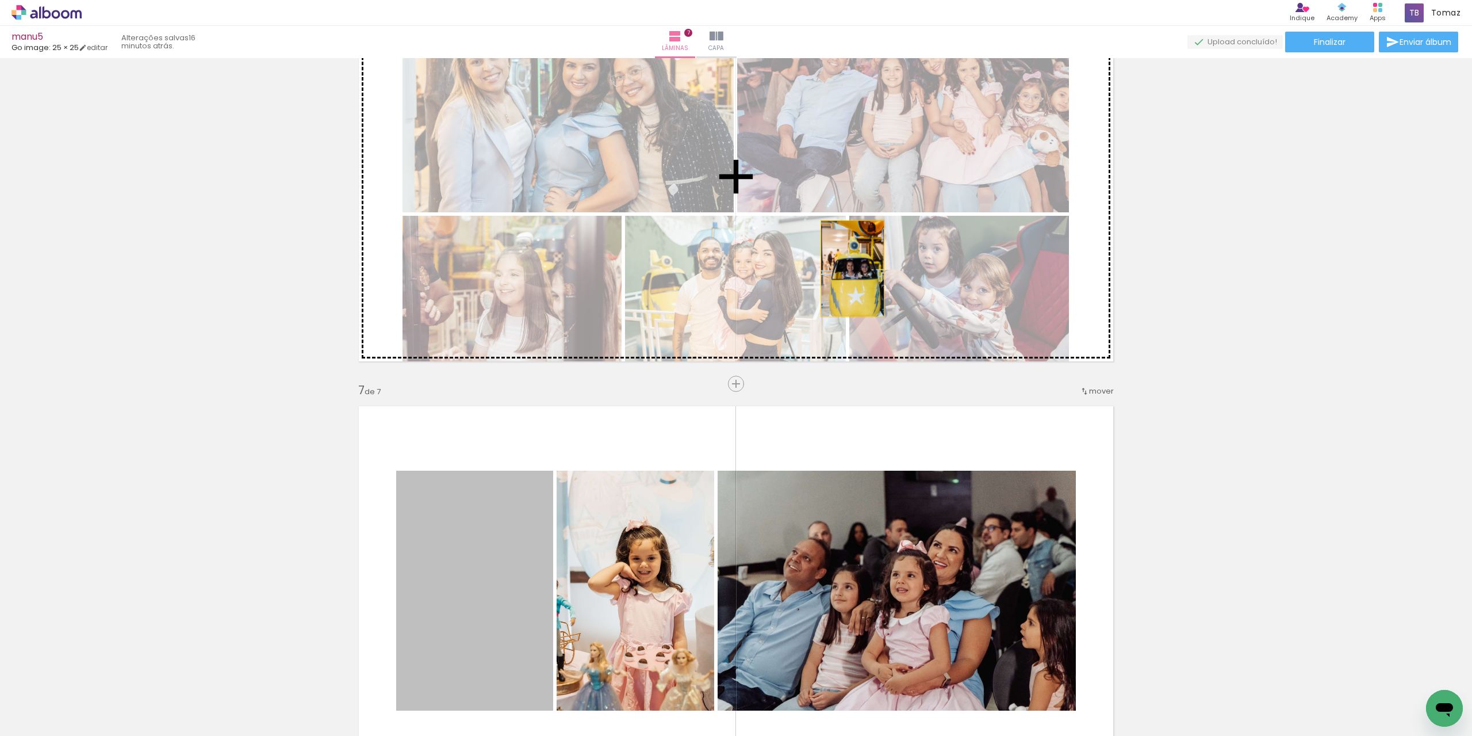
drag, startPoint x: 437, startPoint y: 586, endPoint x: 848, endPoint y: 269, distance: 519.6
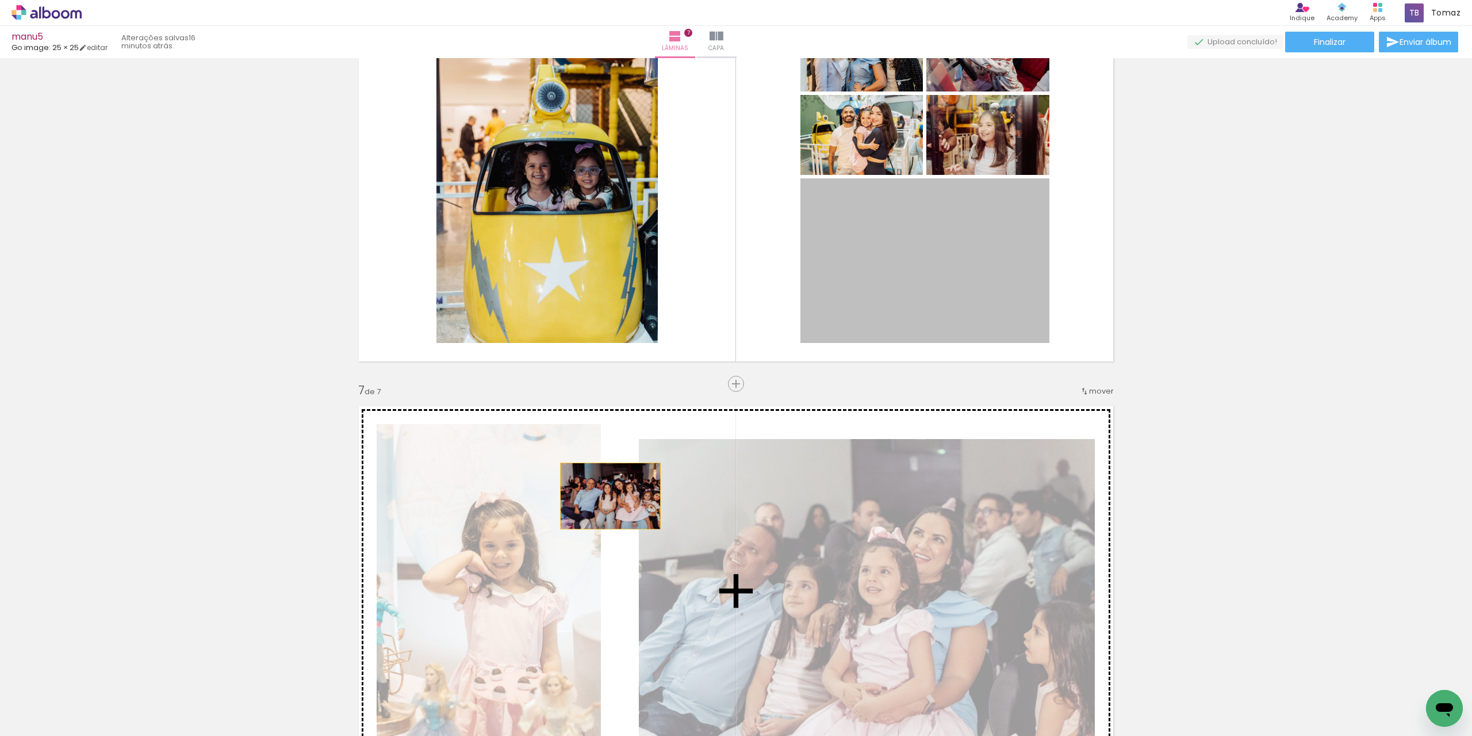
drag, startPoint x: 938, startPoint y: 261, endPoint x: 606, endPoint y: 496, distance: 406.0
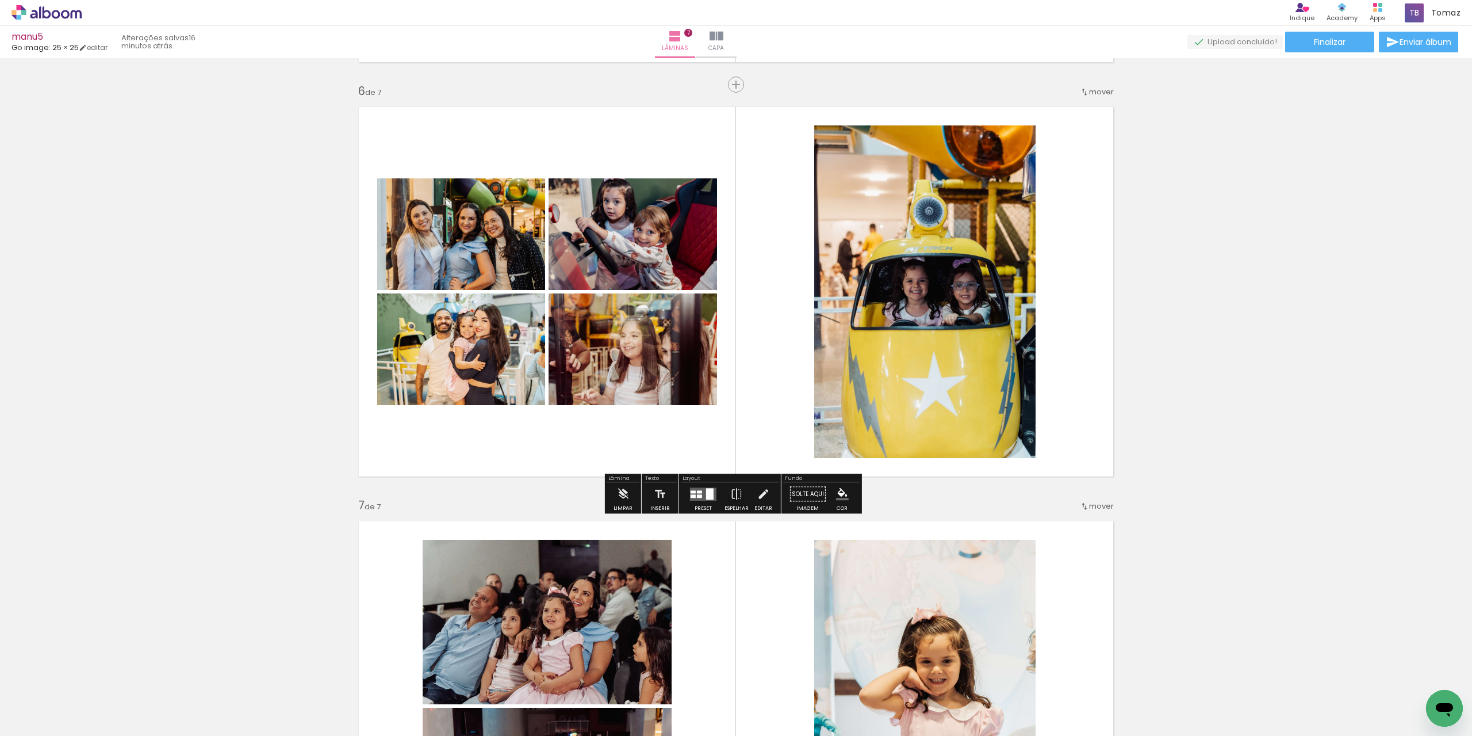
scroll to position [2006, 0]
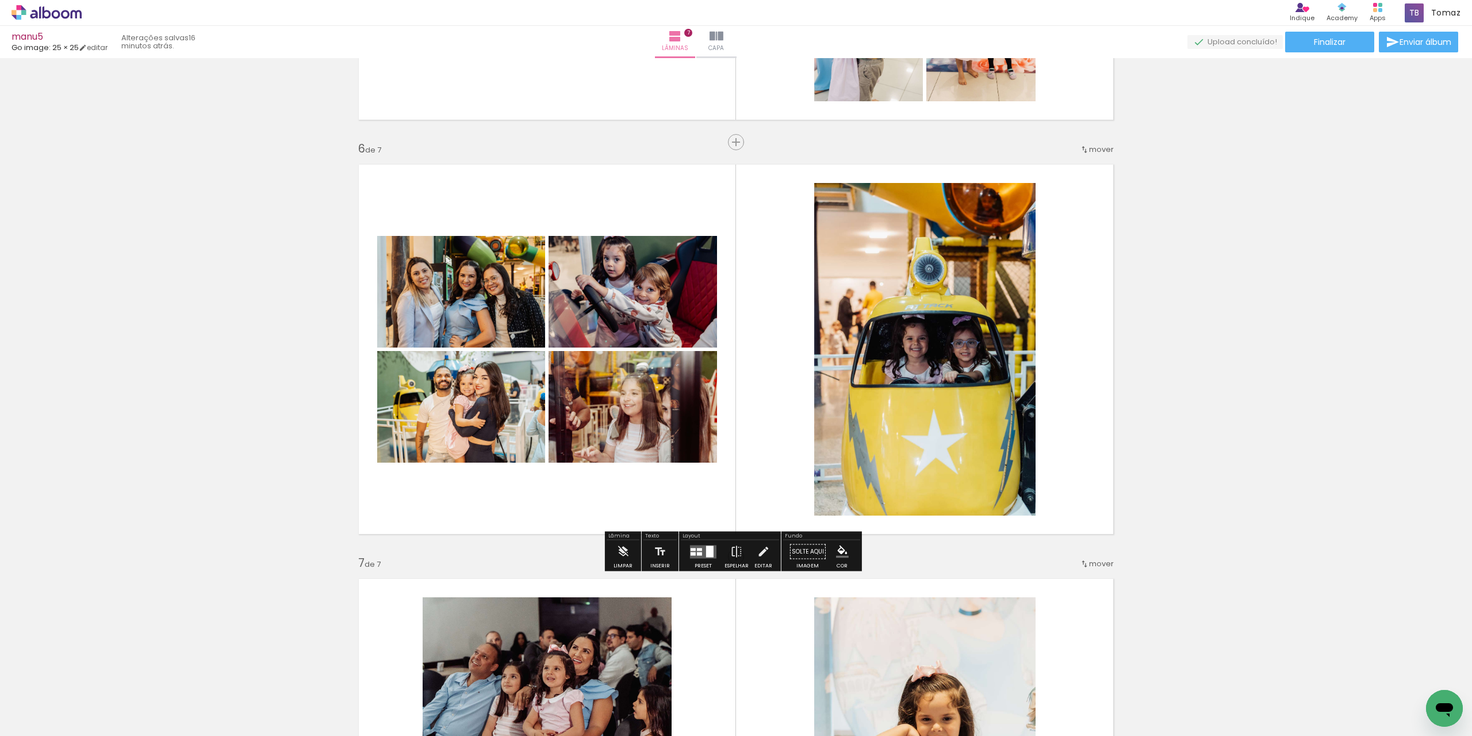
click at [706, 552] on div at bounding box center [709, 551] width 7 height 12
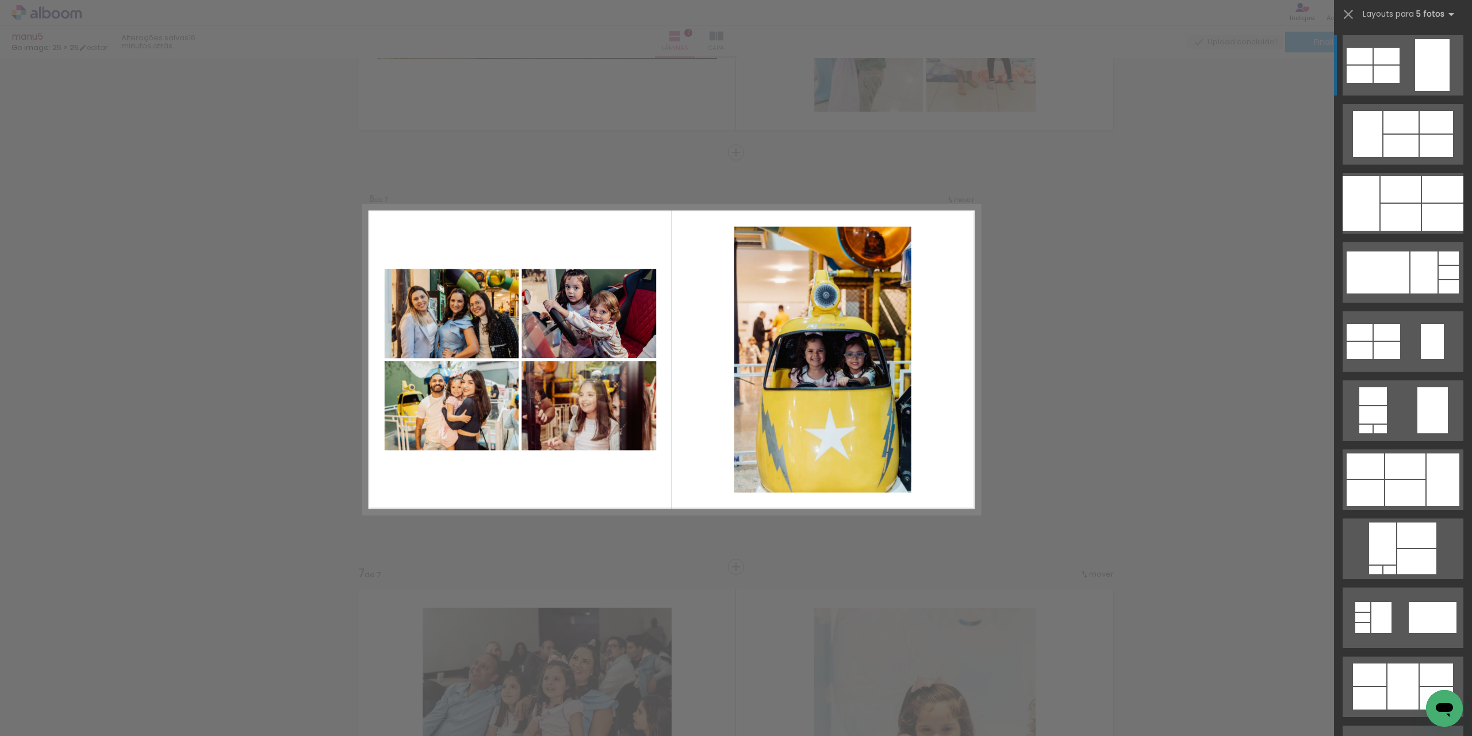
scroll to position [1994, 0]
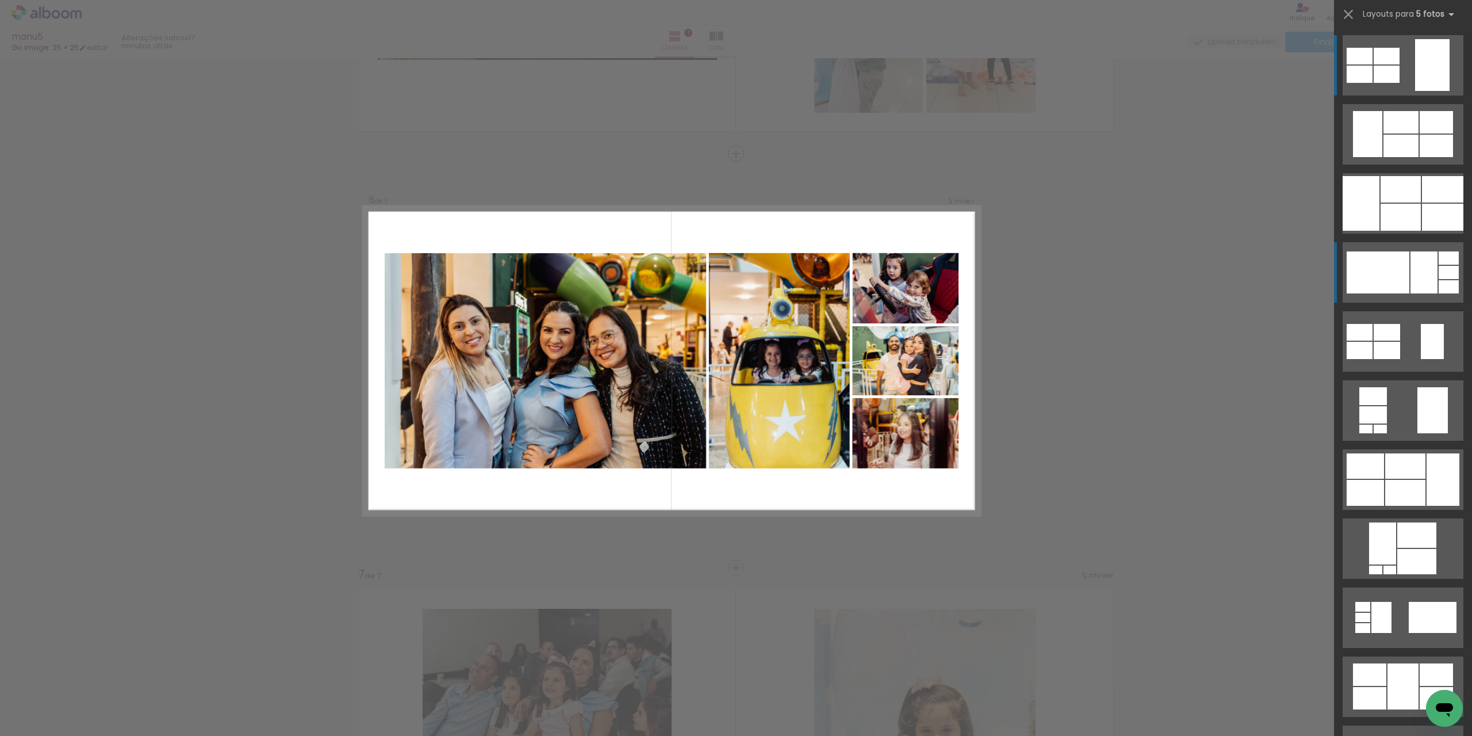
click at [1400, 64] on div at bounding box center [1387, 56] width 26 height 17
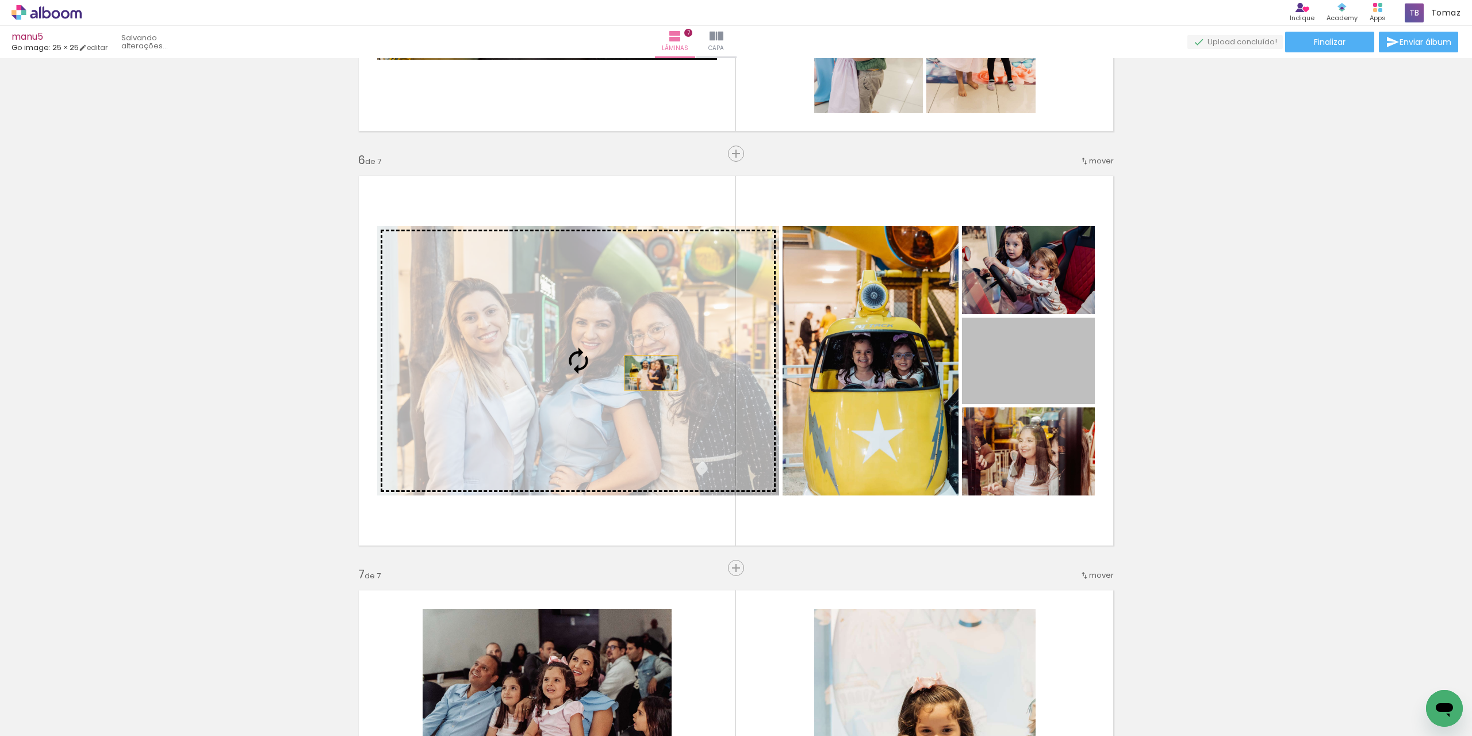
drag, startPoint x: 1058, startPoint y: 372, endPoint x: 647, endPoint y: 373, distance: 410.7
click at [0, 0] on slot at bounding box center [0, 0] width 0 height 0
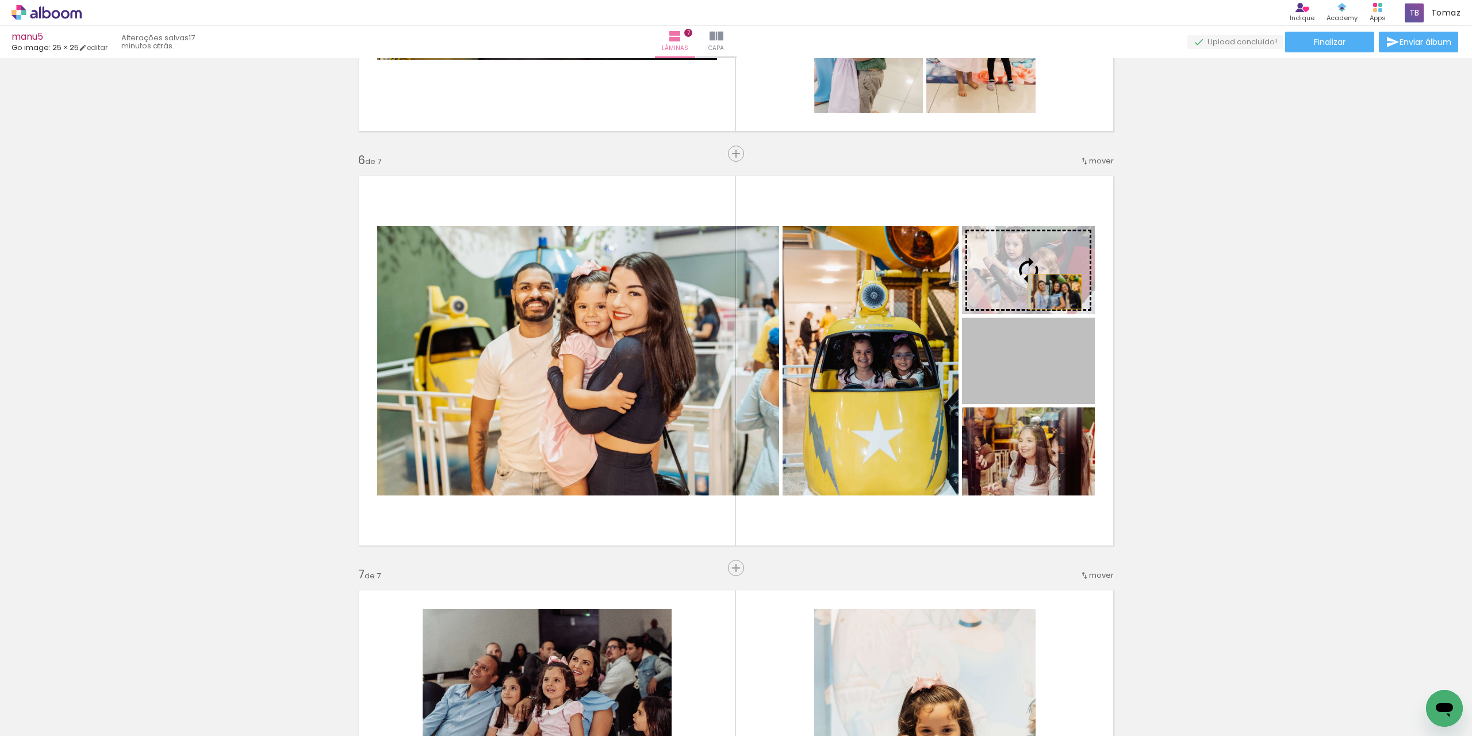
drag, startPoint x: 1066, startPoint y: 366, endPoint x: 1051, endPoint y: 292, distance: 75.7
click at [0, 0] on slot at bounding box center [0, 0] width 0 height 0
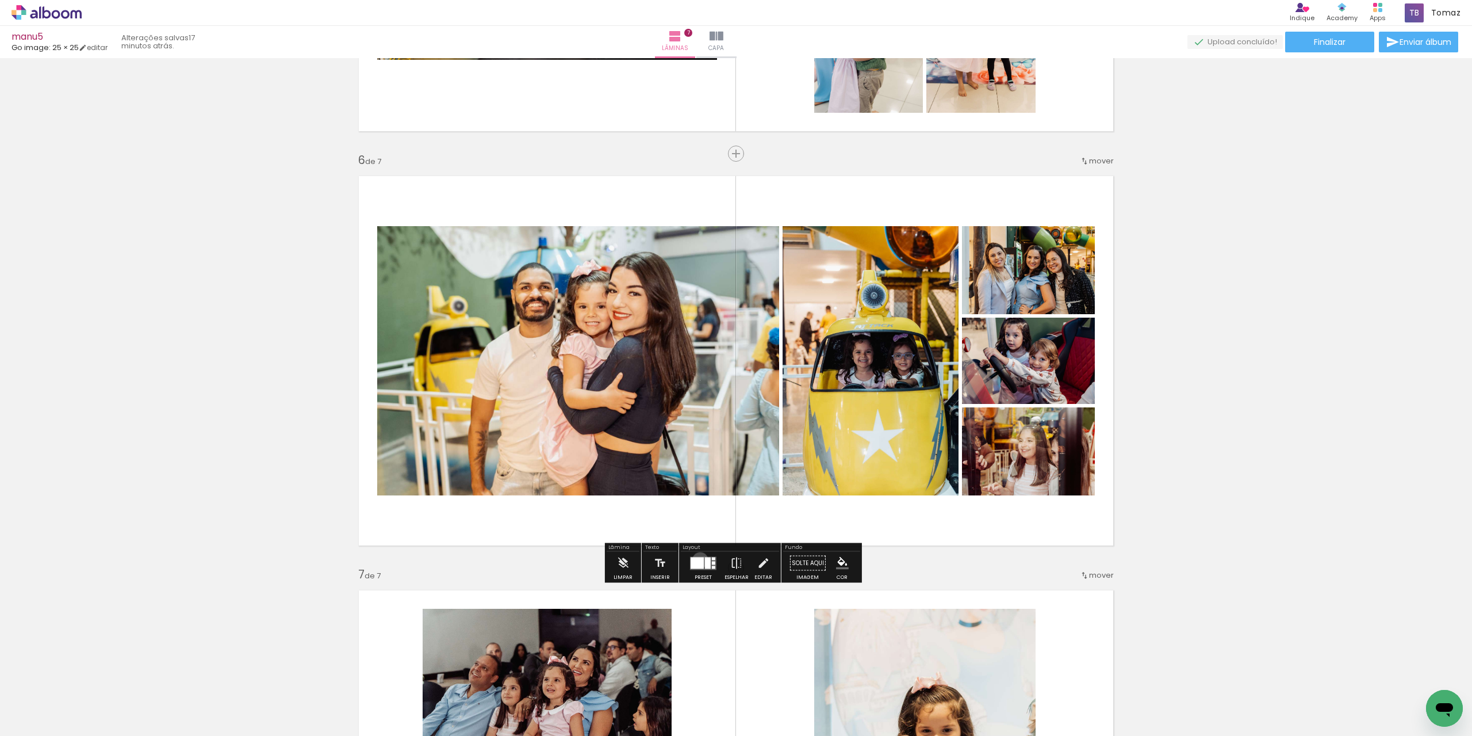
click at [698, 560] on div at bounding box center [697, 563] width 13 height 12
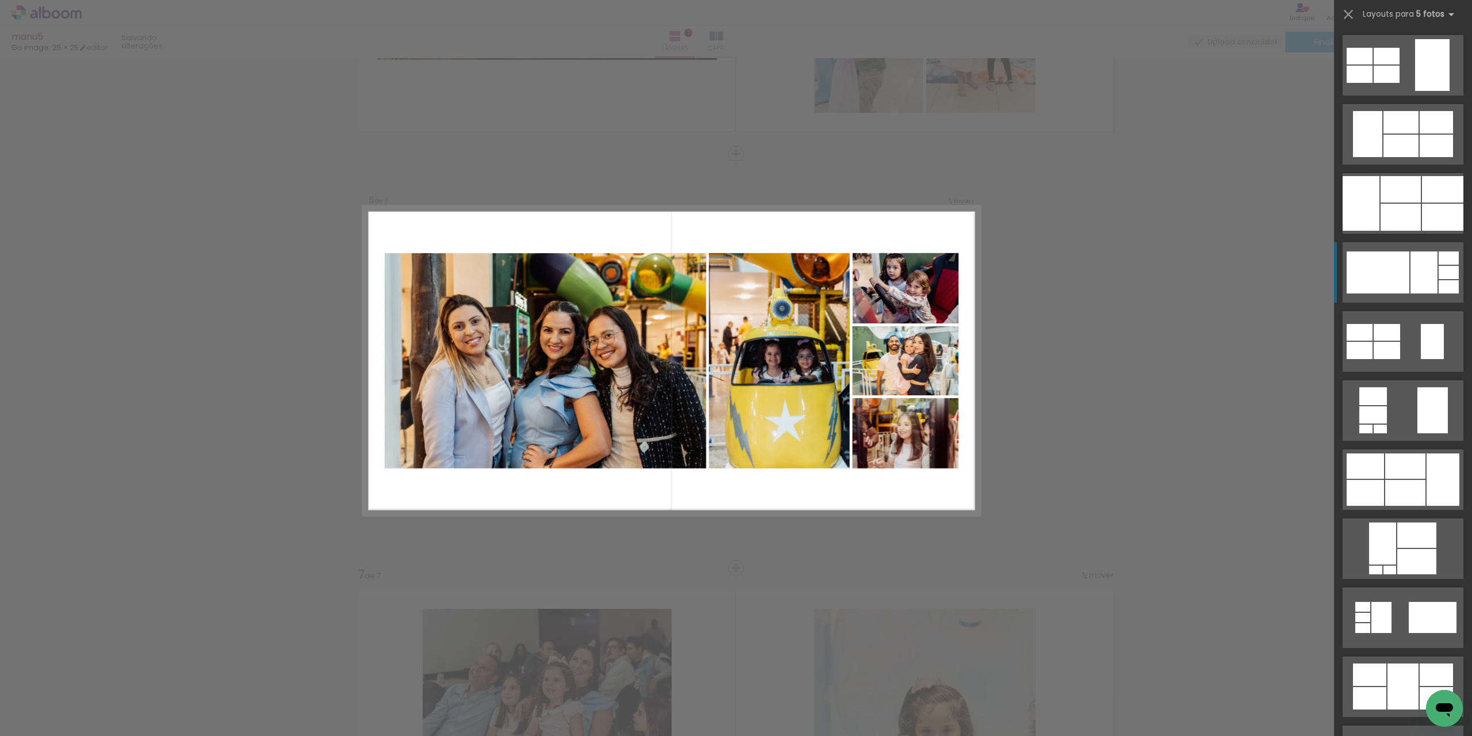
scroll to position [207, 0]
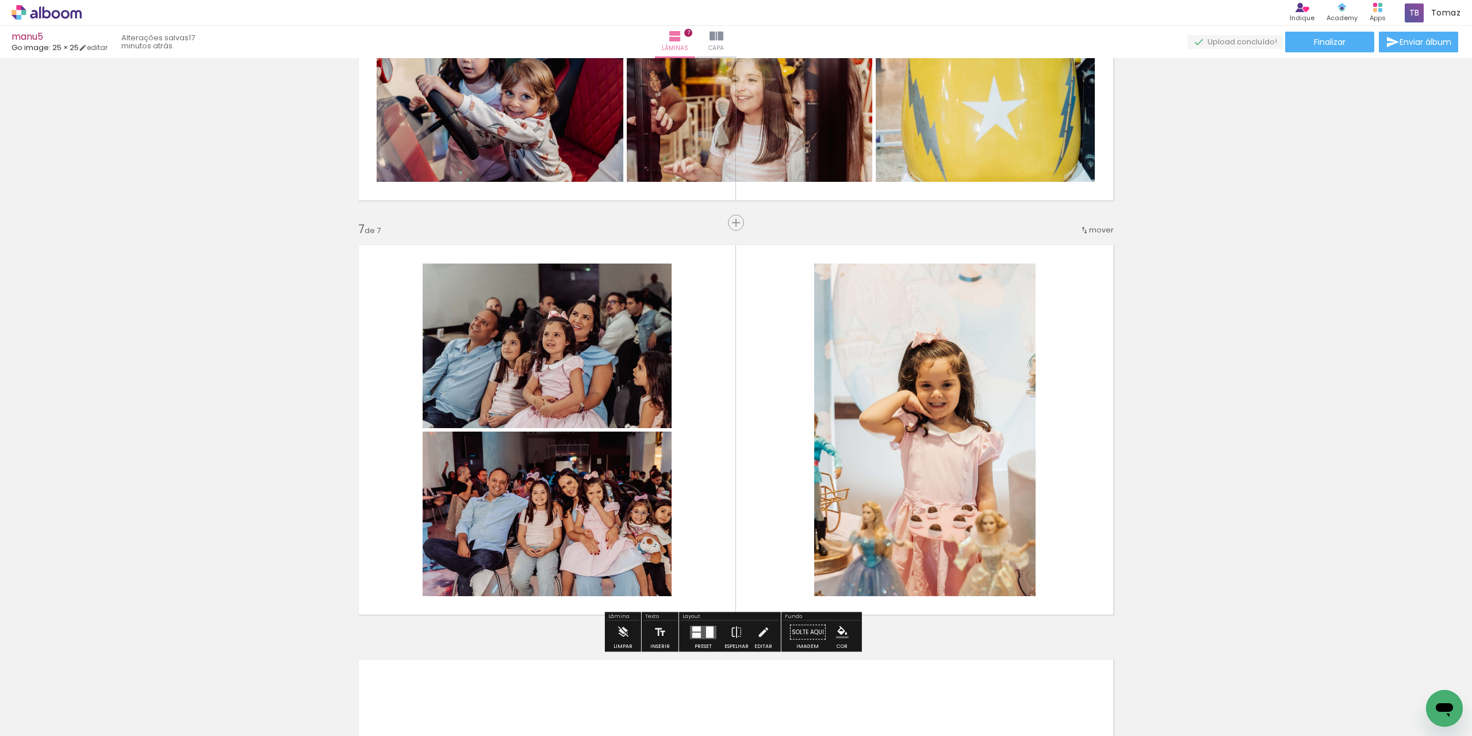
scroll to position [2282, 0]
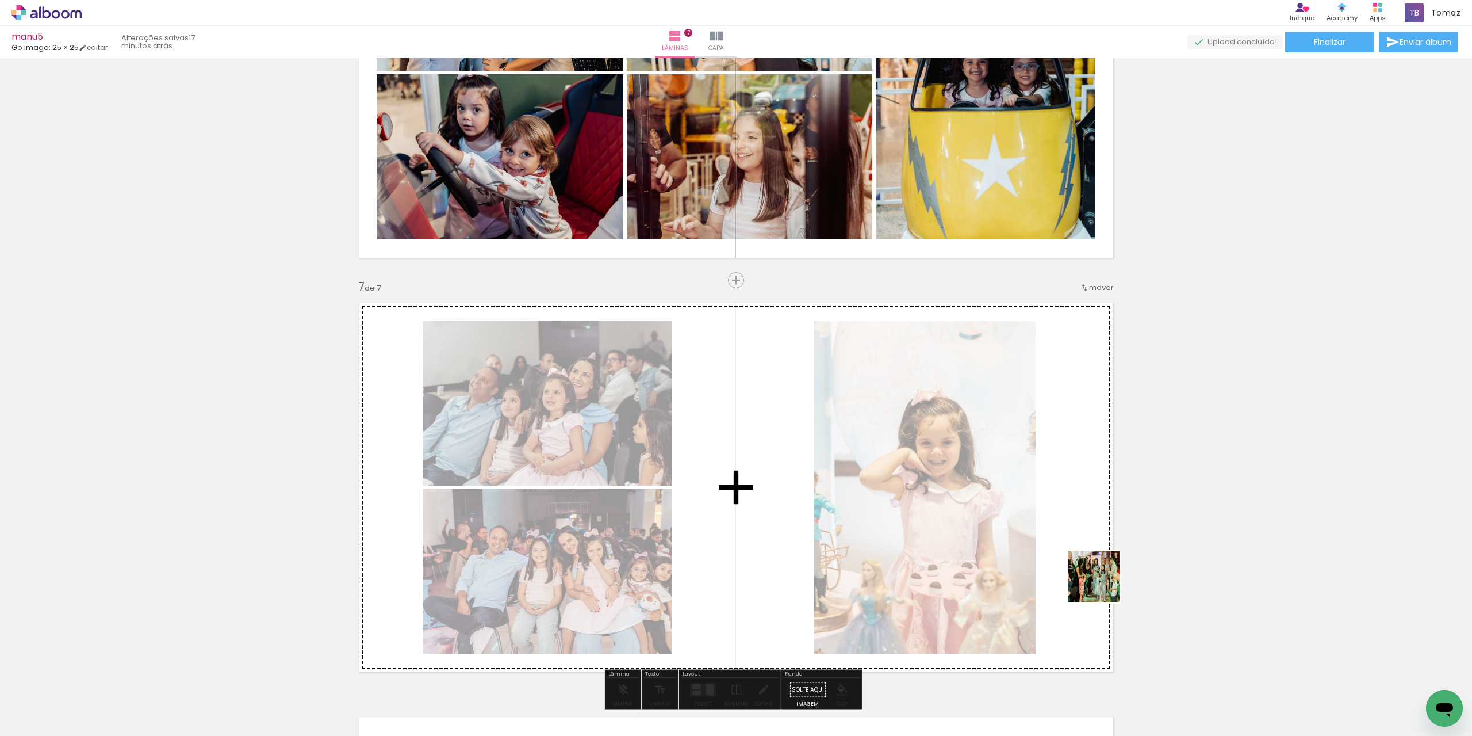
drag, startPoint x: 1161, startPoint y: 699, endPoint x: 1103, endPoint y: 585, distance: 128.4
click at [1103, 585] on quentale-workspace at bounding box center [736, 368] width 1472 height 736
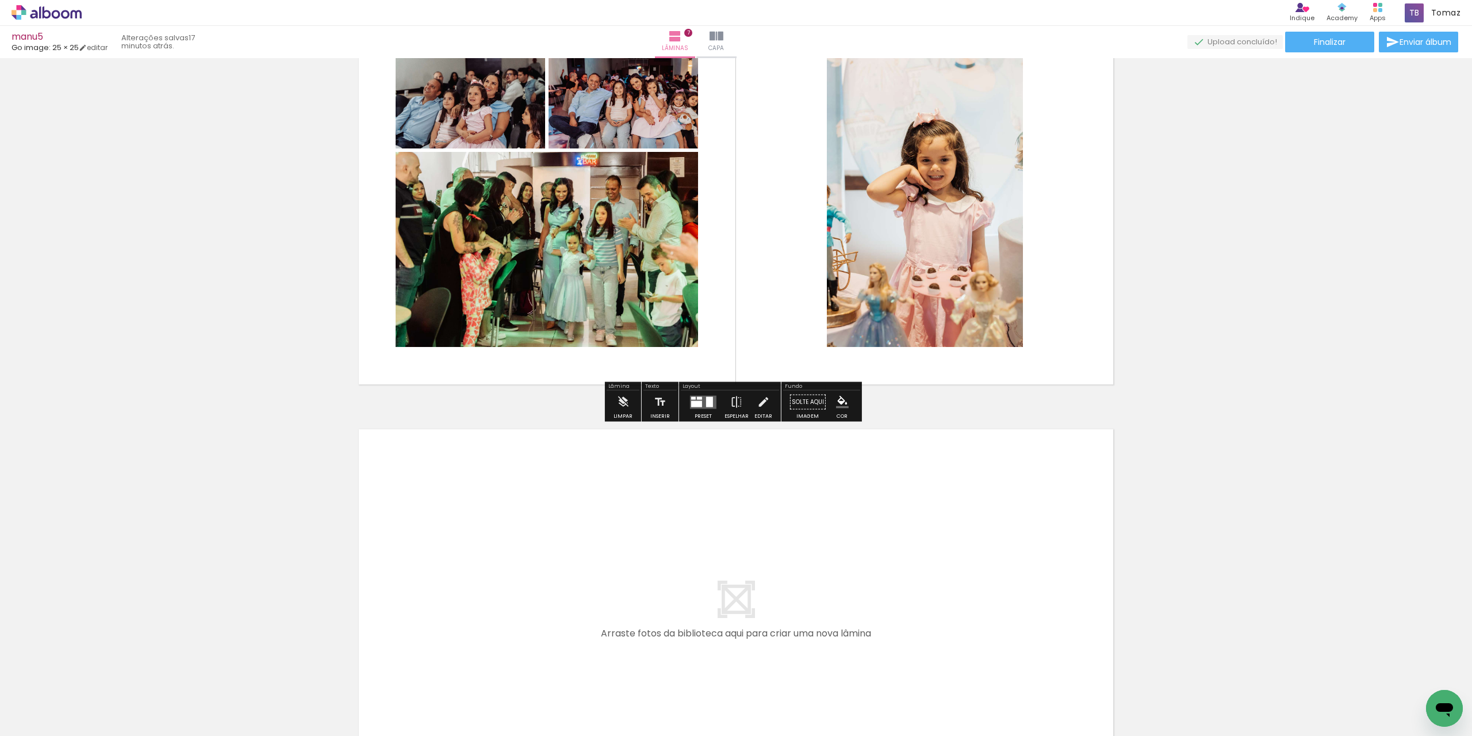
scroll to position [2627, 0]
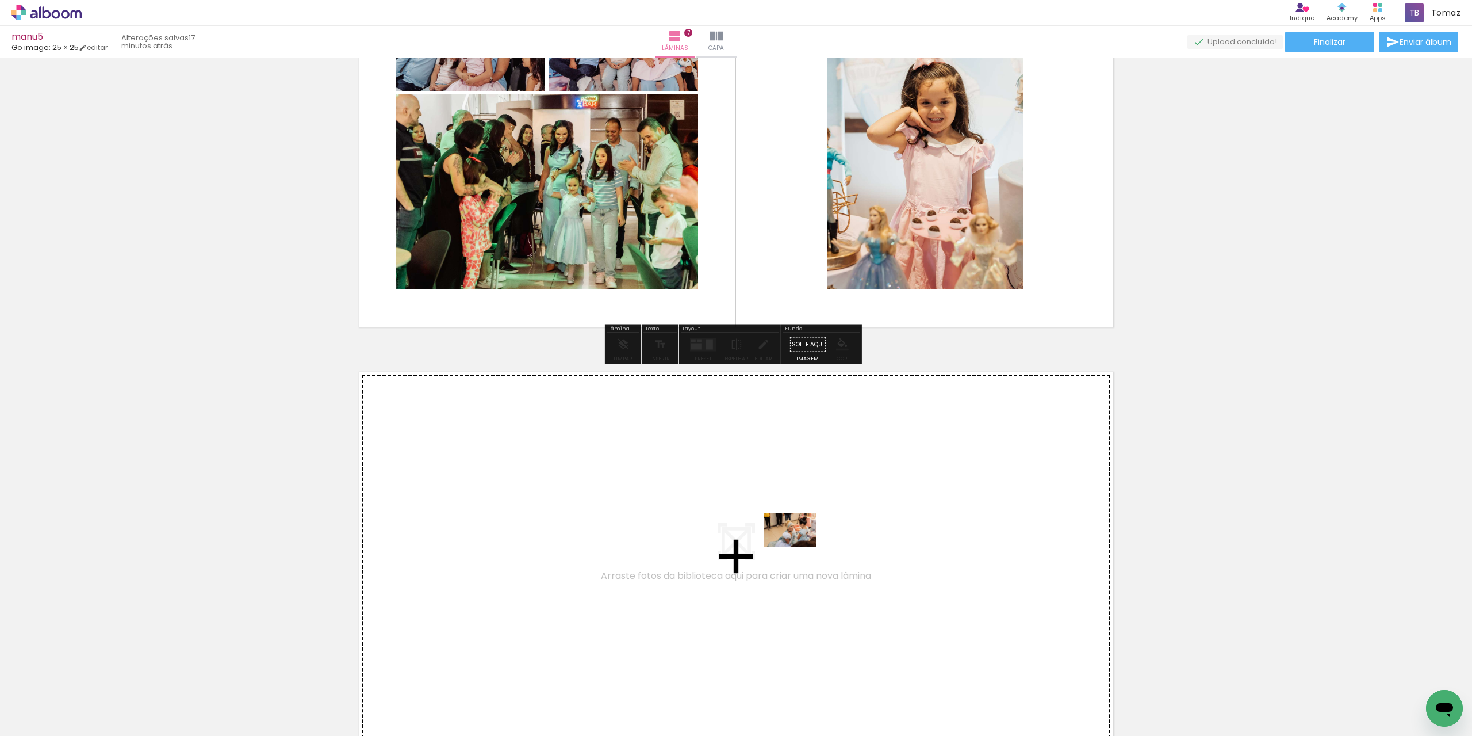
drag, startPoint x: 1244, startPoint y: 704, endPoint x: 1219, endPoint y: 640, distance: 69.2
click at [800, 546] on quentale-workspace at bounding box center [736, 368] width 1472 height 736
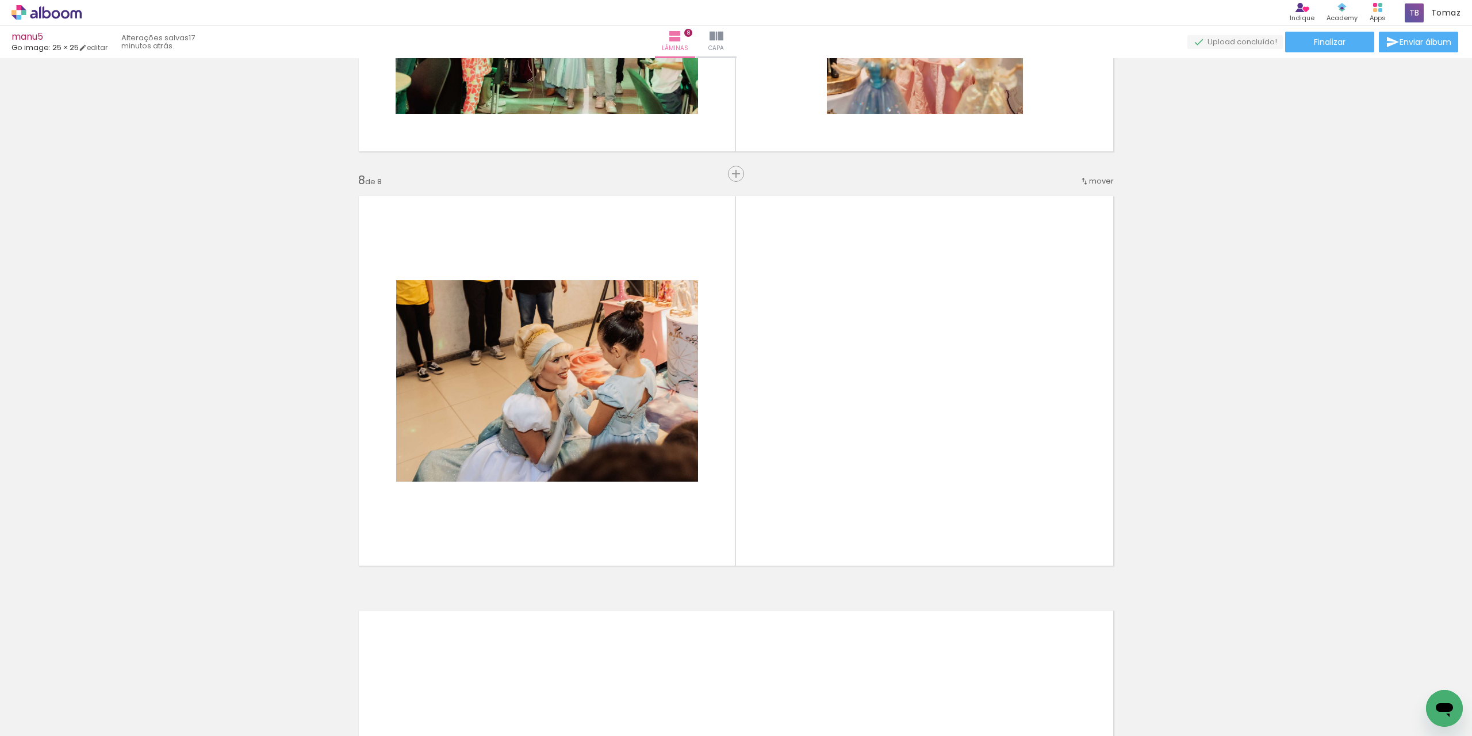
scroll to position [2822, 0]
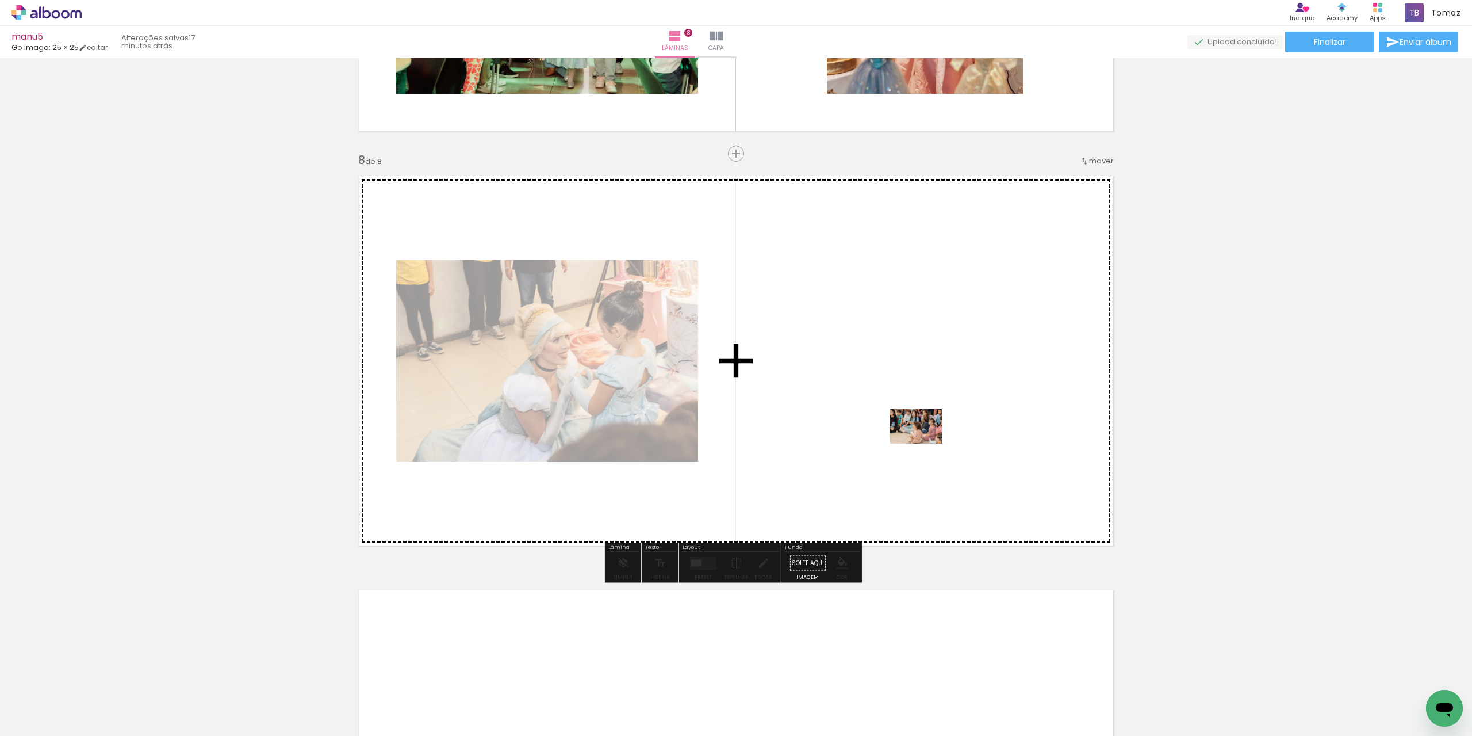
drag, startPoint x: 1311, startPoint y: 688, endPoint x: 1393, endPoint y: 692, distance: 81.8
click at [924, 442] on quentale-workspace at bounding box center [736, 368] width 1472 height 736
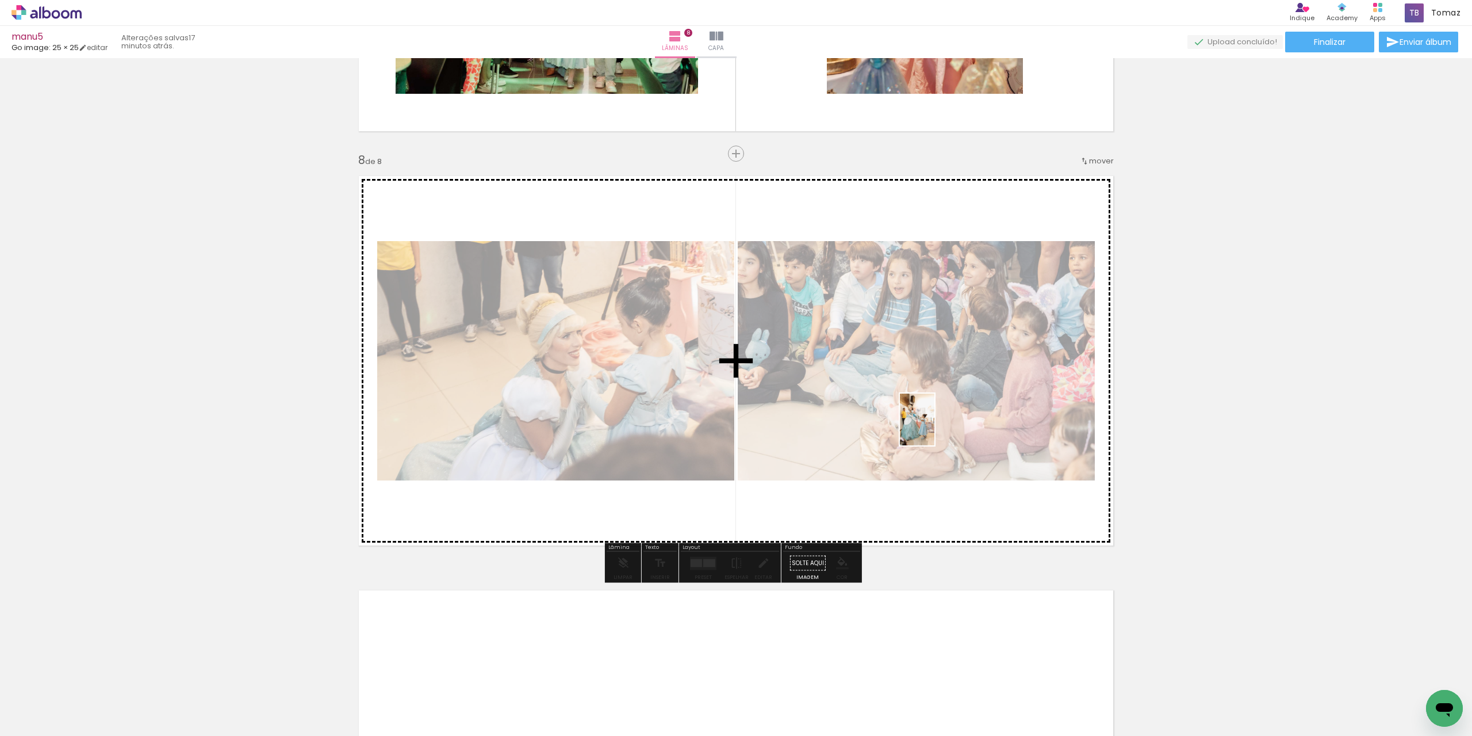
drag, startPoint x: 1151, startPoint y: 549, endPoint x: 935, endPoint y: 428, distance: 248.0
click at [935, 428] on quentale-workspace at bounding box center [736, 368] width 1472 height 736
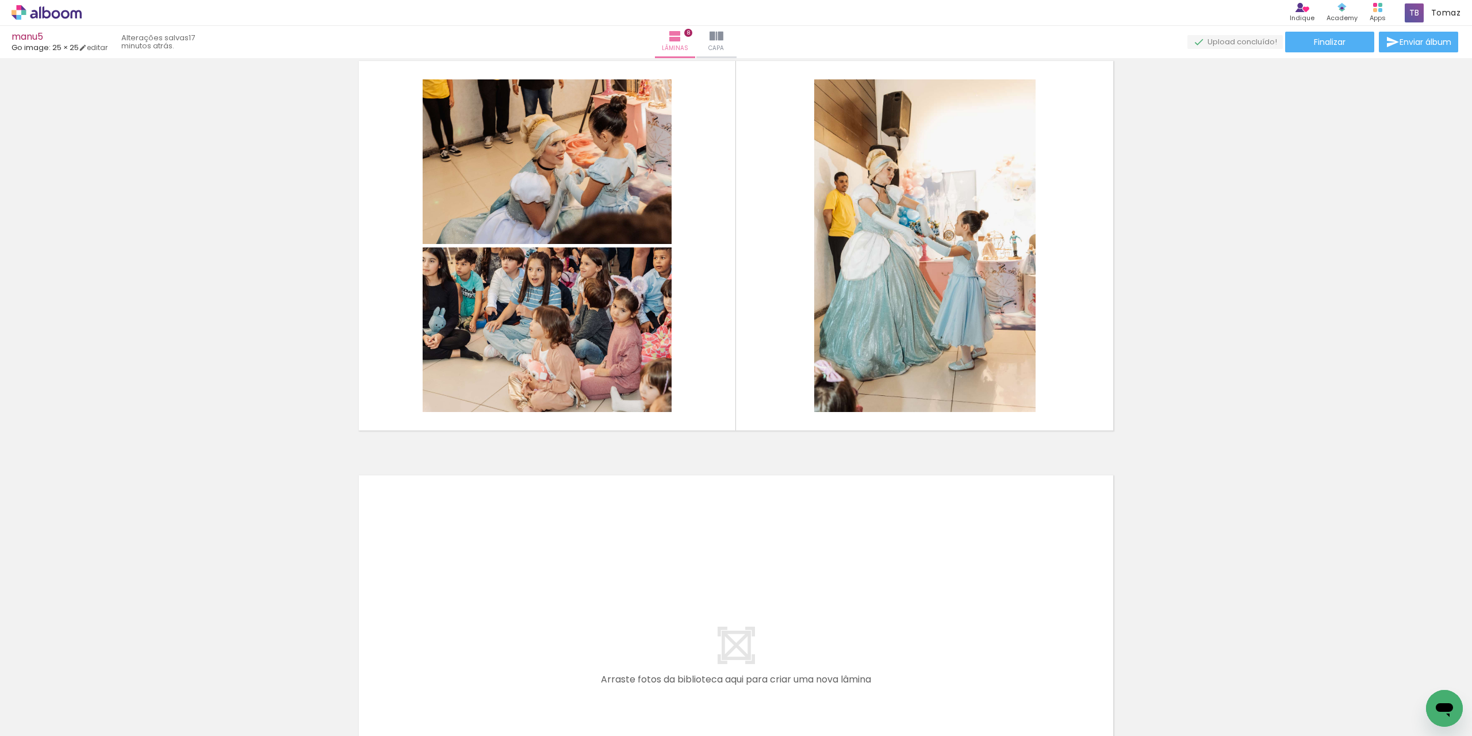
scroll to position [0, 1908]
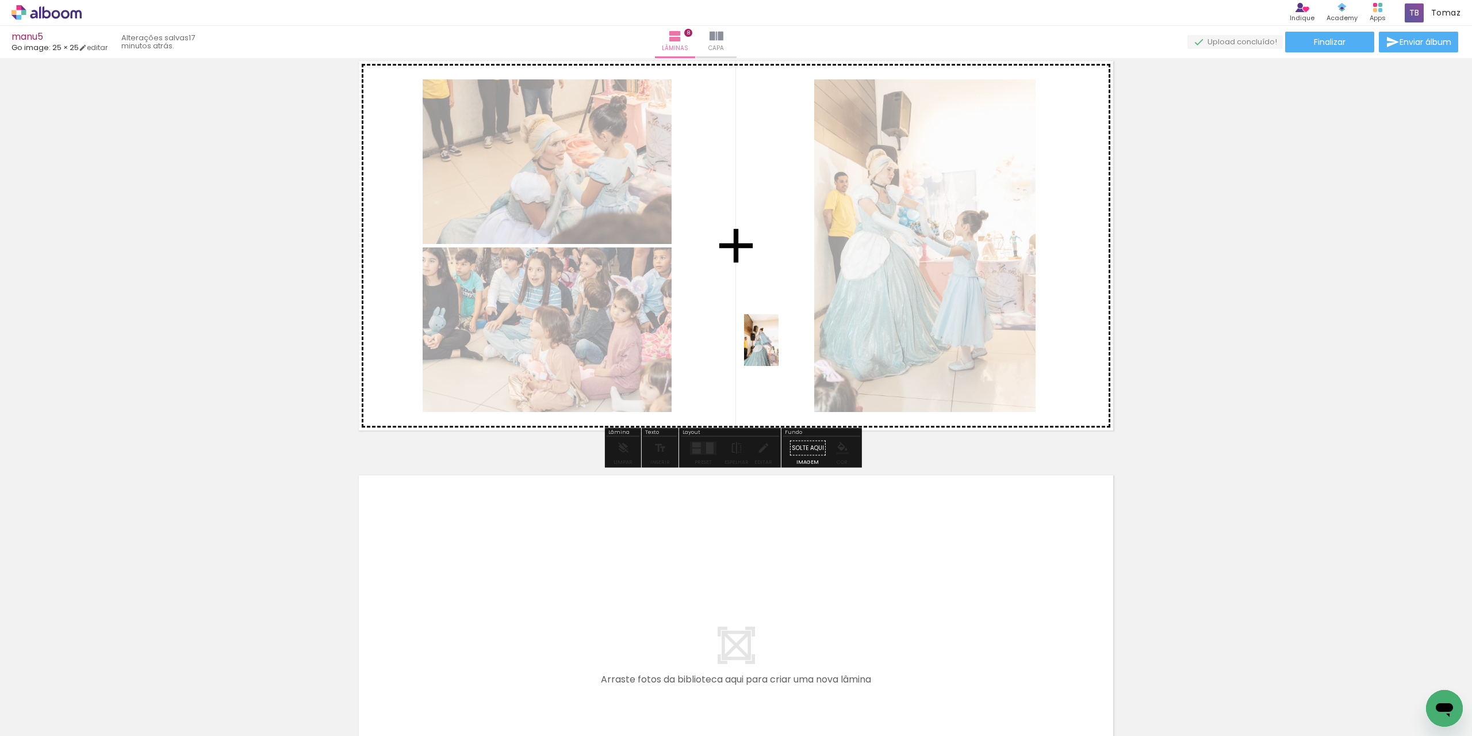
drag, startPoint x: 526, startPoint y: 703, endPoint x: 779, endPoint y: 349, distance: 435.5
click at [779, 349] on quentale-workspace at bounding box center [736, 368] width 1472 height 736
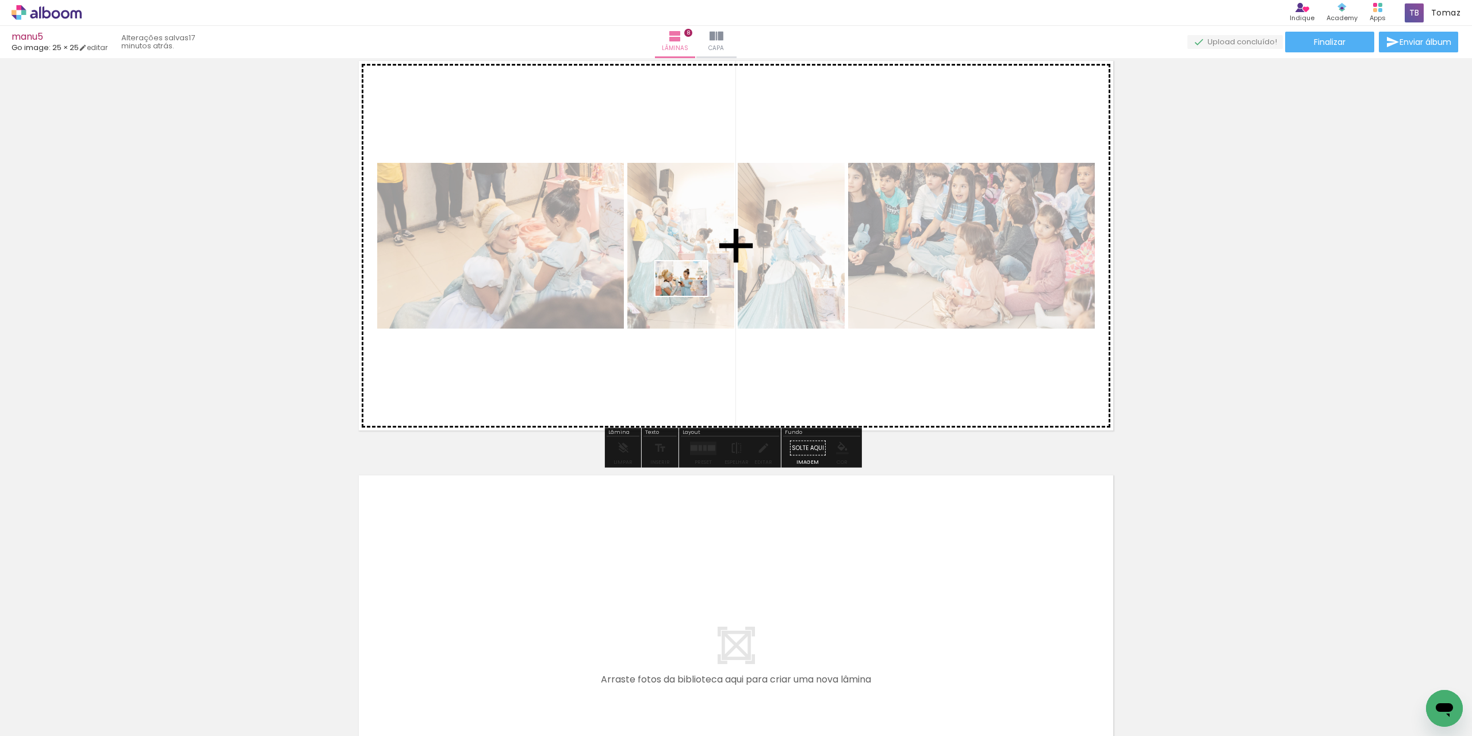
drag, startPoint x: 659, startPoint y: 615, endPoint x: 690, endPoint y: 296, distance: 321.3
click at [690, 296] on quentale-workspace at bounding box center [736, 368] width 1472 height 736
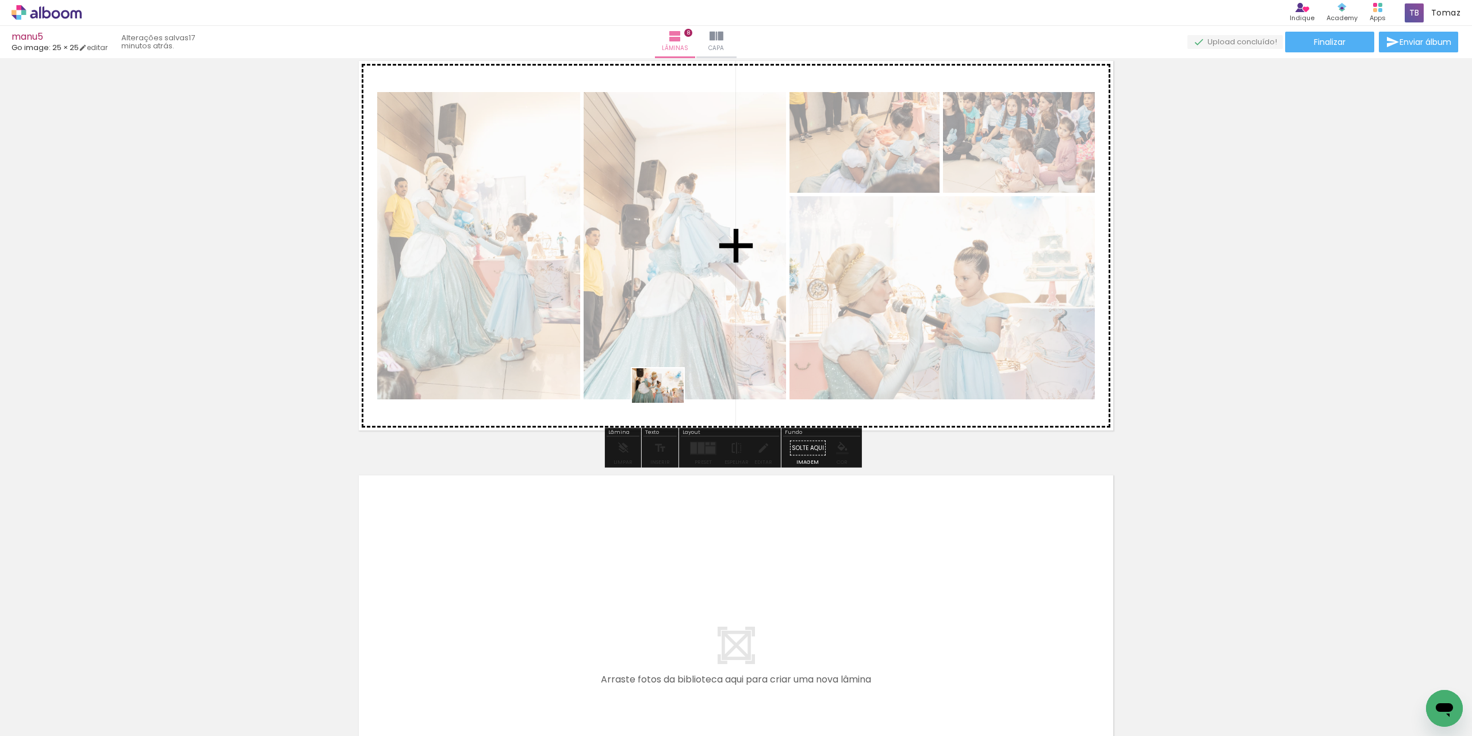
drag, startPoint x: 680, startPoint y: 705, endPoint x: 663, endPoint y: 396, distance: 309.3
click at [663, 396] on quentale-workspace at bounding box center [736, 368] width 1472 height 736
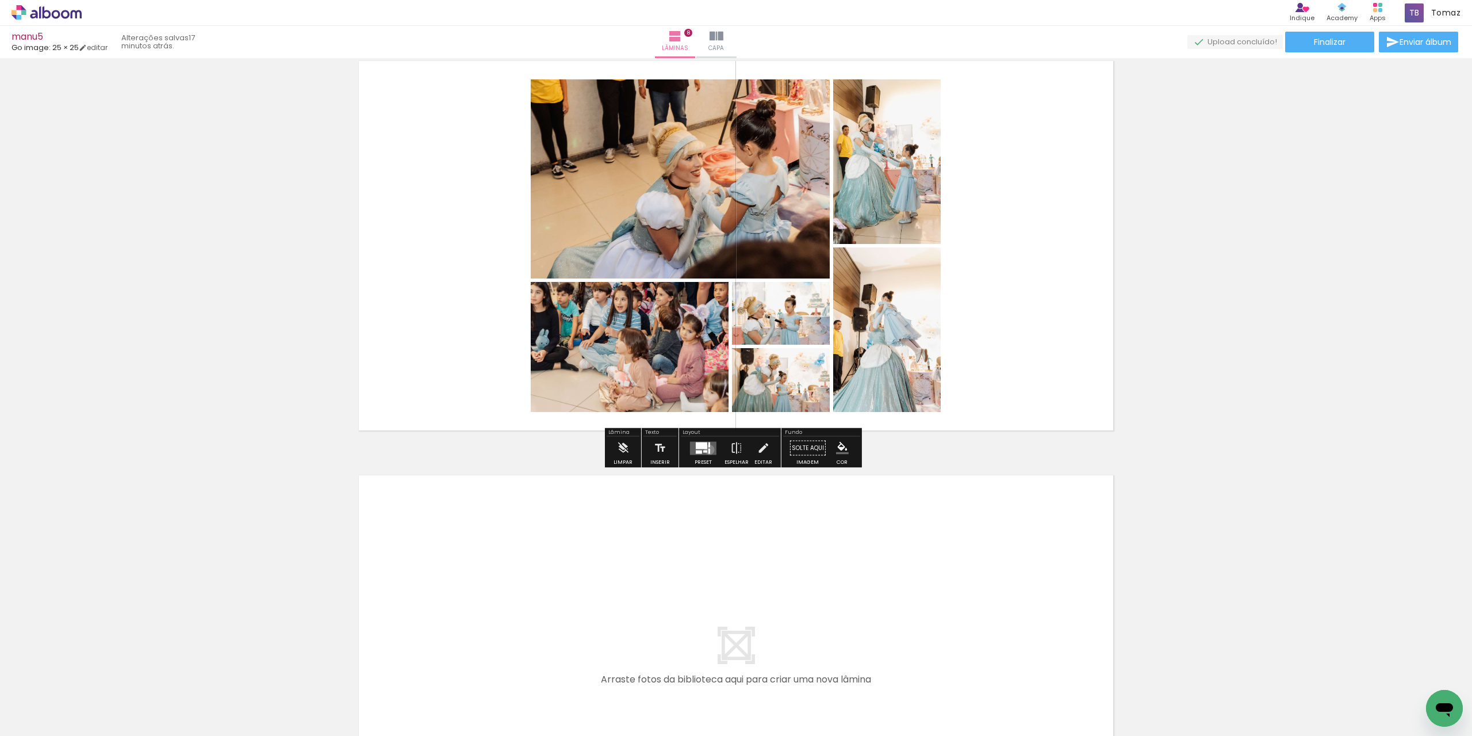
click at [709, 449] on div at bounding box center [710, 450] width 2 height 5
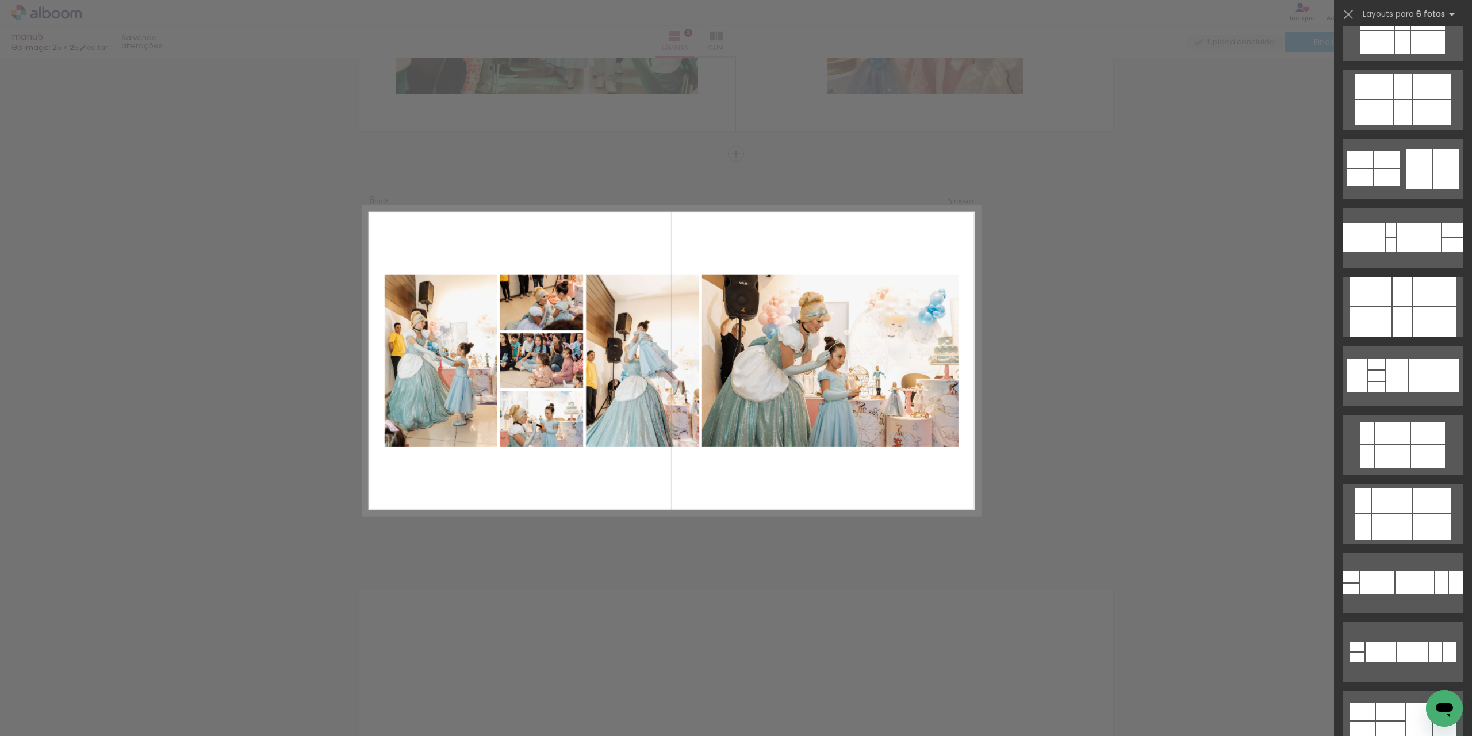
scroll to position [920, 0]
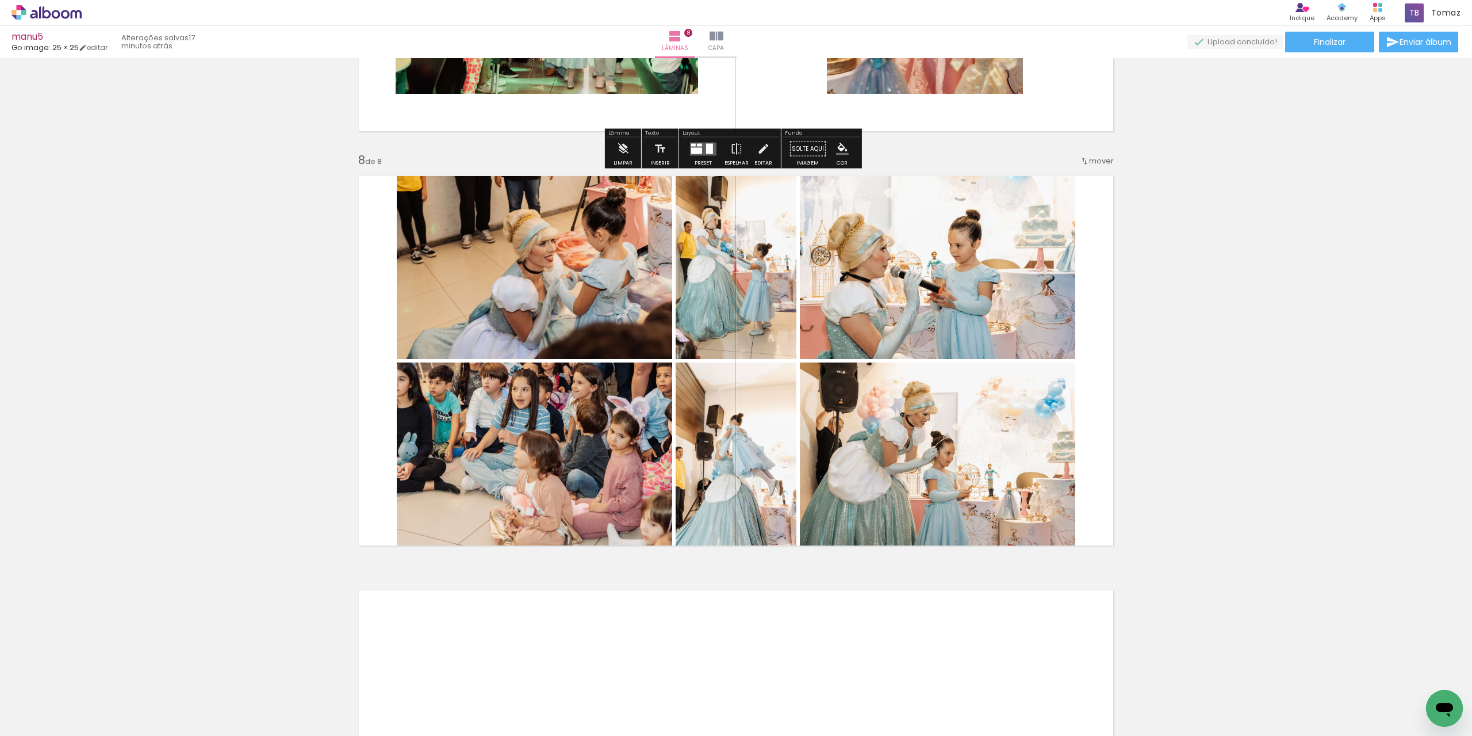
scroll to position [2707, 0]
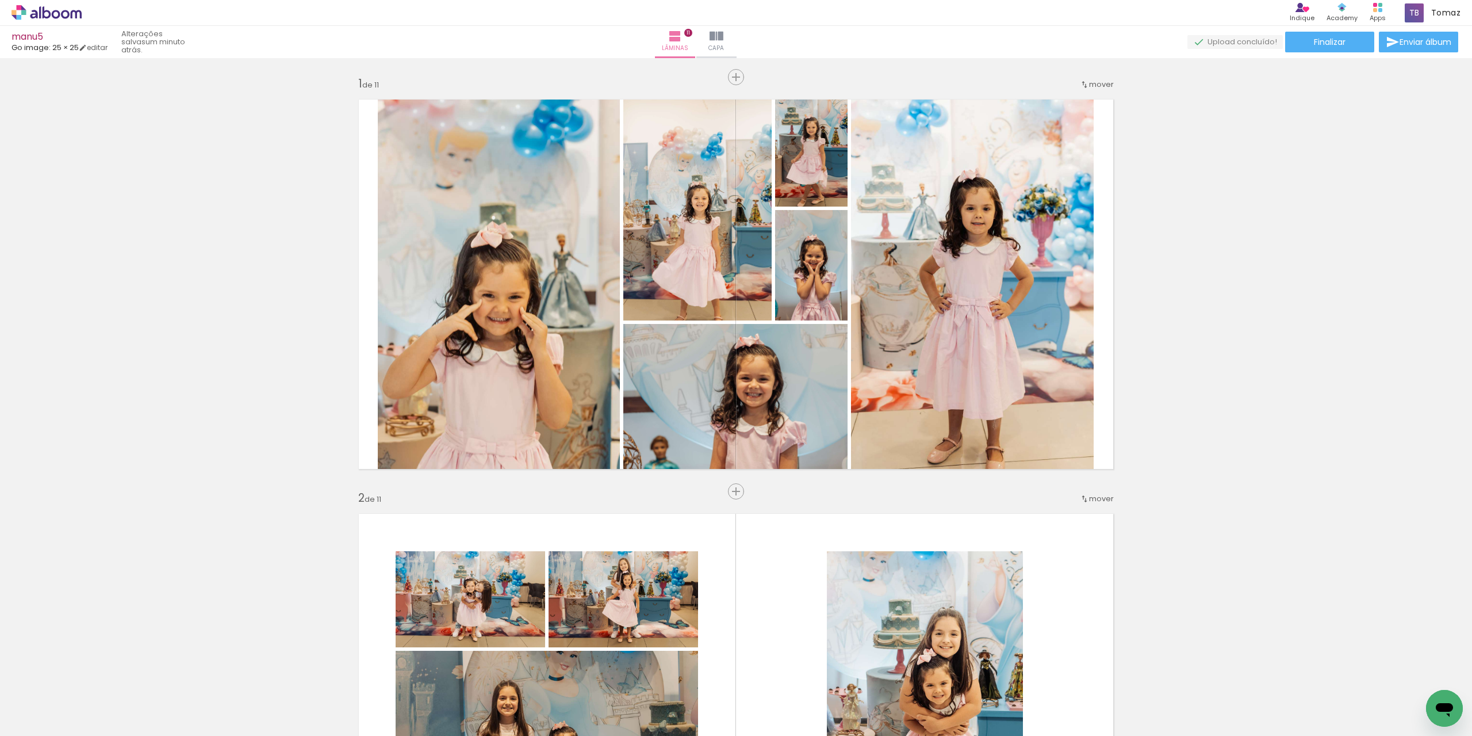
scroll to position [0, 2813]
